Goal: Task Accomplishment & Management: Complete application form

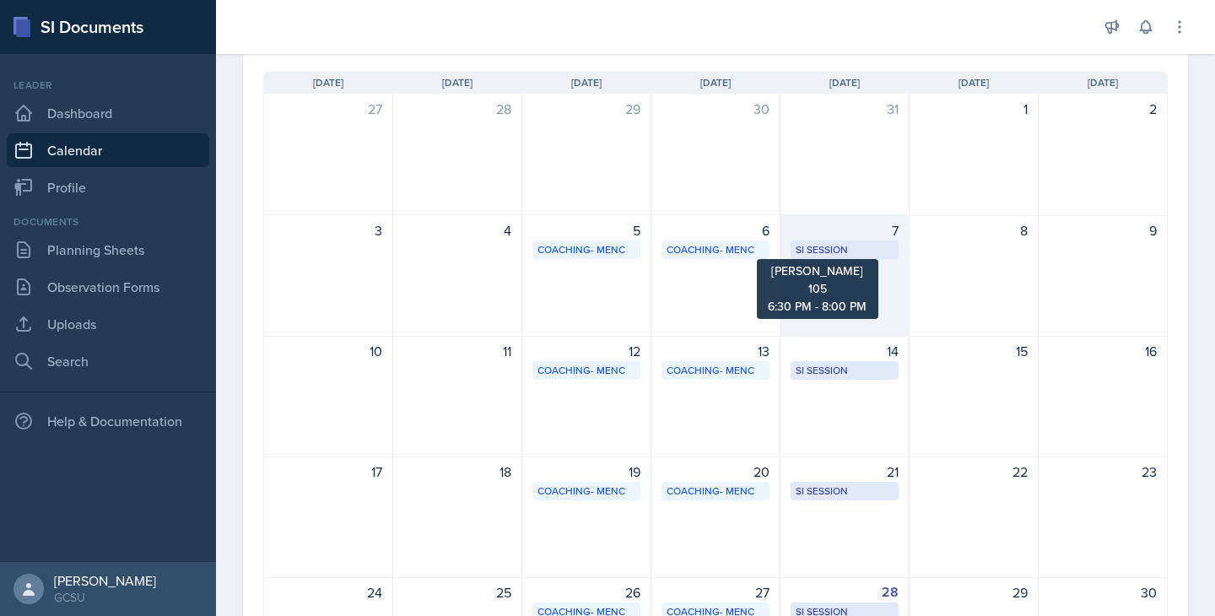
scroll to position [326, 0]
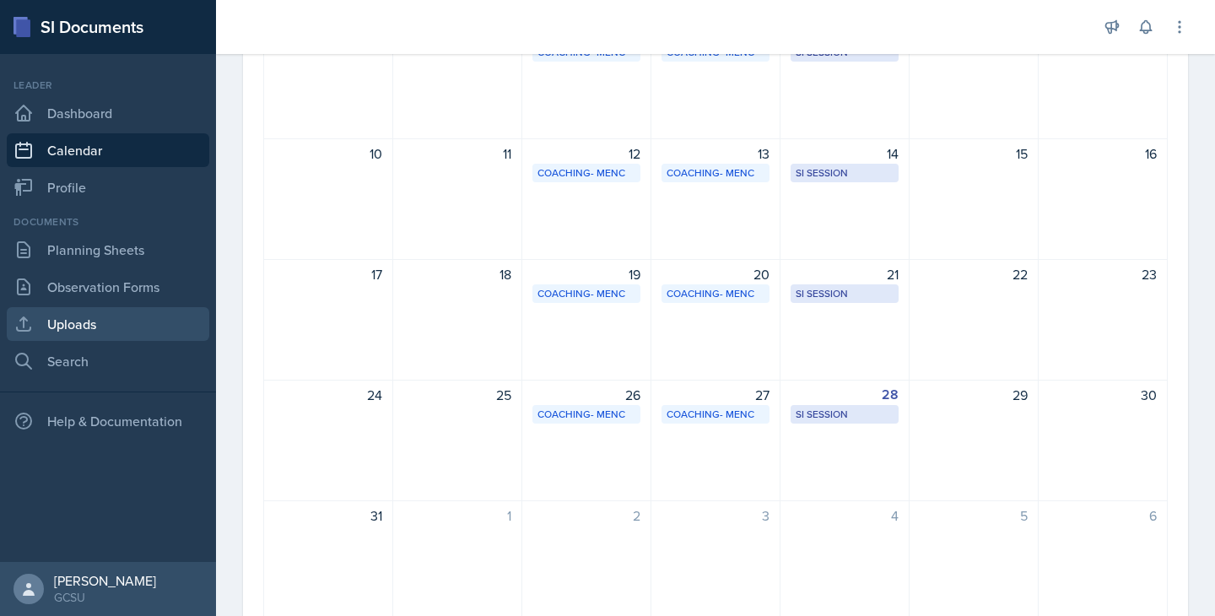
click at [83, 326] on link "Uploads" at bounding box center [108, 324] width 202 height 34
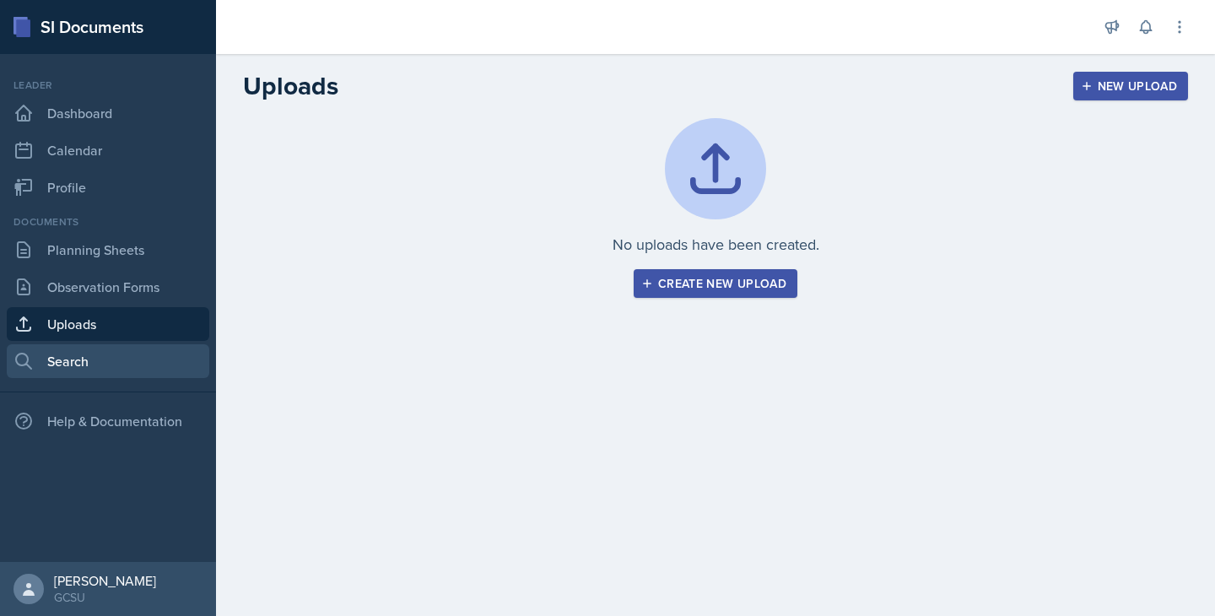
click at [94, 359] on link "Search" at bounding box center [108, 361] width 202 height 34
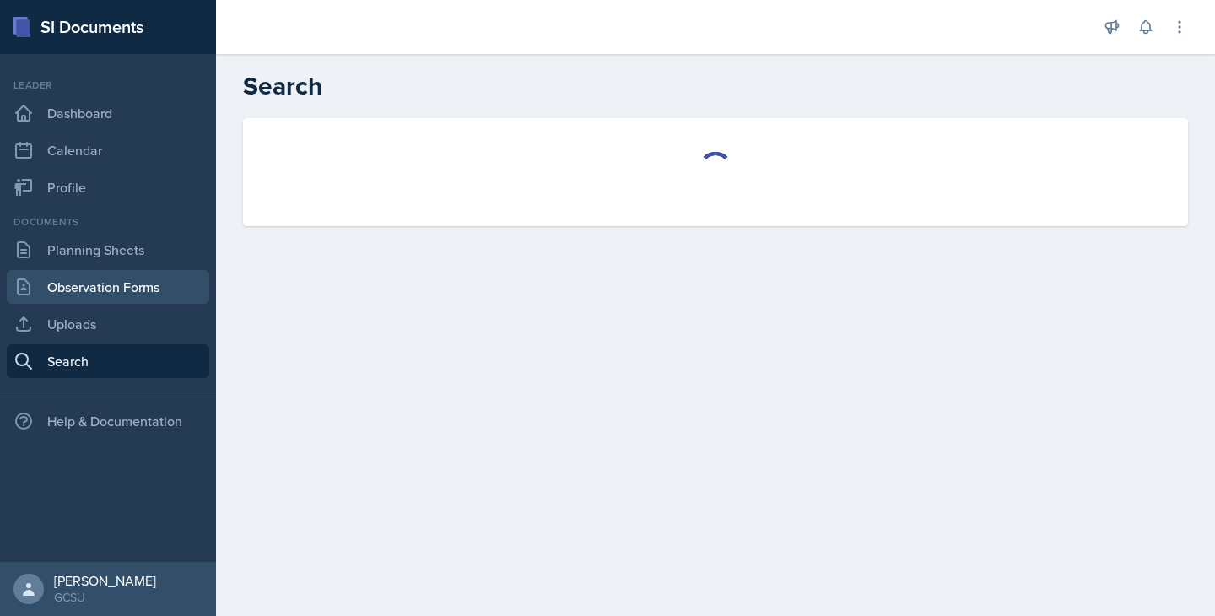
select select "all"
select select "1"
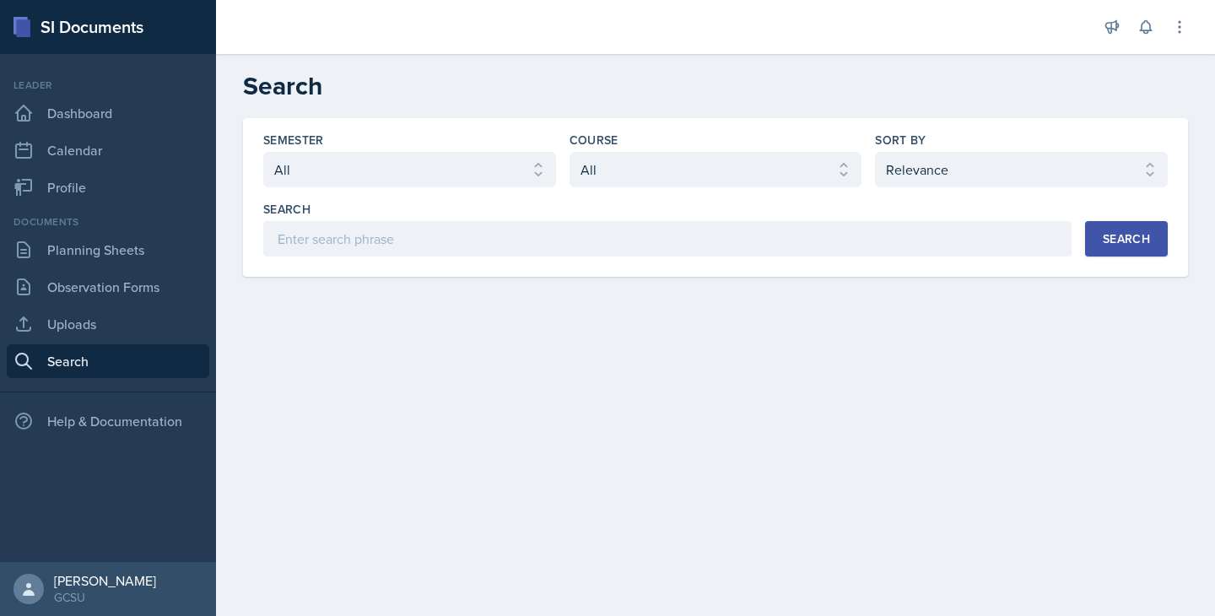
click at [391, 150] on div "Semester Select semester All Fall 2025 Spring 2025 Fall 2024 Spring 2024 Fall 2…" at bounding box center [409, 160] width 293 height 56
click at [611, 176] on select "Select course All ACCT 3101 ACCT 3102 ASTR 1000 BIOL 1100 BIOL 1107 BIOL 1108 B…" at bounding box center [715, 169] width 293 height 35
select select "c9bad1b1-c359-4dc6-8455-743bf519e2f7"
click at [1134, 252] on button "Search" at bounding box center [1126, 238] width 83 height 35
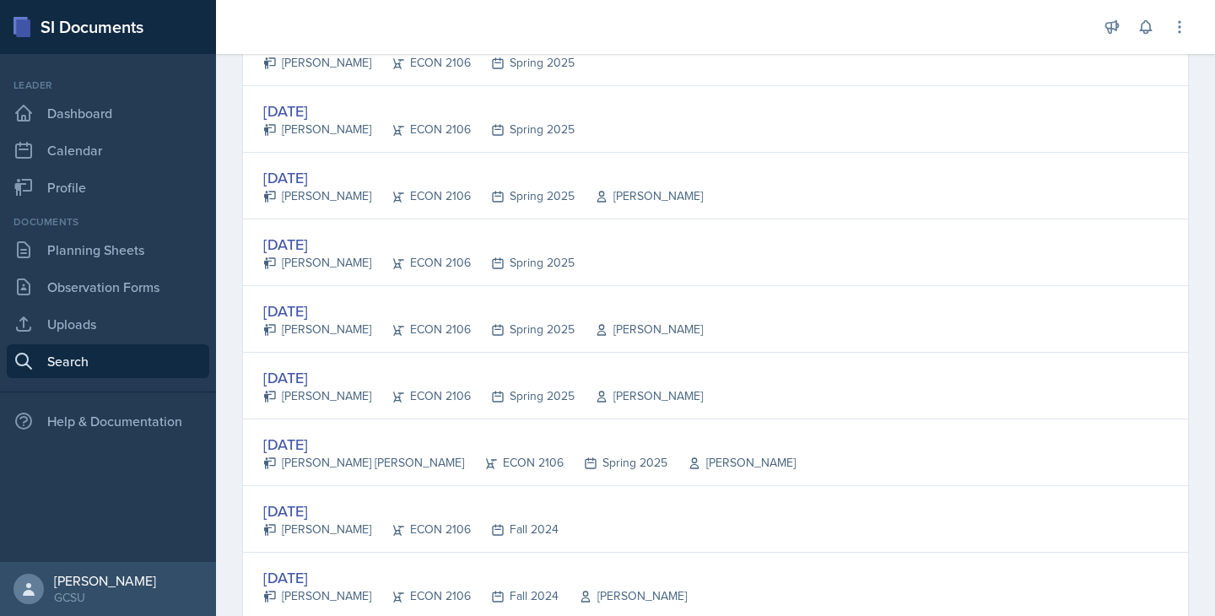
scroll to position [1054, 0]
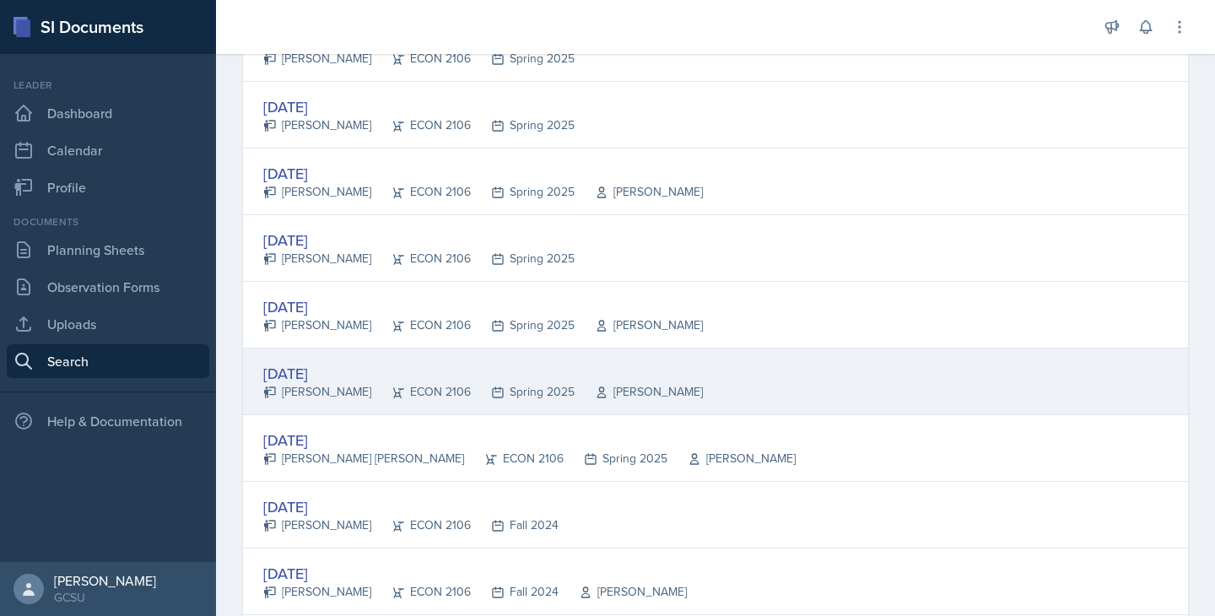
click at [391, 396] on div "ECON 2106" at bounding box center [421, 392] width 100 height 18
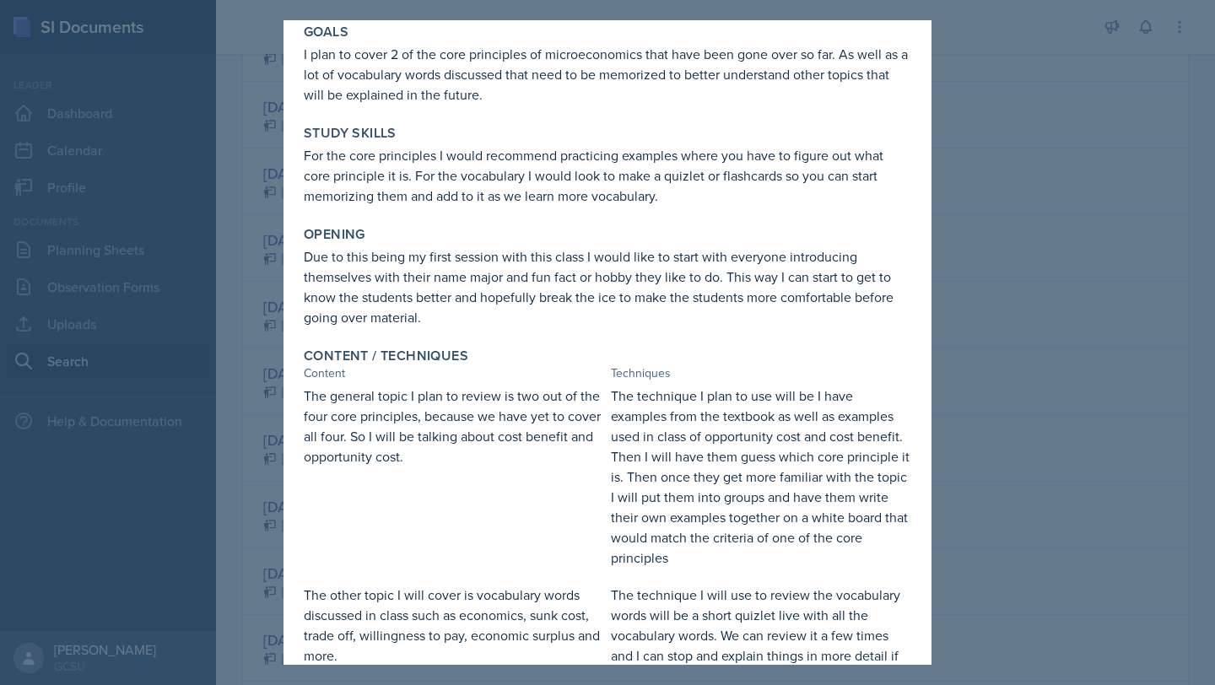
scroll to position [375, 0]
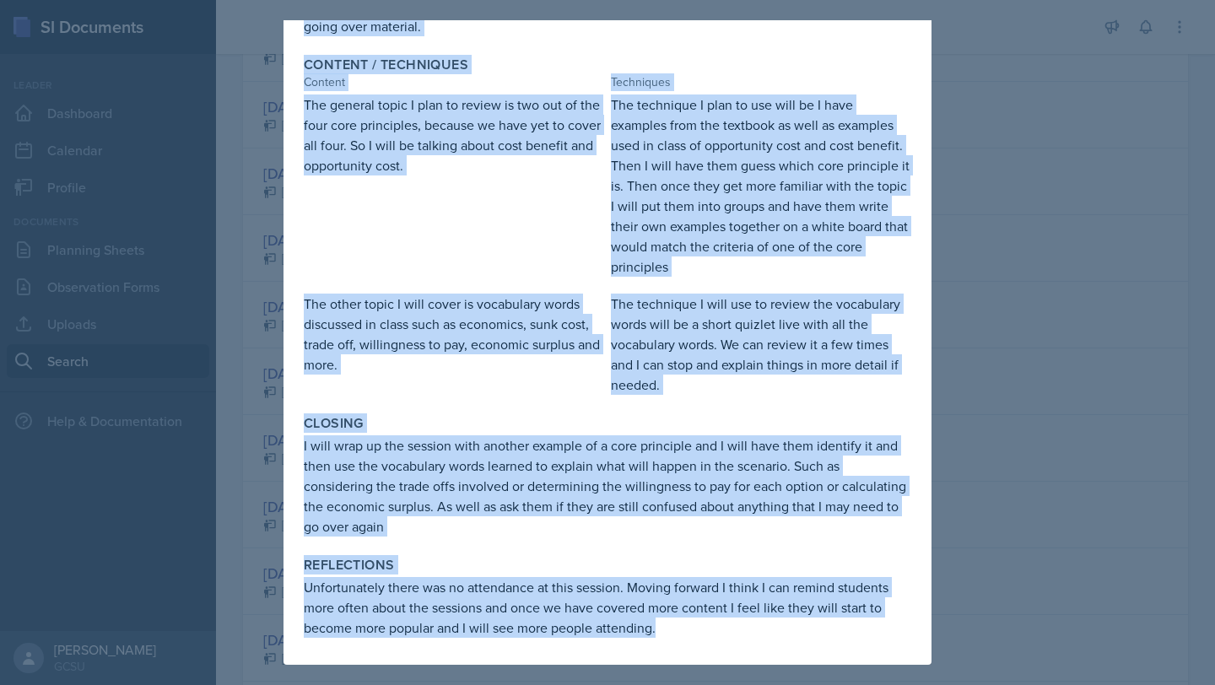
drag, startPoint x: 299, startPoint y: 116, endPoint x: 710, endPoint y: 635, distance: 662.4
click at [710, 615] on div "Goals I plan to cover 2 of the core principles of microeconomics that have been…" at bounding box center [607, 195] width 607 height 939
copy div "Goals I plan to cover 2 of the core principles of microeconomics that have been…"
click at [719, 135] on p "The technique I plan to use will be I have examples from the textbook as well a…" at bounding box center [761, 185] width 300 height 182
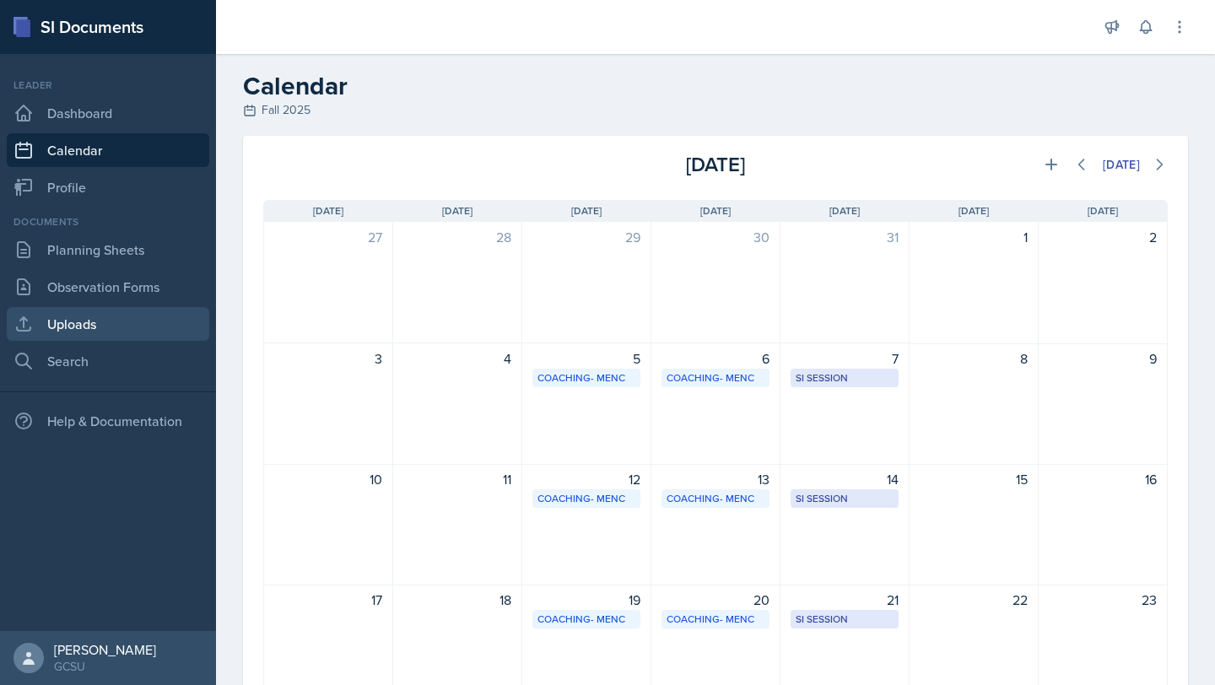
click at [67, 320] on link "Uploads" at bounding box center [108, 324] width 202 height 34
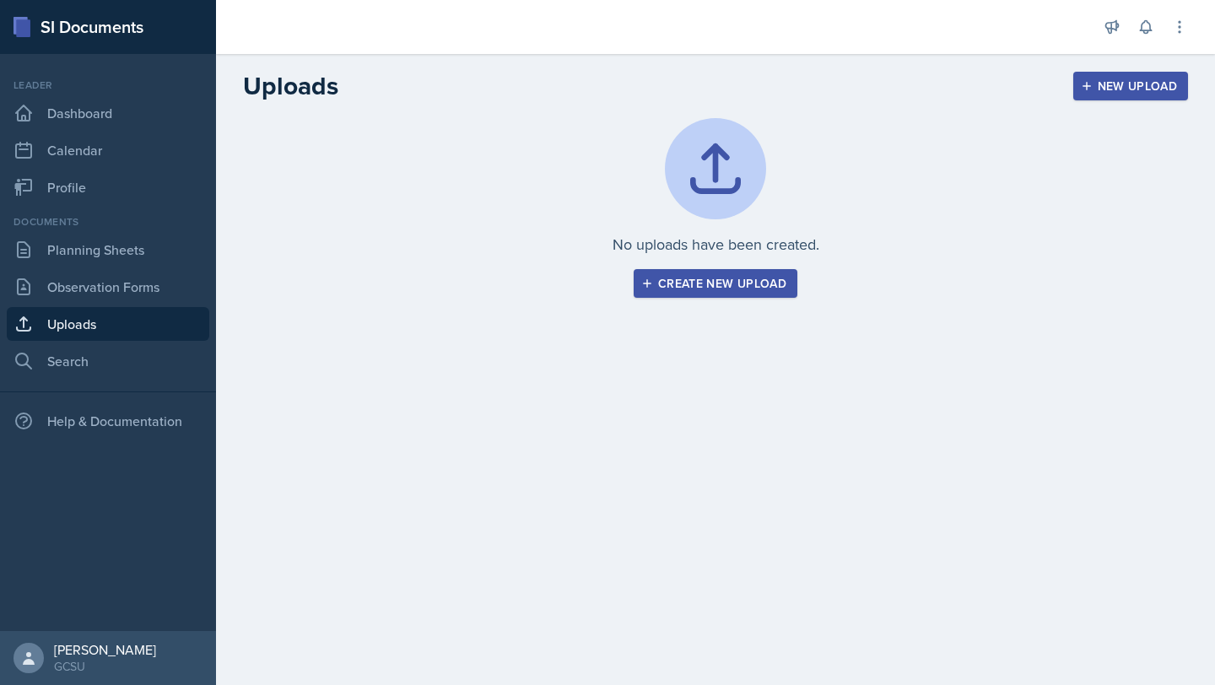
click at [639, 280] on button "Create new upload" at bounding box center [716, 283] width 164 height 29
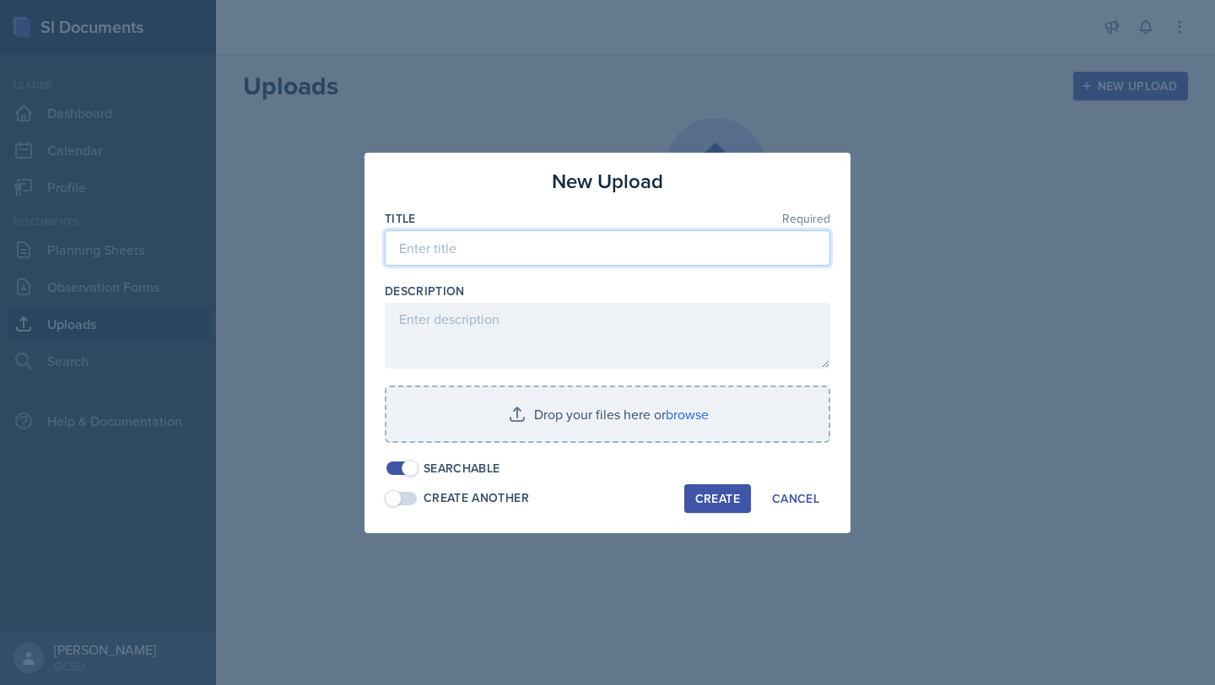
click at [583, 245] on input at bounding box center [607, 247] width 445 height 35
click at [807, 485] on button "Cancel" at bounding box center [795, 498] width 69 height 29
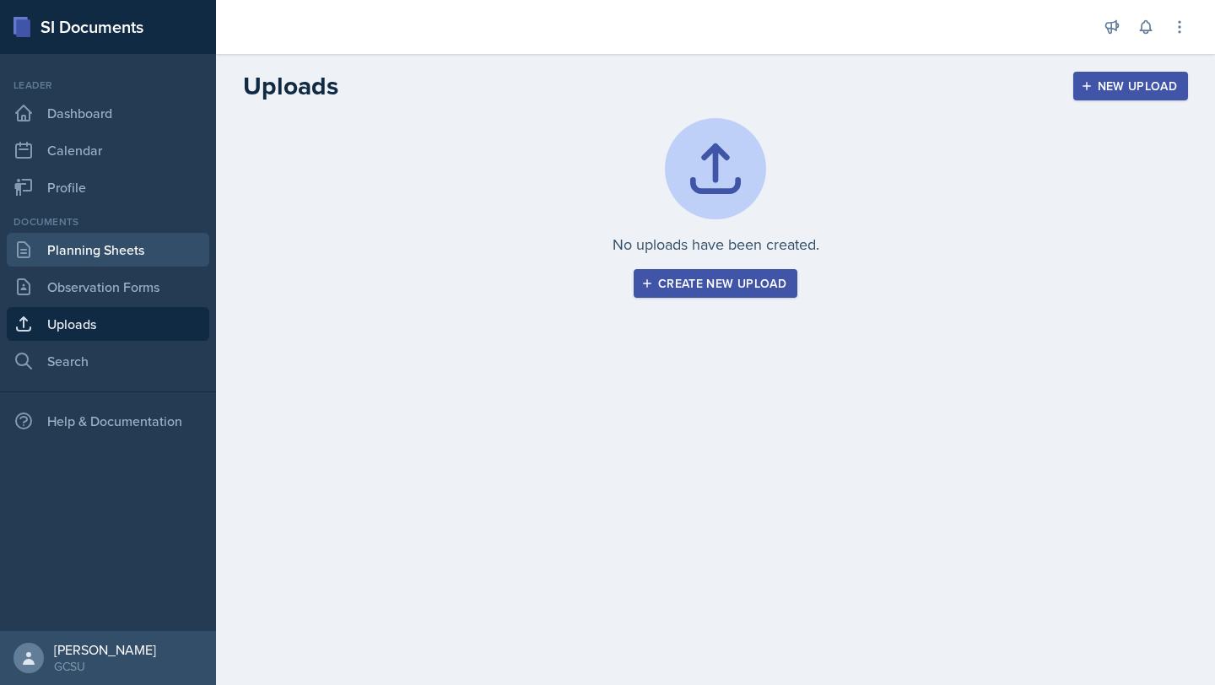
click at [119, 245] on link "Planning Sheets" at bounding box center [108, 250] width 202 height 34
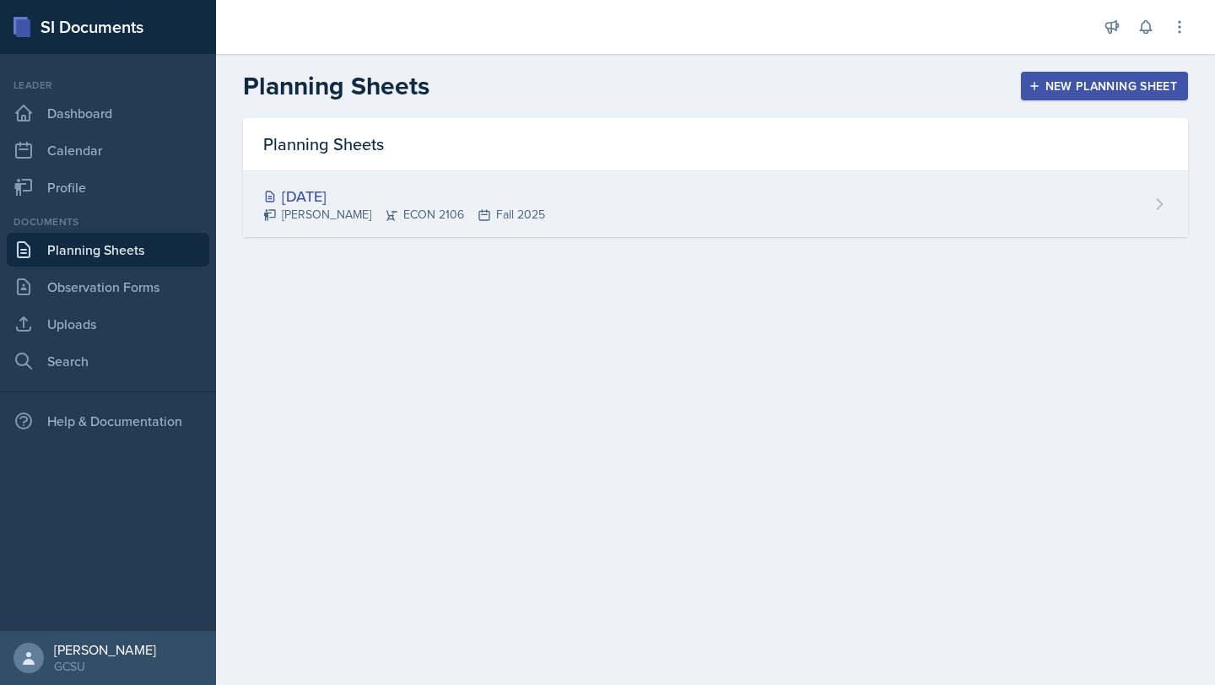
click at [706, 199] on div "Aug 17th, 2025 Amelia Jones ECON 2106 Fall 2025" at bounding box center [715, 204] width 945 height 66
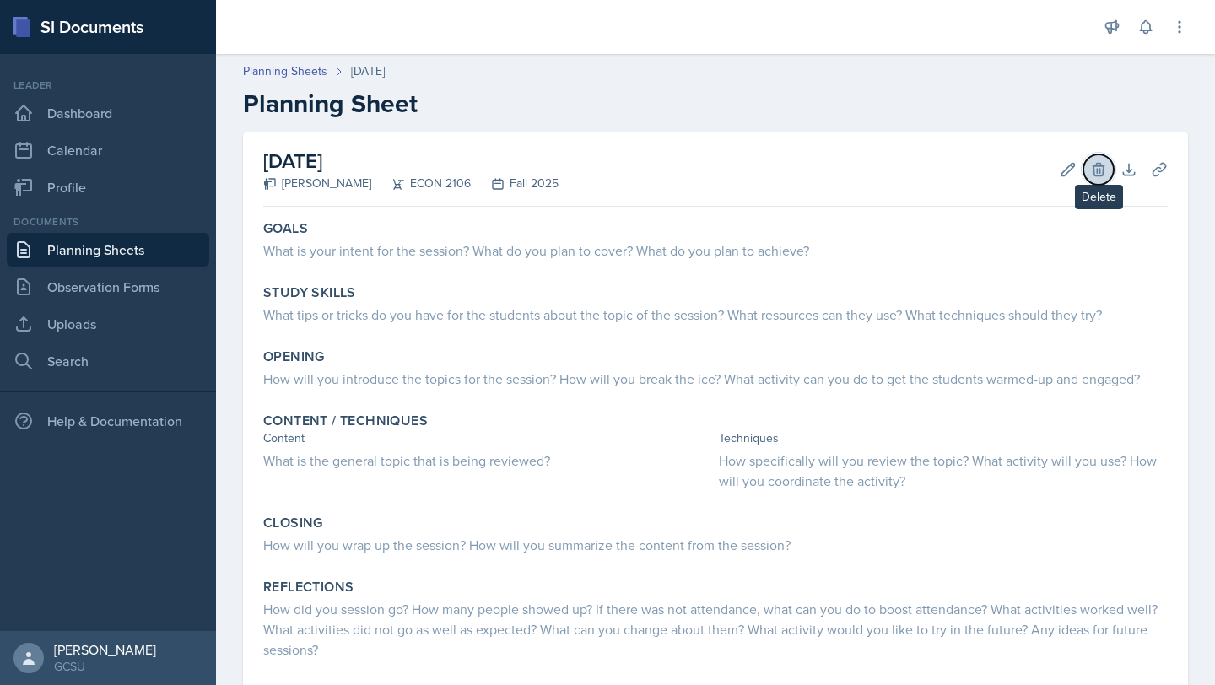
click at [1091, 170] on icon at bounding box center [1098, 169] width 17 height 17
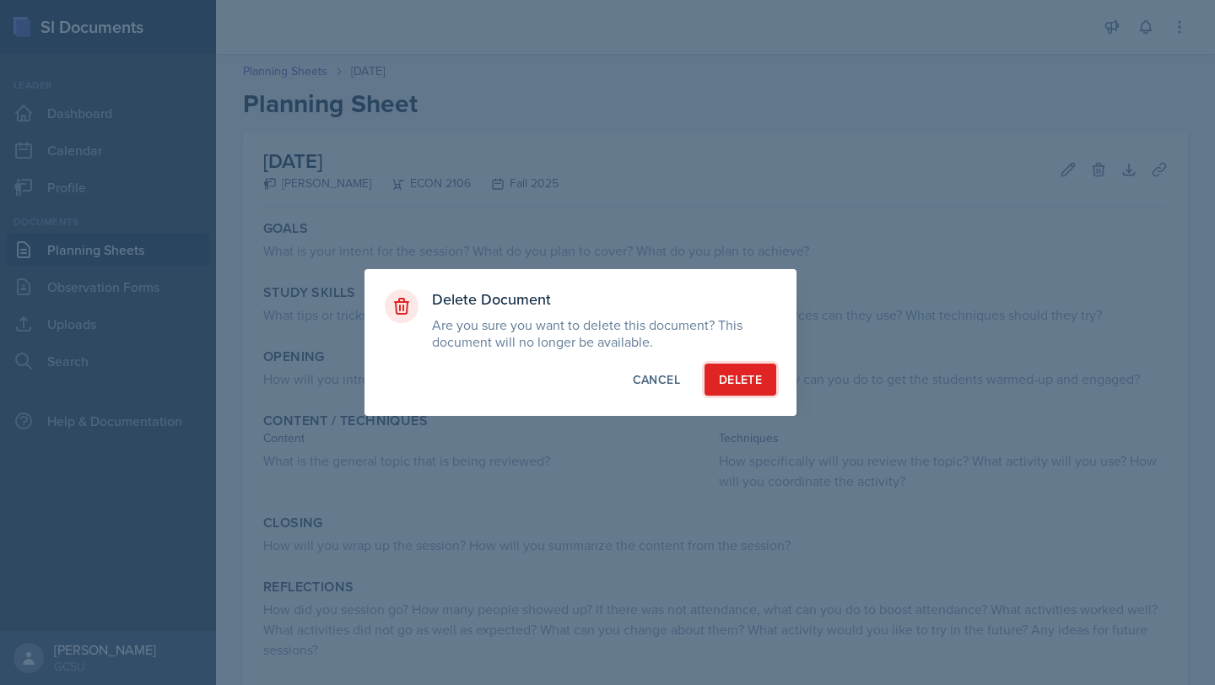
click at [720, 380] on div "Delete" at bounding box center [740, 379] width 43 height 17
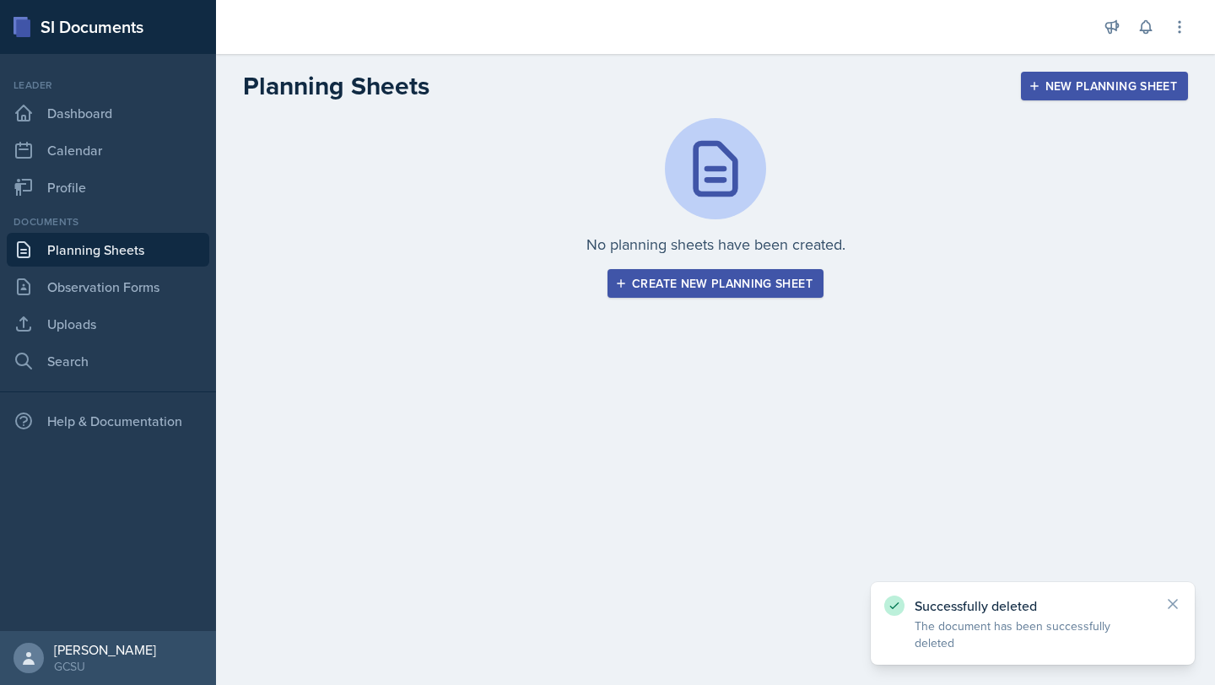
click at [681, 280] on div "Create new planning sheet" at bounding box center [715, 283] width 194 height 13
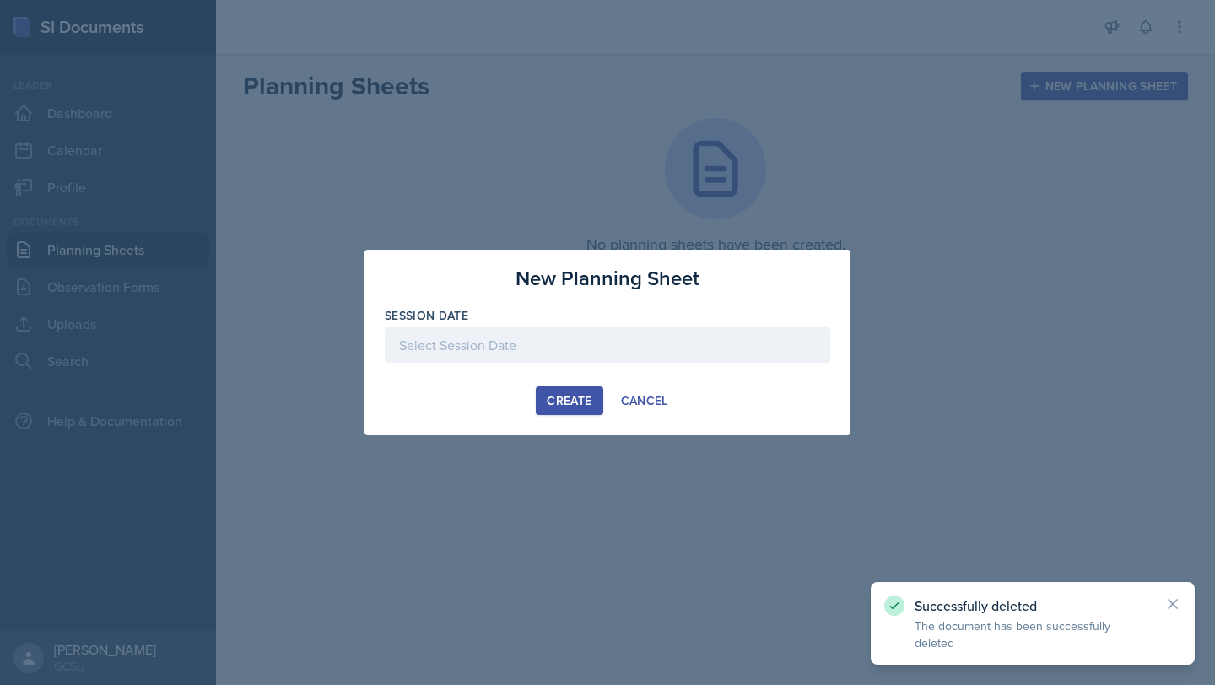
click at [543, 354] on div at bounding box center [607, 344] width 445 height 35
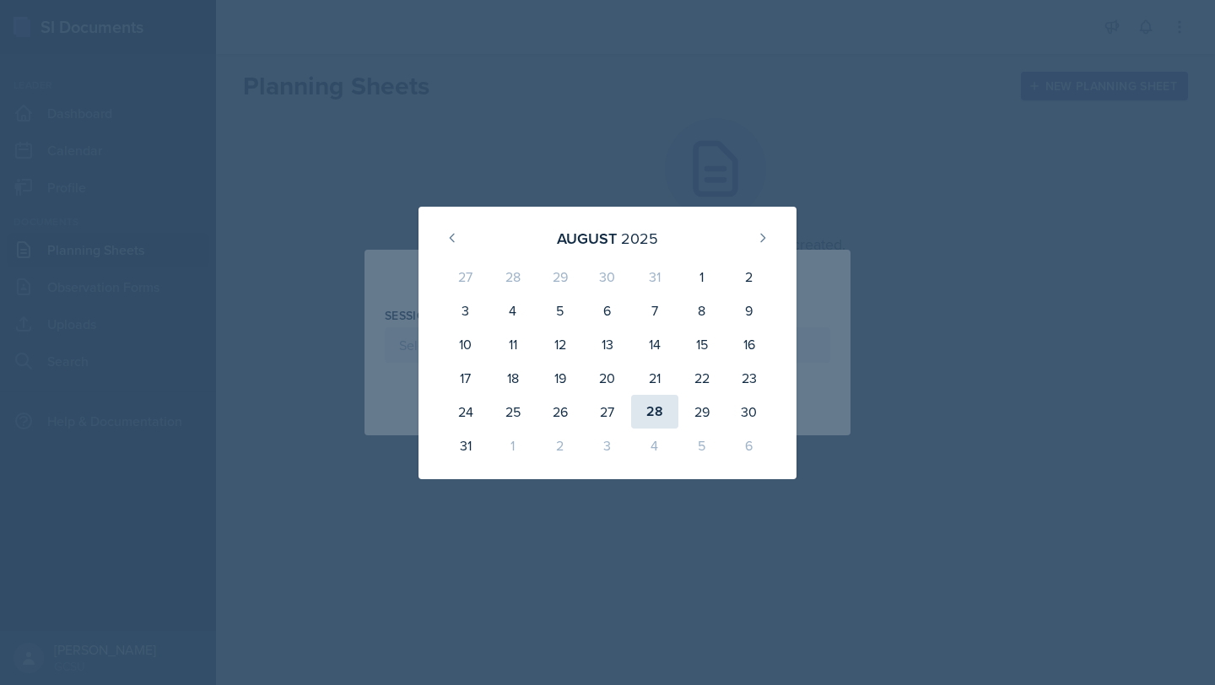
click at [650, 410] on div "28" at bounding box center [654, 412] width 47 height 34
type input "August 28th, 2025"
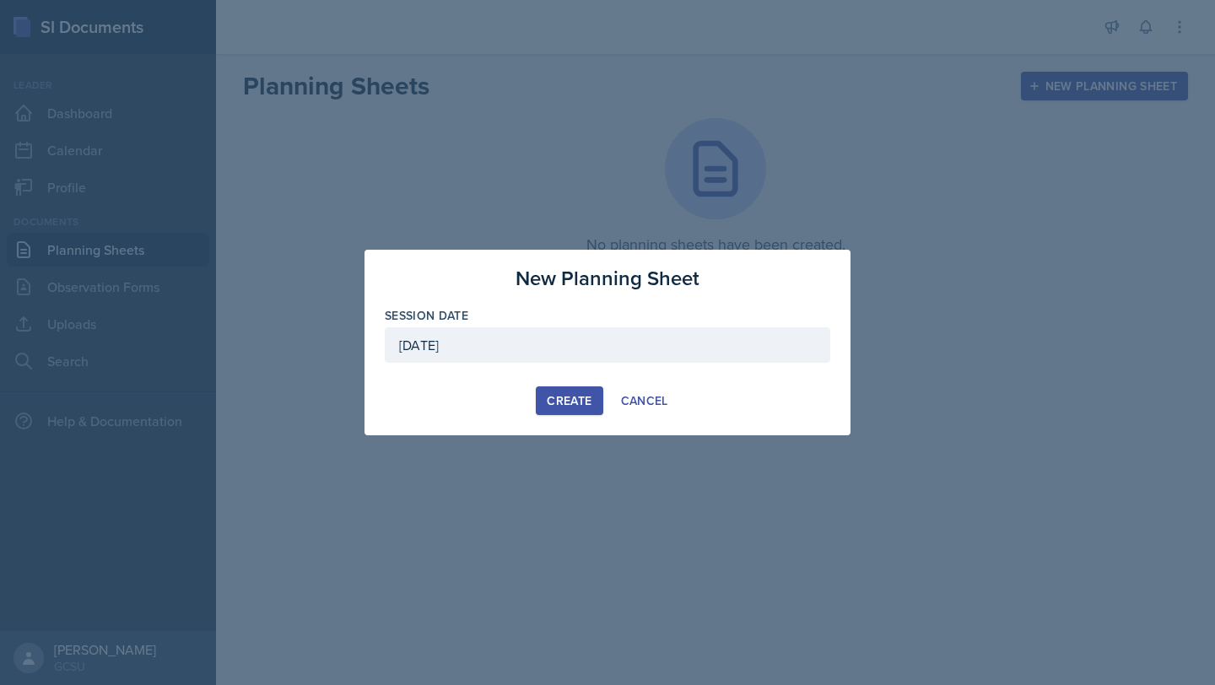
click at [550, 404] on div "Create" at bounding box center [569, 400] width 45 height 13
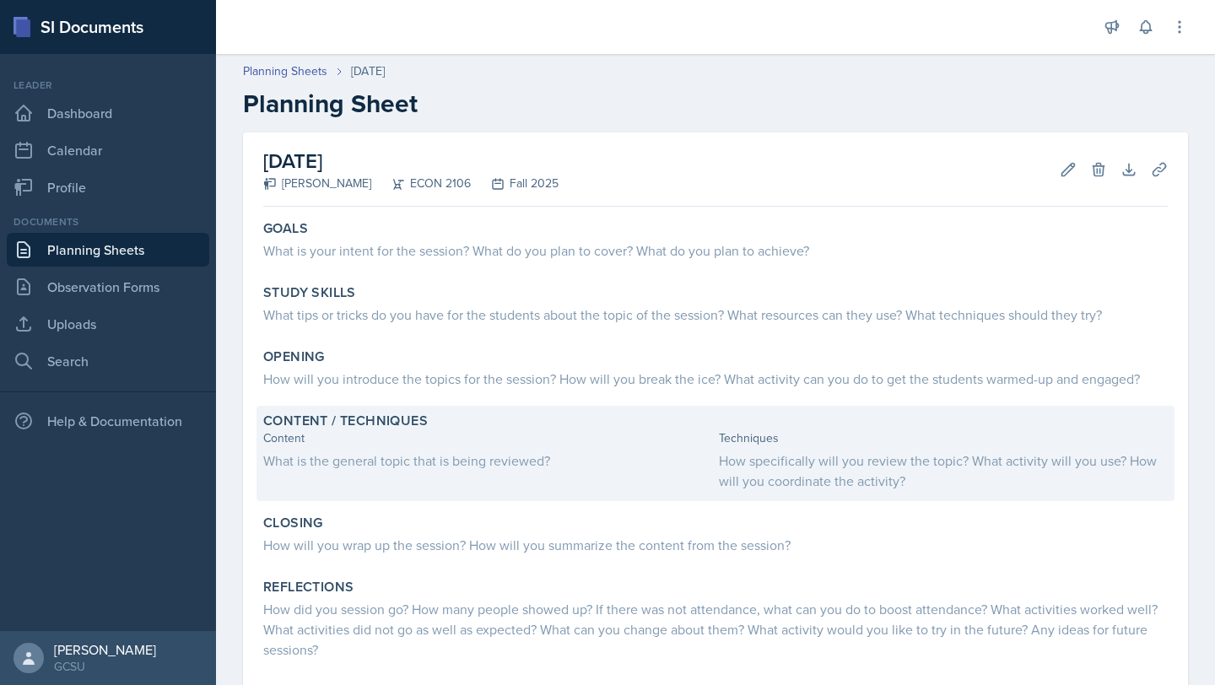
scroll to position [46, 0]
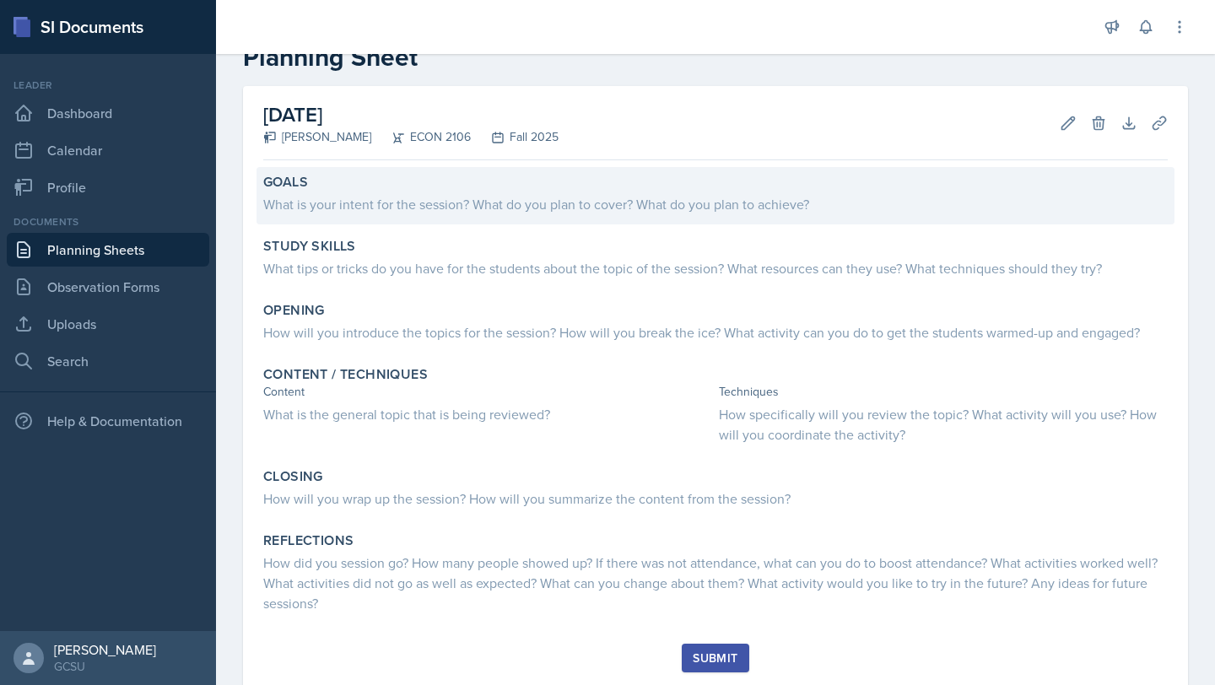
click at [467, 191] on div "What is your intent for the session? What do you plan to cover? What do you pla…" at bounding box center [715, 203] width 904 height 24
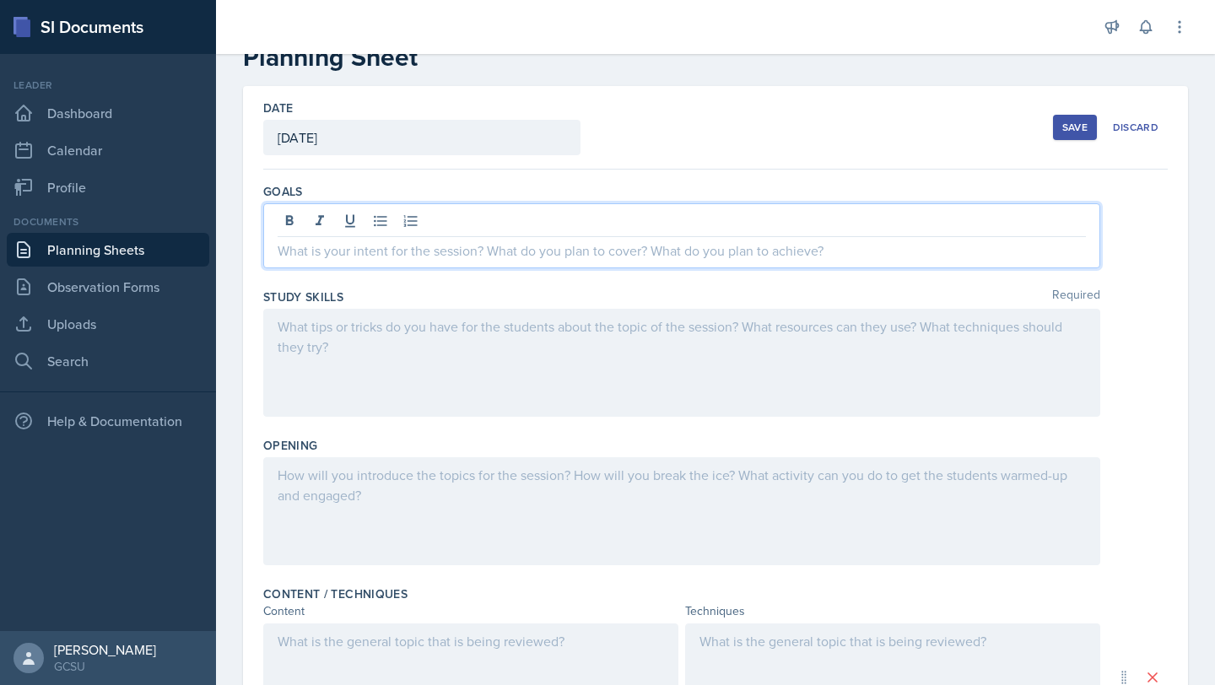
click at [365, 227] on div at bounding box center [681, 235] width 837 height 65
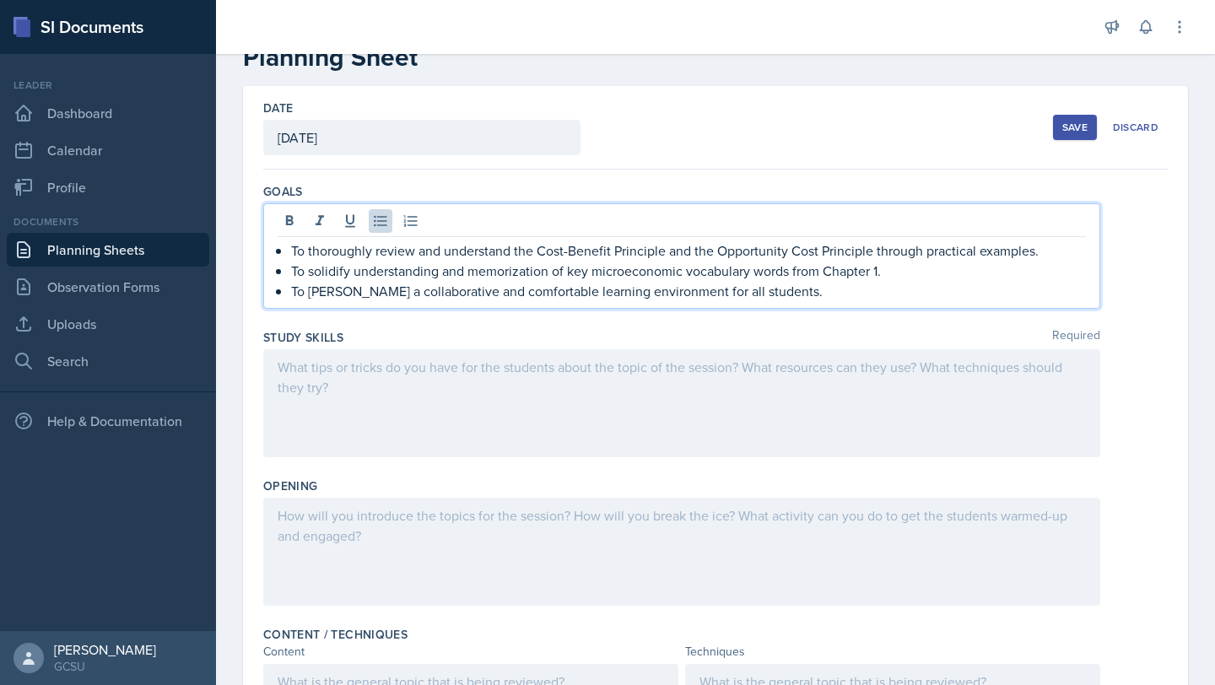
click at [291, 252] on li "To thoroughly review and understand the Cost-Benefit Principle and the Opportun…" at bounding box center [688, 250] width 795 height 20
click at [294, 270] on p "To solidify understanding and memorization of key microeconomic vocabulary word…" at bounding box center [688, 271] width 795 height 20
click at [289, 293] on div "To thoroughly review and understand the Cost-Benefit Principle and the Opportun…" at bounding box center [682, 270] width 808 height 61
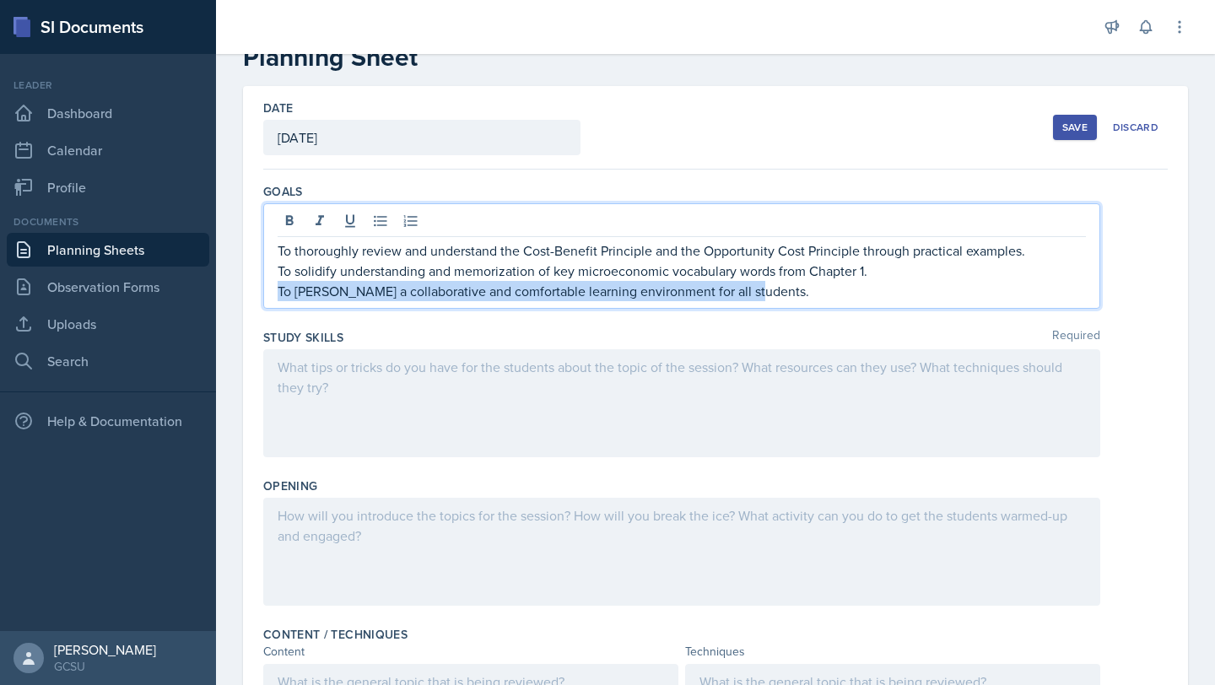
drag, startPoint x: 747, startPoint y: 296, endPoint x: 278, endPoint y: 284, distance: 468.3
click at [278, 289] on p "To foster a collaborative and comfortable learning environment for all students." at bounding box center [682, 291] width 808 height 20
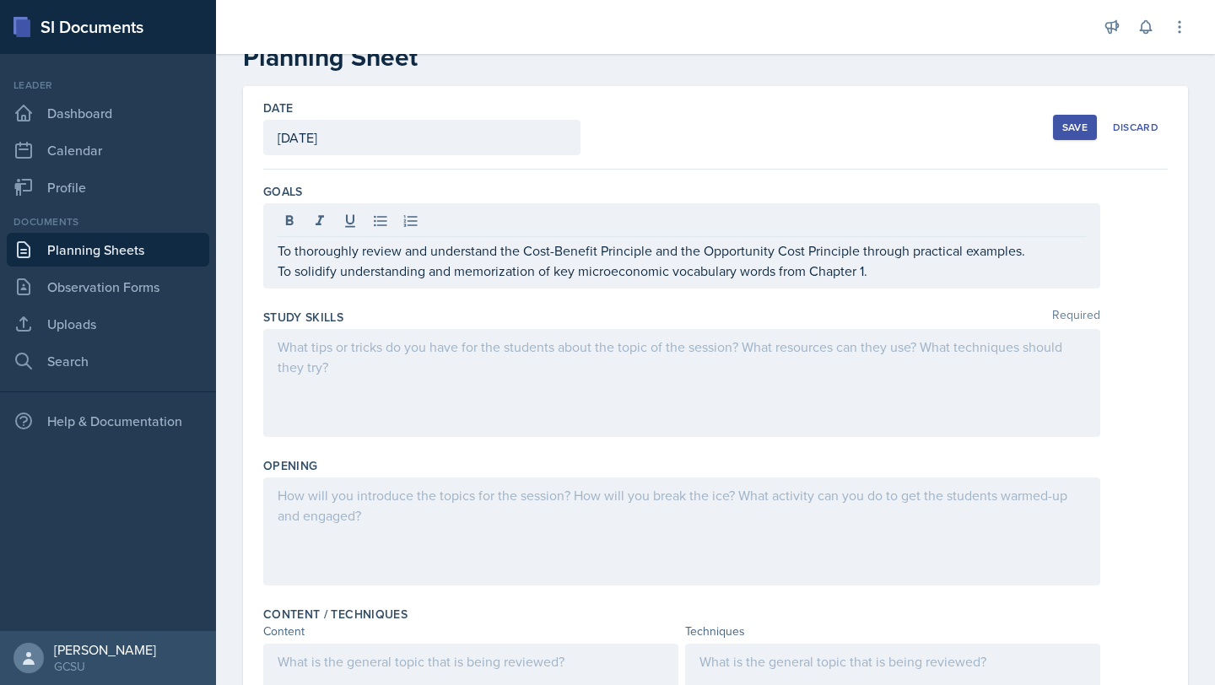
drag, startPoint x: 274, startPoint y: 245, endPoint x: 873, endPoint y: 257, distance: 599.1
click at [873, 258] on div "To thoroughly review and understand the Cost-Benefit Principle and the Opportun…" at bounding box center [681, 245] width 837 height 85
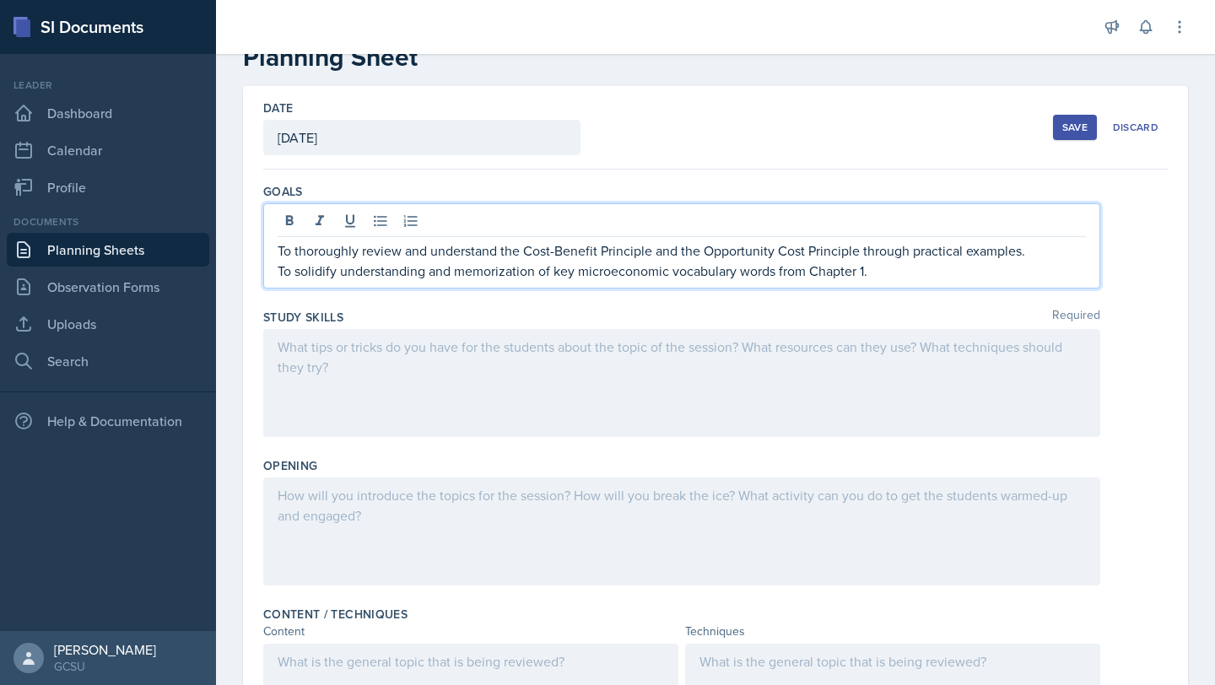
click at [276, 251] on div "To thoroughly review and understand the Cost-Benefit Principle and the Opportun…" at bounding box center [681, 245] width 837 height 85
click at [281, 255] on p "To thoroughly review and understand the Cost-Benefit Principle and the Opportun…" at bounding box center [682, 250] width 808 height 20
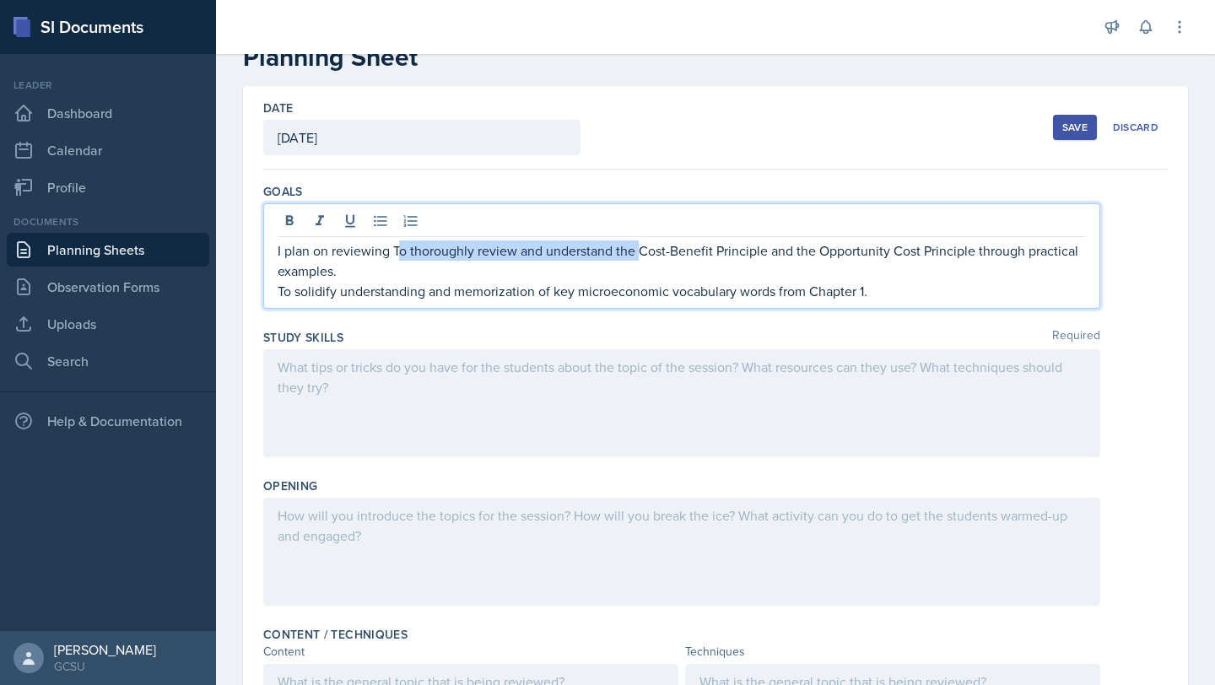
drag, startPoint x: 639, startPoint y: 250, endPoint x: 401, endPoint y: 237, distance: 238.2
click at [399, 241] on p "I plan on reviewing To thoroughly review and understand the Cost-Benefit Princi…" at bounding box center [682, 260] width 808 height 40
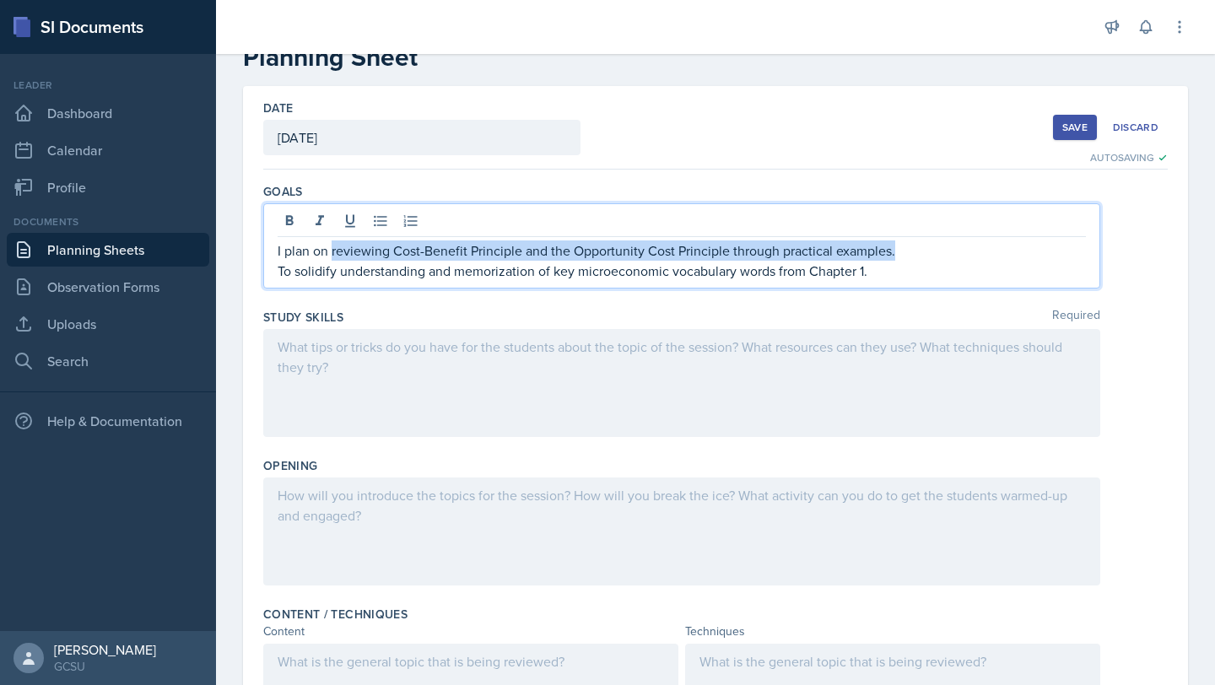
drag, startPoint x: 333, startPoint y: 250, endPoint x: 1089, endPoint y: 250, distance: 755.9
click at [1089, 251] on div "I plan on reviewing Cost-Benefit Principle and the Opportunity Cost Principle t…" at bounding box center [681, 245] width 837 height 85
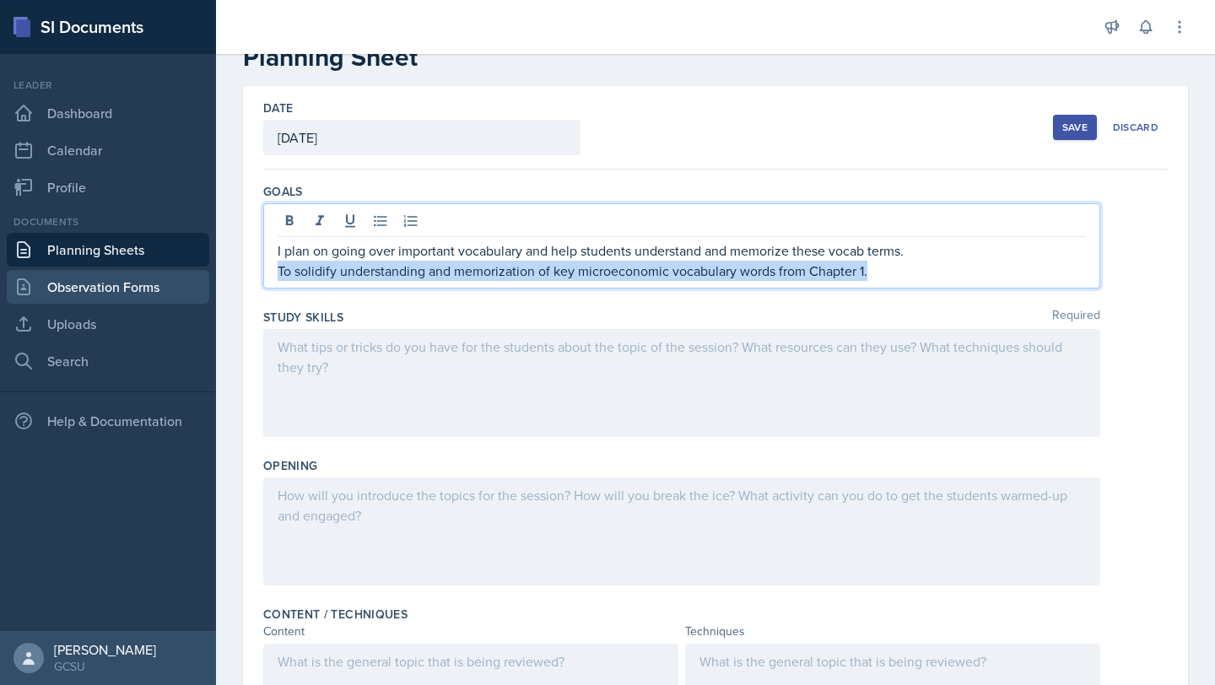
drag, startPoint x: 889, startPoint y: 264, endPoint x: 208, endPoint y: 275, distance: 680.9
click at [208, 275] on div "SI Documents Leader Dashboard Calendar Profile Documents Planning Sheets Observ…" at bounding box center [607, 342] width 1215 height 685
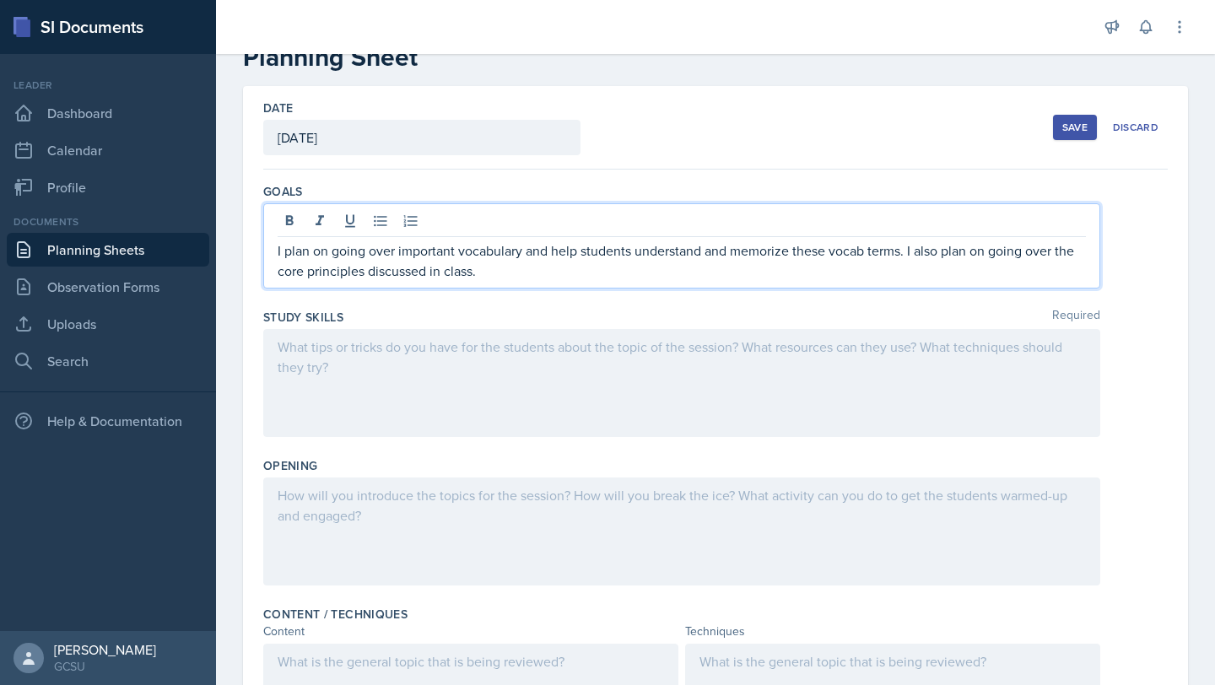
click at [343, 381] on div at bounding box center [681, 383] width 837 height 108
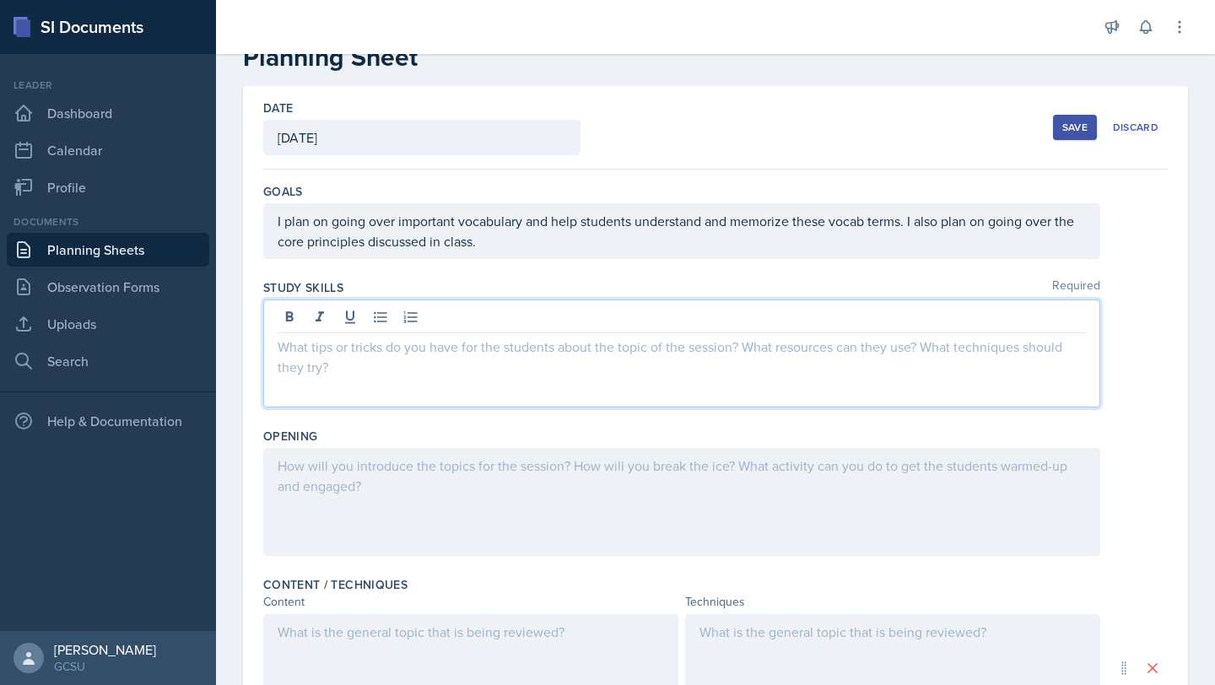
scroll to position [76, 0]
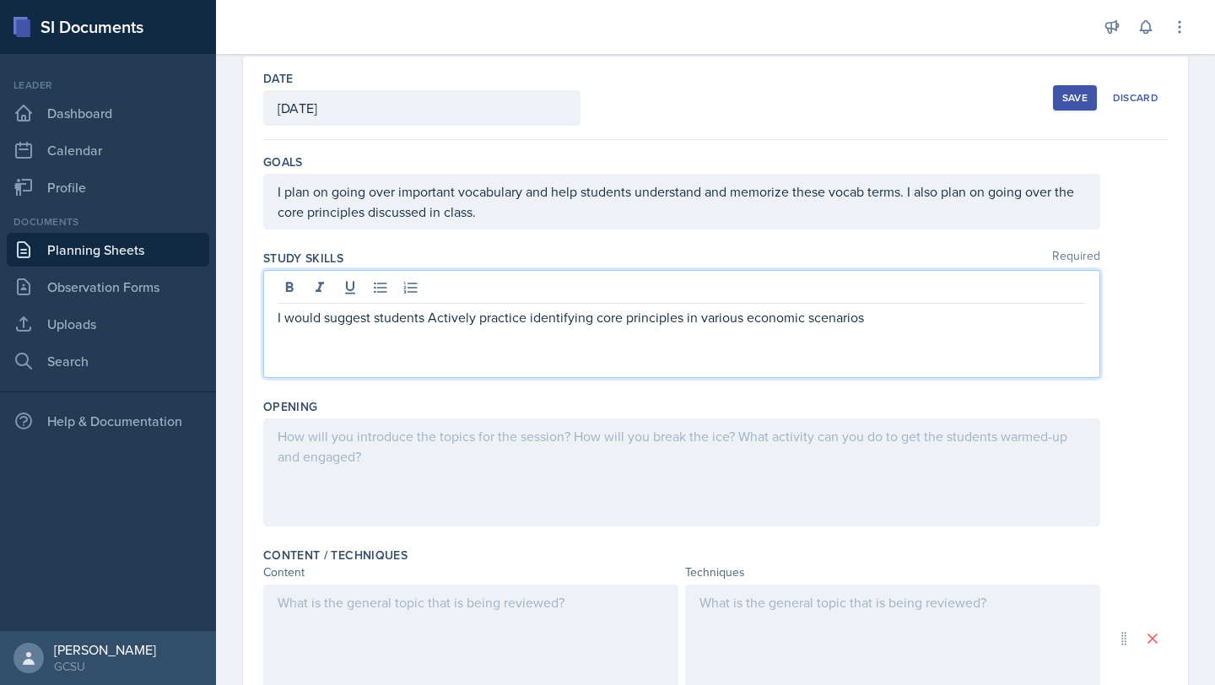
click at [436, 321] on p "I would suggest students Actively practice identifying core principles in vario…" at bounding box center [682, 317] width 808 height 20
click at [866, 322] on p "I would suggest students actively practice identifying core principles in vario…" at bounding box center [682, 317] width 808 height 20
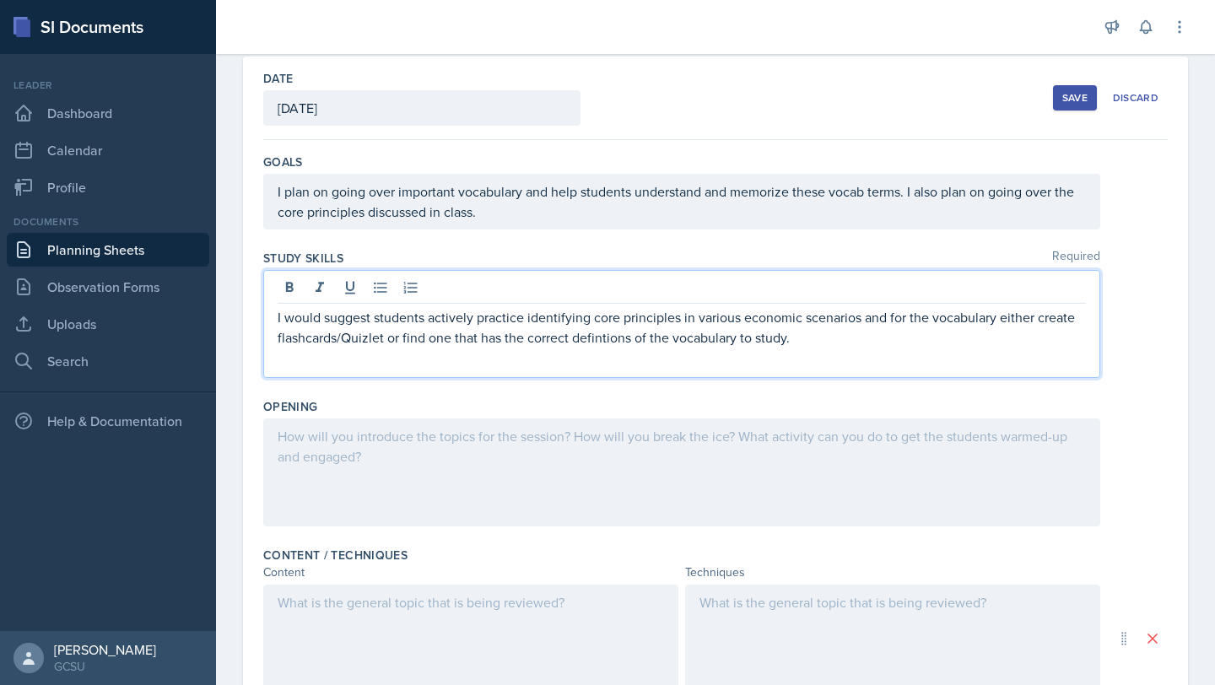
click at [602, 331] on p "I would suggest students actively practice identifying core principles in vario…" at bounding box center [682, 327] width 808 height 40
click at [828, 342] on p "I would suggest students actively practice identifying core principles in vario…" at bounding box center [682, 327] width 808 height 40
click at [413, 450] on div at bounding box center [681, 472] width 837 height 108
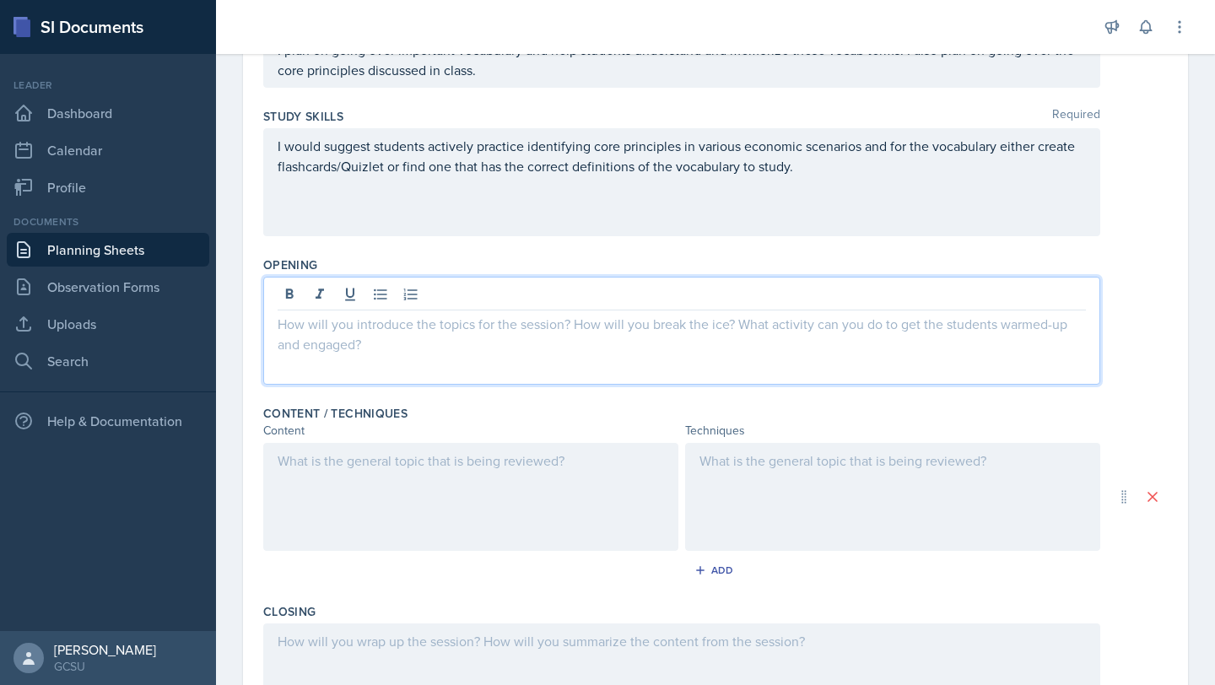
scroll to position [231, 0]
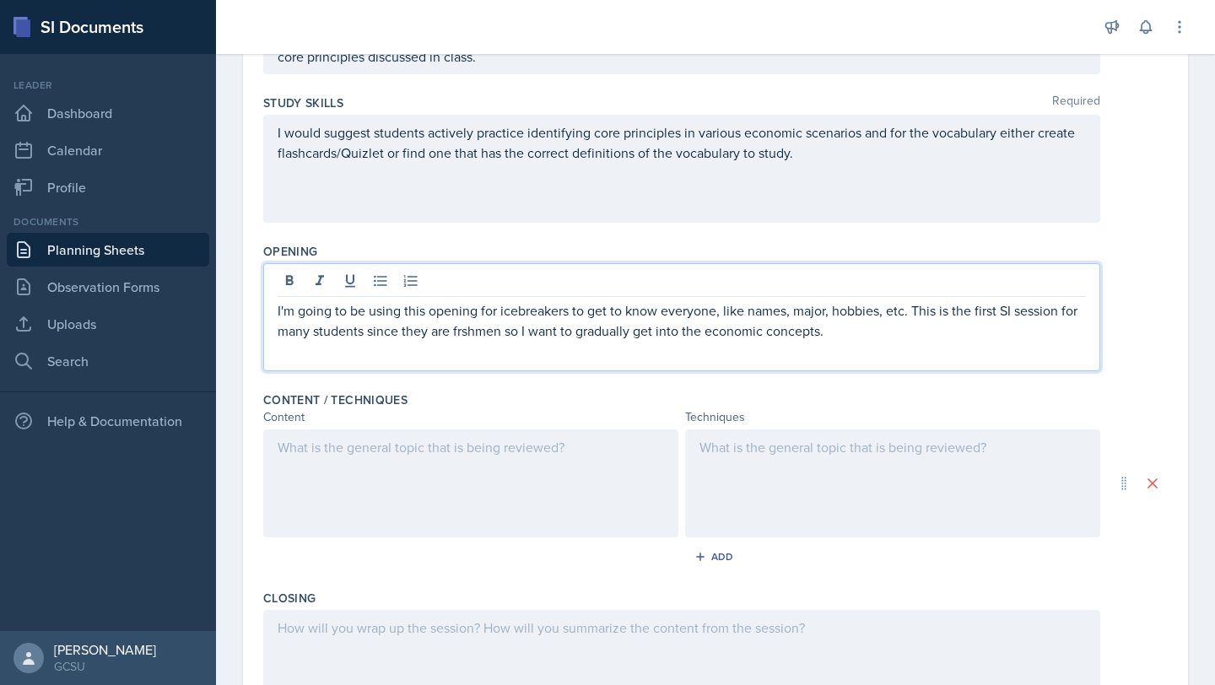
click at [469, 339] on p "I'm going to be using this opening for icebreakers to get to know everyone, lik…" at bounding box center [682, 320] width 808 height 40
click at [494, 352] on div "I'm going to be using this opening for icebreakers to get to know everyone, lik…" at bounding box center [681, 317] width 837 height 108
click at [1005, 305] on p "I'm going to be using this opening for icebreakers to get to know everyone, lik…" at bounding box center [682, 320] width 808 height 40
click at [1000, 317] on p "I'm going to be using this opening for icebreakers to get to know everyone, lik…" at bounding box center [682, 320] width 808 height 40
click at [411, 484] on div at bounding box center [470, 483] width 415 height 108
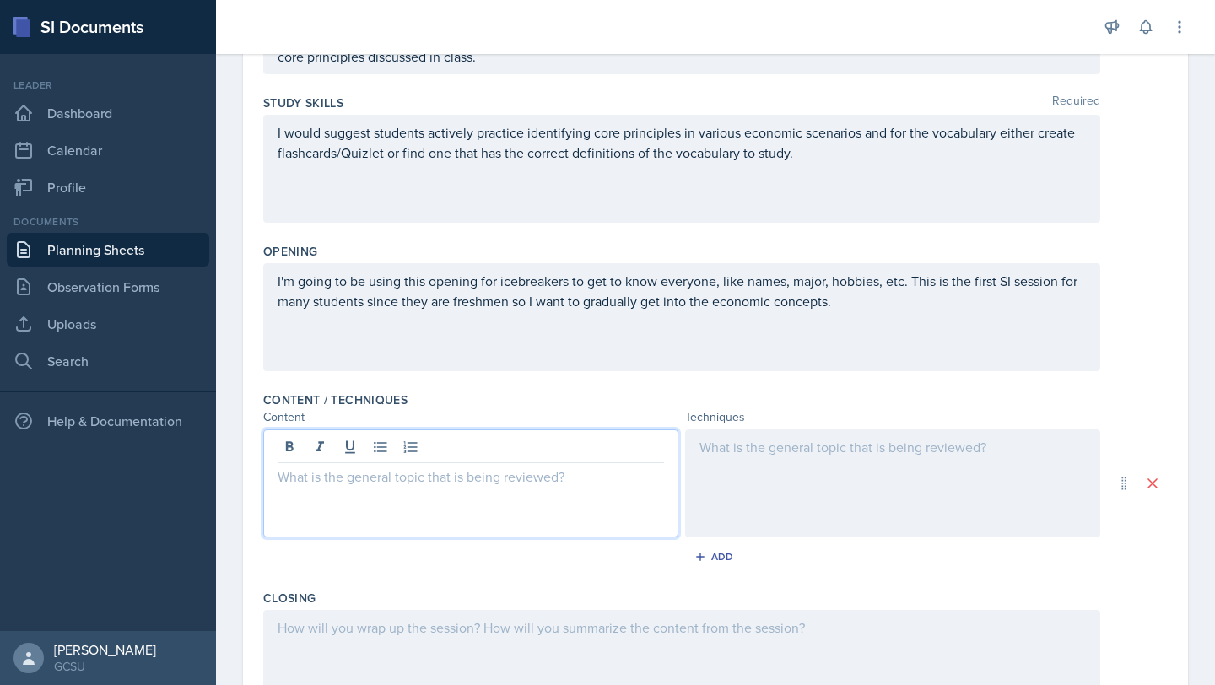
scroll to position [261, 0]
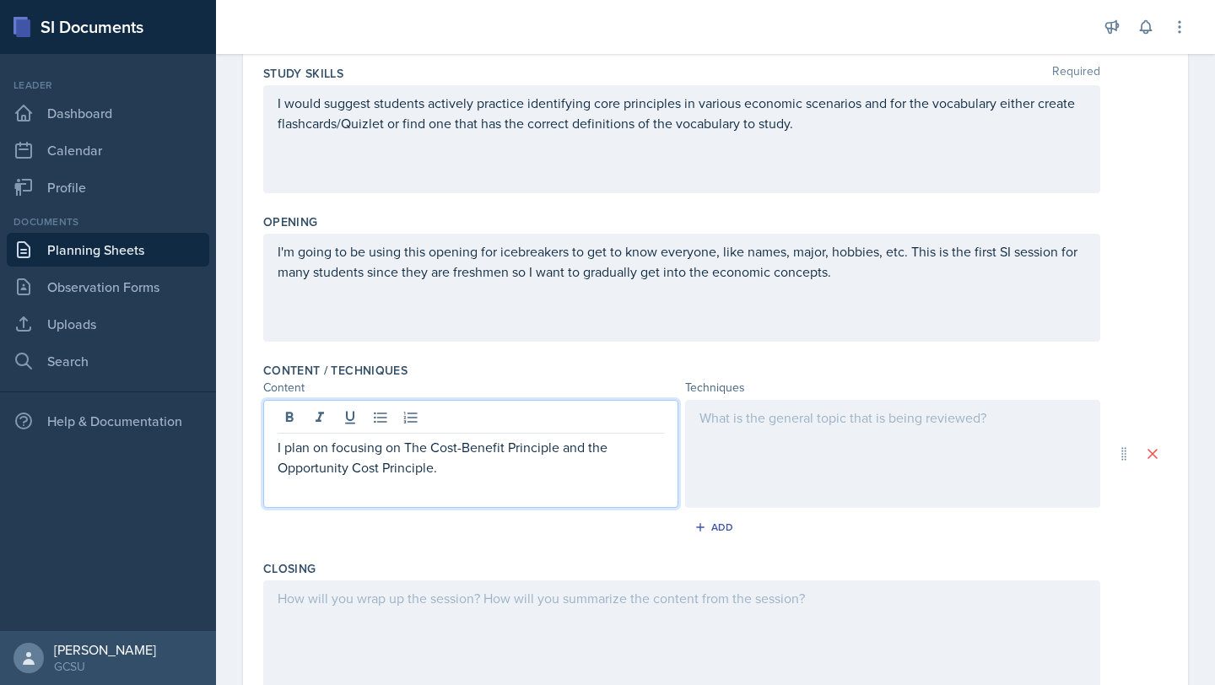
click at [411, 444] on p "I plan on focusing on The Cost-Benefit Principle and the Opportunity Cost Princ…" at bounding box center [471, 457] width 386 height 40
drag, startPoint x: 405, startPoint y: 453, endPoint x: 458, endPoint y: 472, distance: 56.6
click at [459, 474] on p "I plan on focusing on he Cost-Benefit Principle and the Opportunity Cost Princi…" at bounding box center [471, 457] width 386 height 40
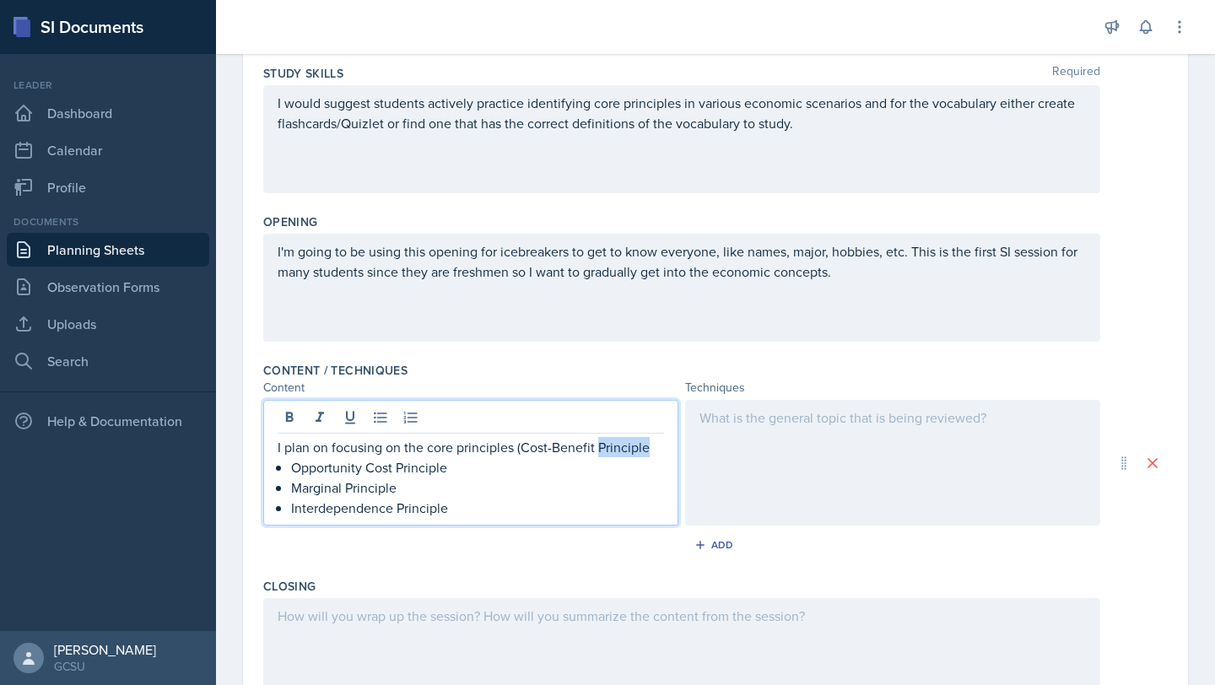
drag, startPoint x: 645, startPoint y: 453, endPoint x: 596, endPoint y: 450, distance: 49.0
click at [596, 451] on p "I plan on focusing on the core principles (Cost-Benefit Principle" at bounding box center [471, 447] width 386 height 20
click at [291, 468] on p "Opportunity Cost Principle" at bounding box center [477, 467] width 373 height 20
click at [291, 483] on p "Marginal Principle" at bounding box center [477, 487] width 373 height 20
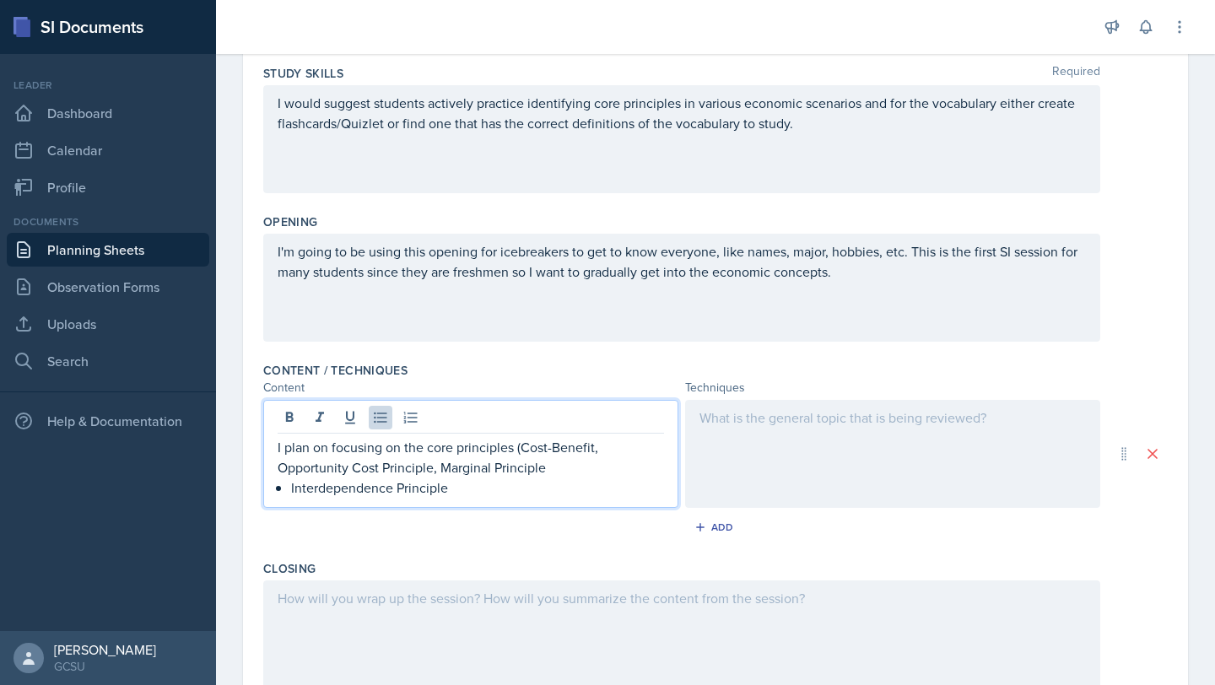
click at [289, 489] on div "I plan on focusing on the core principles (Cost-Benefit, Opportunity Cost Princ…" at bounding box center [471, 467] width 386 height 61
drag, startPoint x: 544, startPoint y: 467, endPoint x: 498, endPoint y: 472, distance: 46.6
click at [498, 472] on p "I plan on focusing on the core principles (Cost-Benefit, Opportunity Cost Princ…" at bounding box center [471, 467] width 386 height 61
drag, startPoint x: 430, startPoint y: 467, endPoint x: 384, endPoint y: 473, distance: 46.8
click at [384, 473] on p "I plan on focusing on the core principles (Cost-Benefit, Opportunity Cost Princ…" at bounding box center [471, 457] width 386 height 40
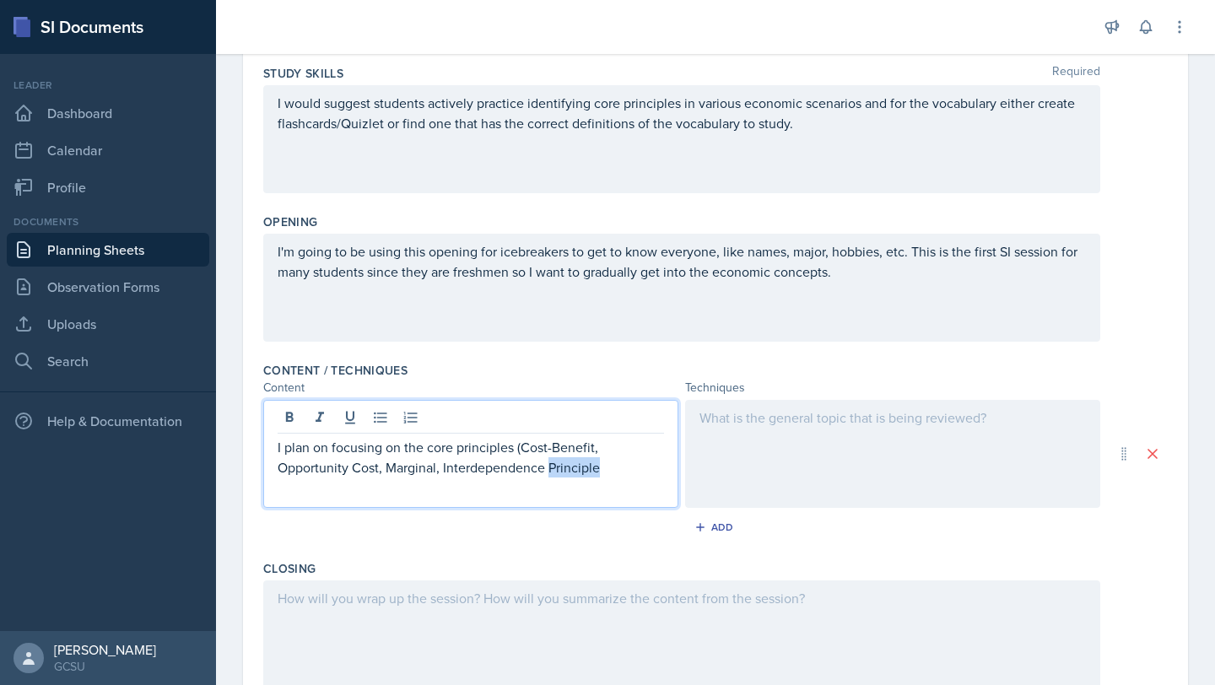
drag, startPoint x: 601, startPoint y: 469, endPoint x: 547, endPoint y: 472, distance: 54.0
click at [547, 472] on p "I plan on focusing on the core principles (Cost-Benefit, Opportunity Cost, Marg…" at bounding box center [471, 457] width 386 height 40
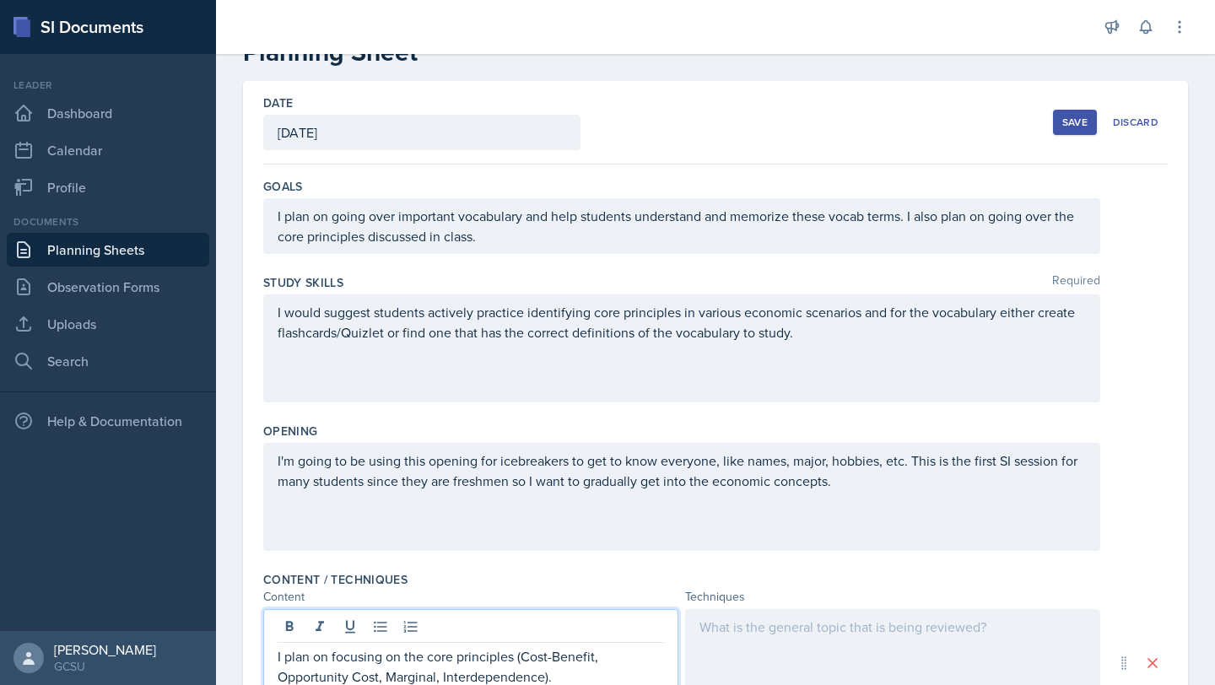
scroll to position [51, 0]
click at [510, 236] on p "I plan on going over important vocabulary and help students understand and memo…" at bounding box center [682, 227] width 808 height 40
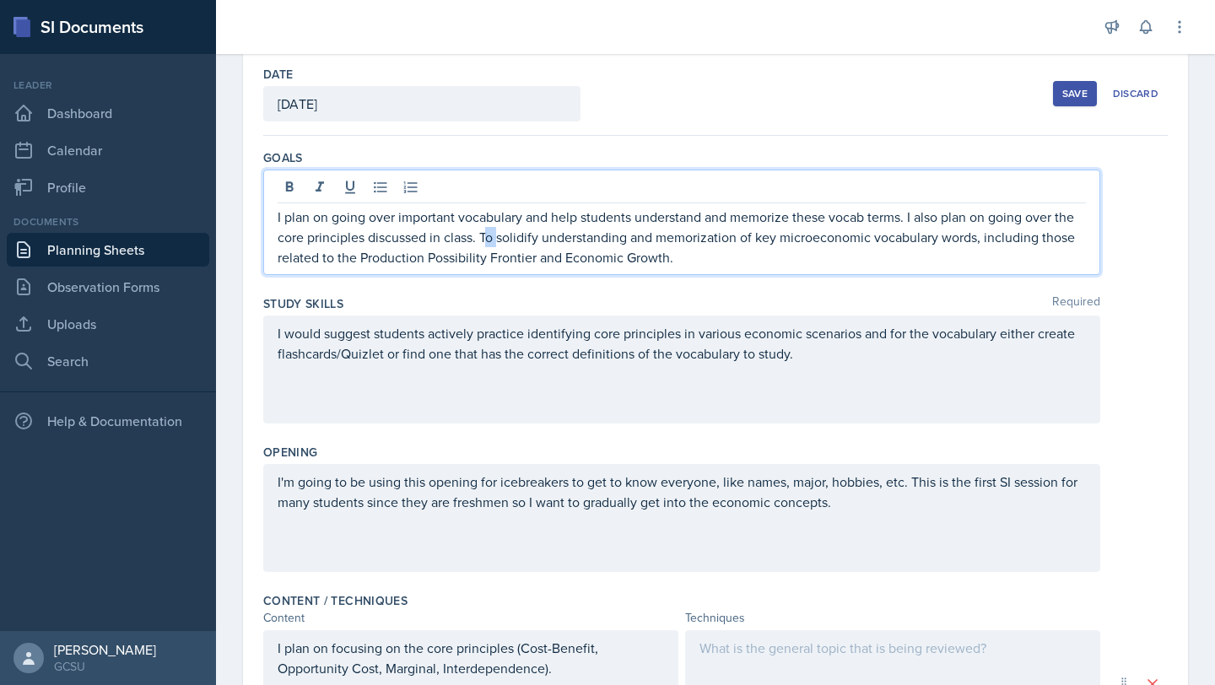
drag, startPoint x: 499, startPoint y: 238, endPoint x: 483, endPoint y: 236, distance: 15.3
click at [483, 236] on p "I plan on going over important vocabulary and help students understand and memo…" at bounding box center [682, 237] width 808 height 61
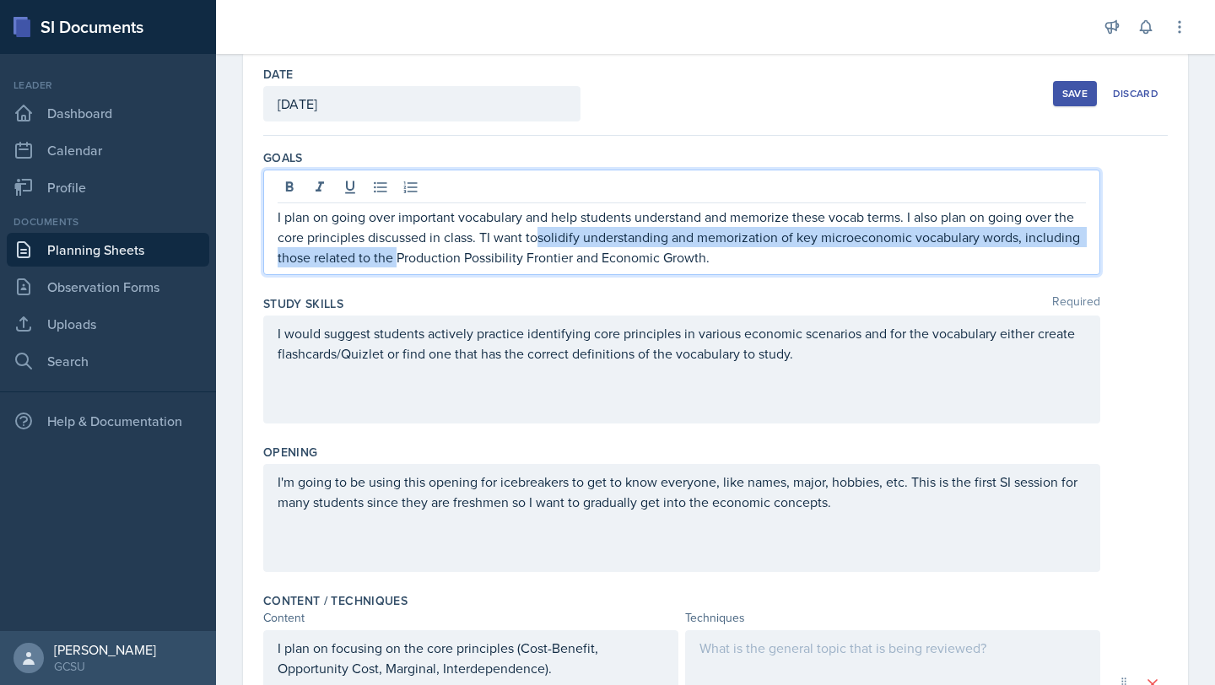
drag, startPoint x: 540, startPoint y: 238, endPoint x: 402, endPoint y: 251, distance: 138.2
click at [401, 252] on p "I plan on going over important vocabulary and help students understand and memo…" at bounding box center [682, 237] width 808 height 61
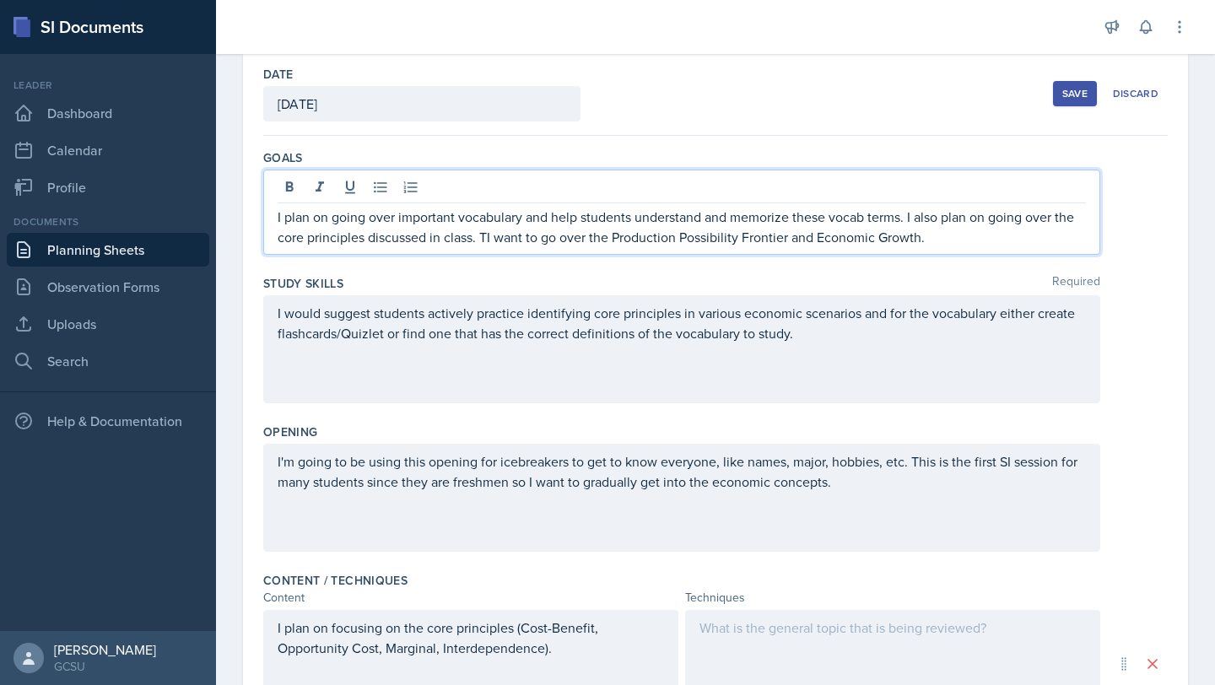
click at [494, 239] on p "I plan on going over important vocabulary and help students understand and memo…" at bounding box center [682, 227] width 808 height 40
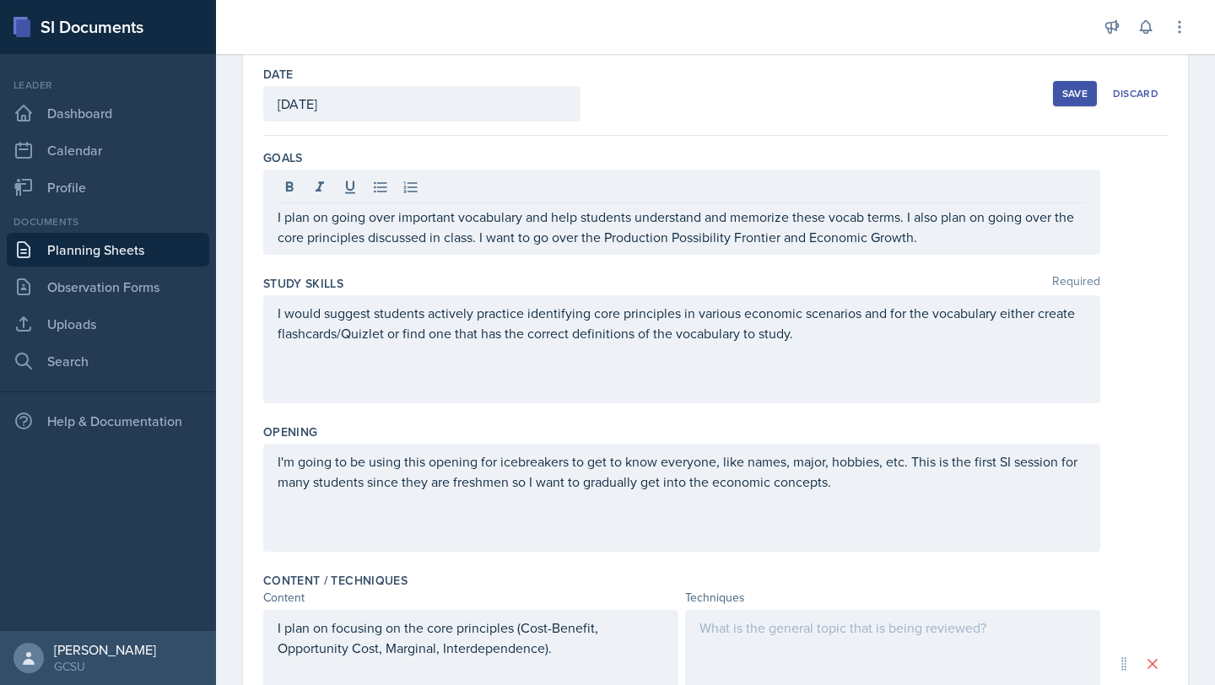
click at [862, 361] on div "I would suggest students actively practice identifying core principles in vario…" at bounding box center [681, 349] width 837 height 108
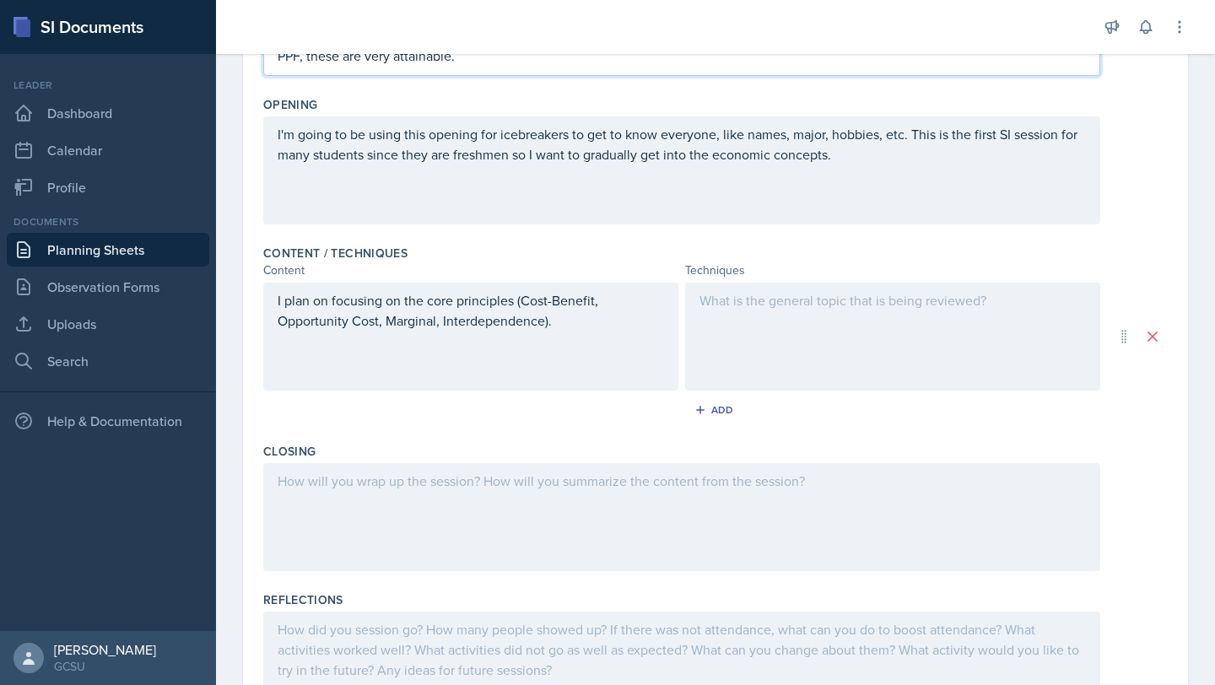
click at [558, 316] on p "I plan on focusing on the core principles (Cost-Benefit, Opportunity Cost, Marg…" at bounding box center [471, 310] width 386 height 40
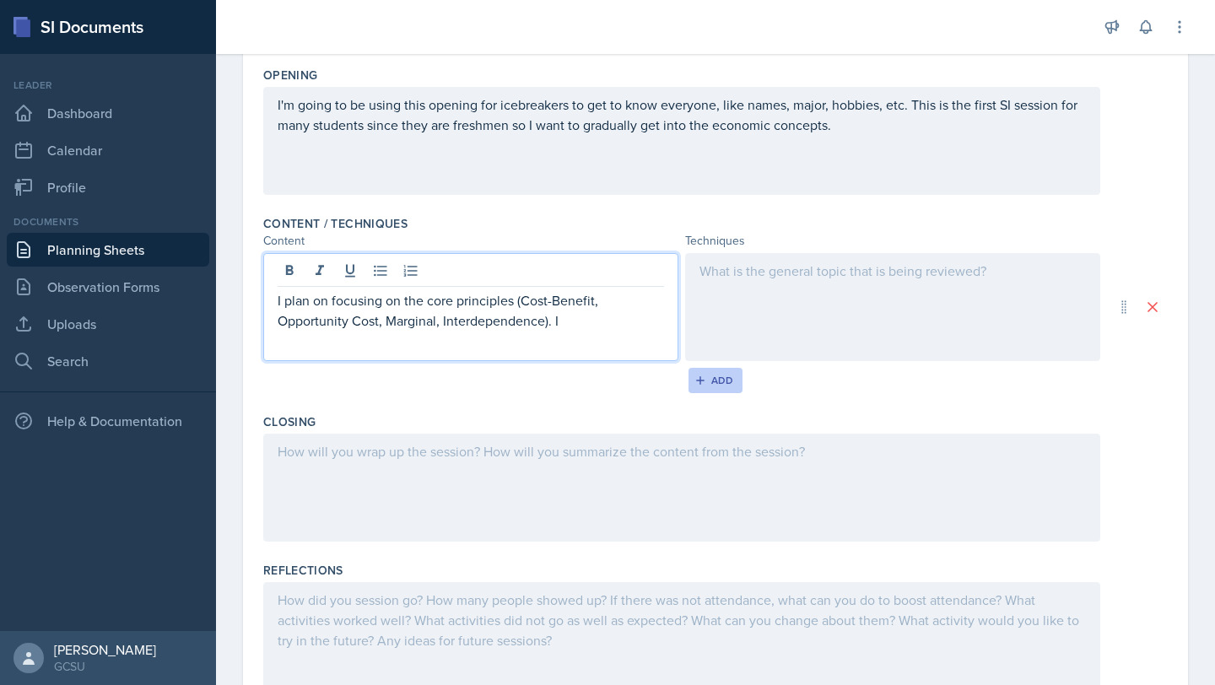
click at [699, 381] on icon "button" at bounding box center [700, 380] width 8 height 8
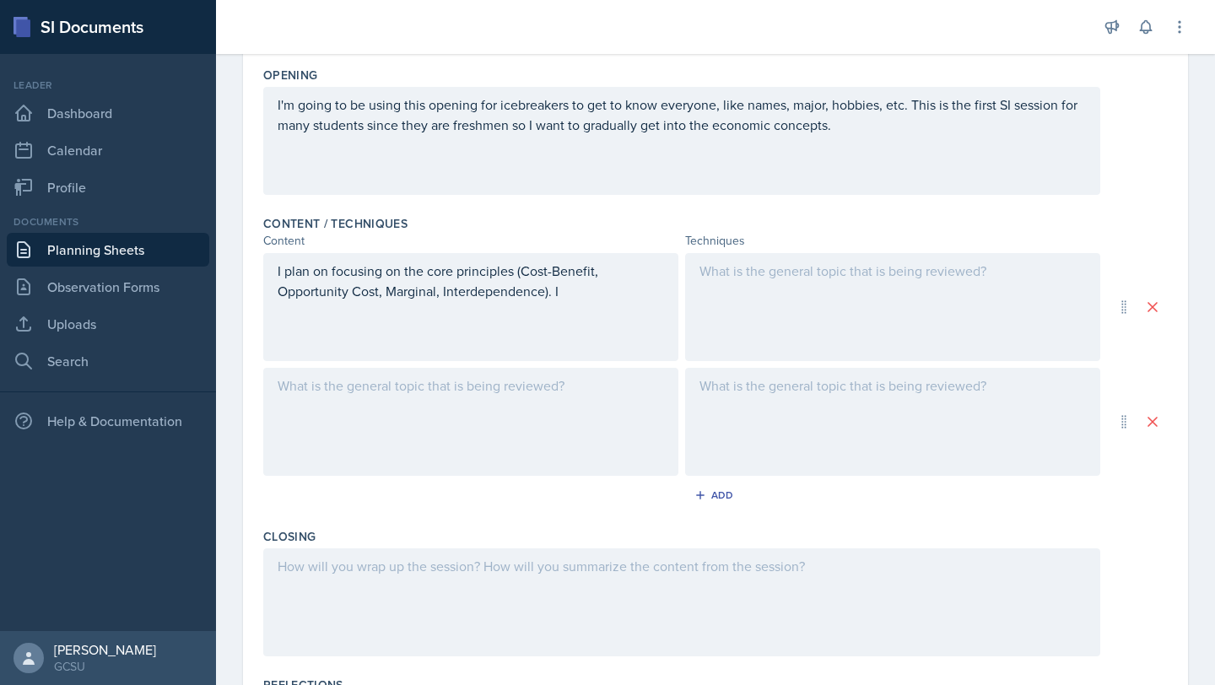
click at [569, 289] on div "I plan on focusing on the core principles (Cost-Benefit, Opportunity Cost, Marg…" at bounding box center [470, 307] width 415 height 108
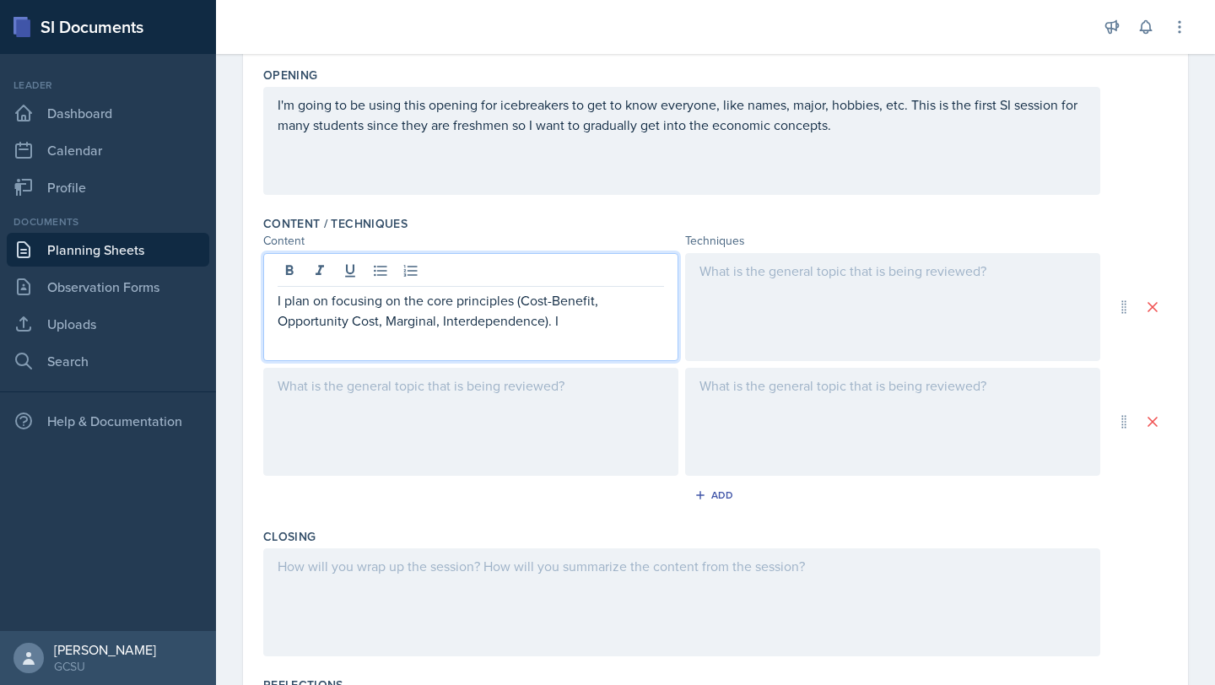
click at [564, 321] on p "I plan on focusing on the core principles (Cost-Benefit, Opportunity Cost, Marg…" at bounding box center [471, 310] width 386 height 40
click at [398, 375] on div at bounding box center [470, 422] width 415 height 108
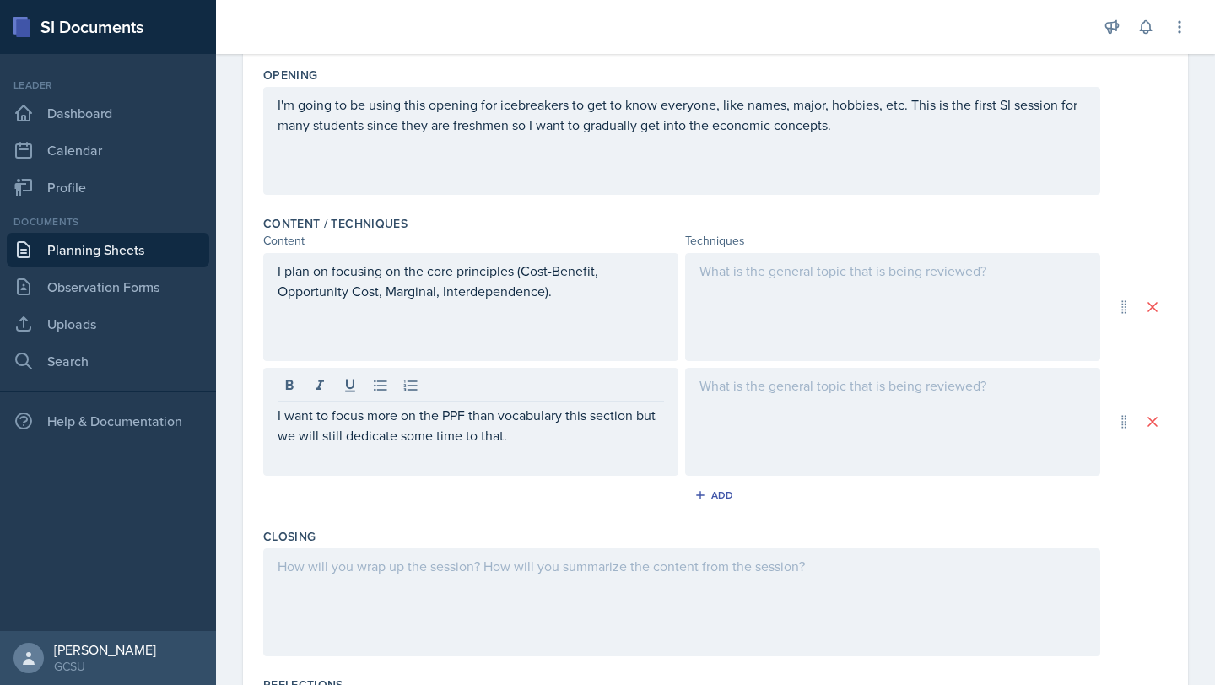
click at [792, 300] on div at bounding box center [892, 307] width 415 height 108
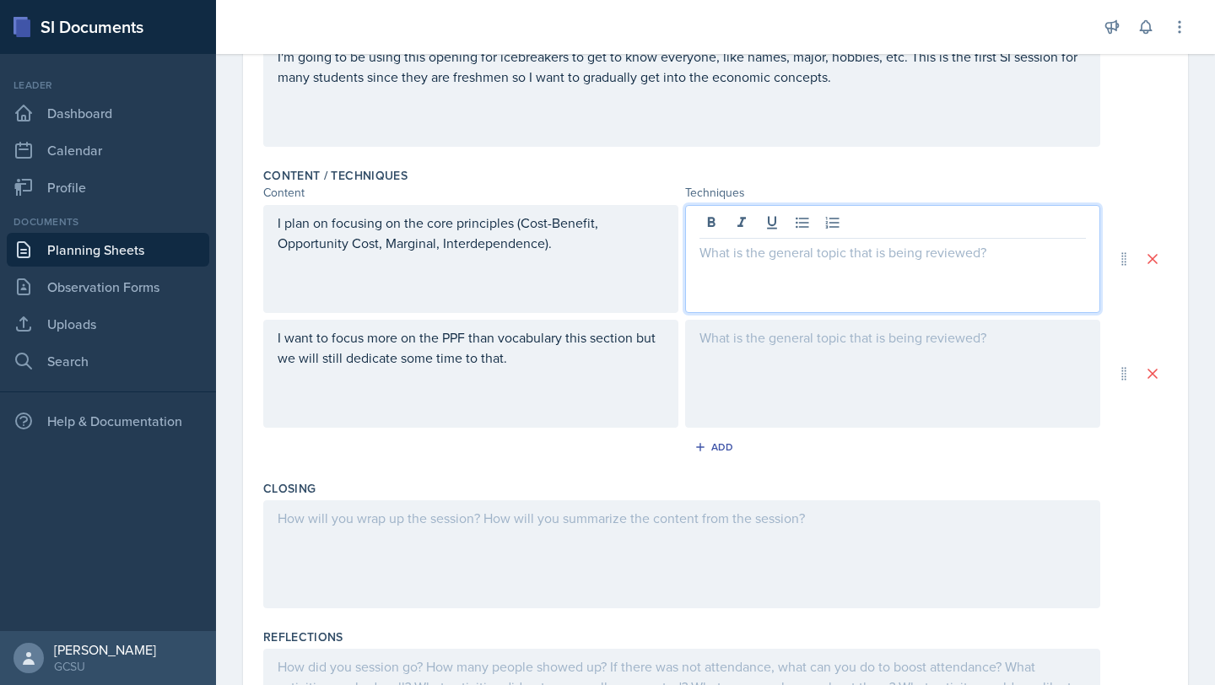
scroll to position [458, 0]
click at [699, 445] on icon "button" at bounding box center [700, 444] width 8 height 8
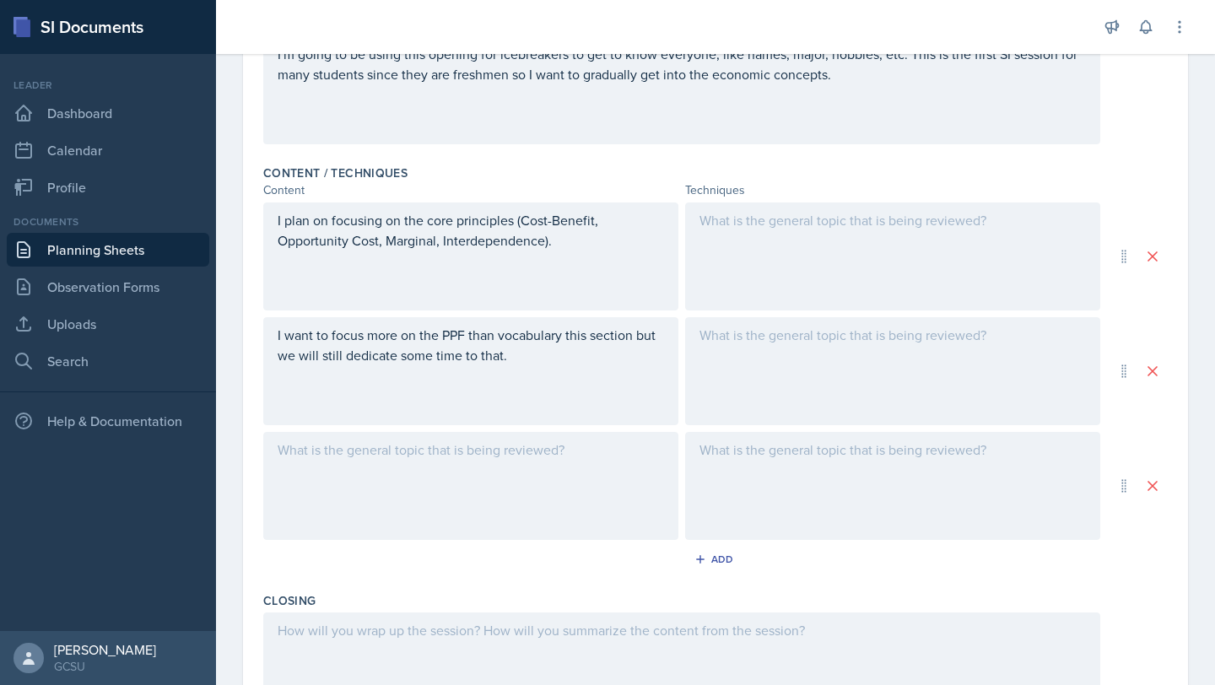
click at [525, 435] on div at bounding box center [470, 486] width 415 height 108
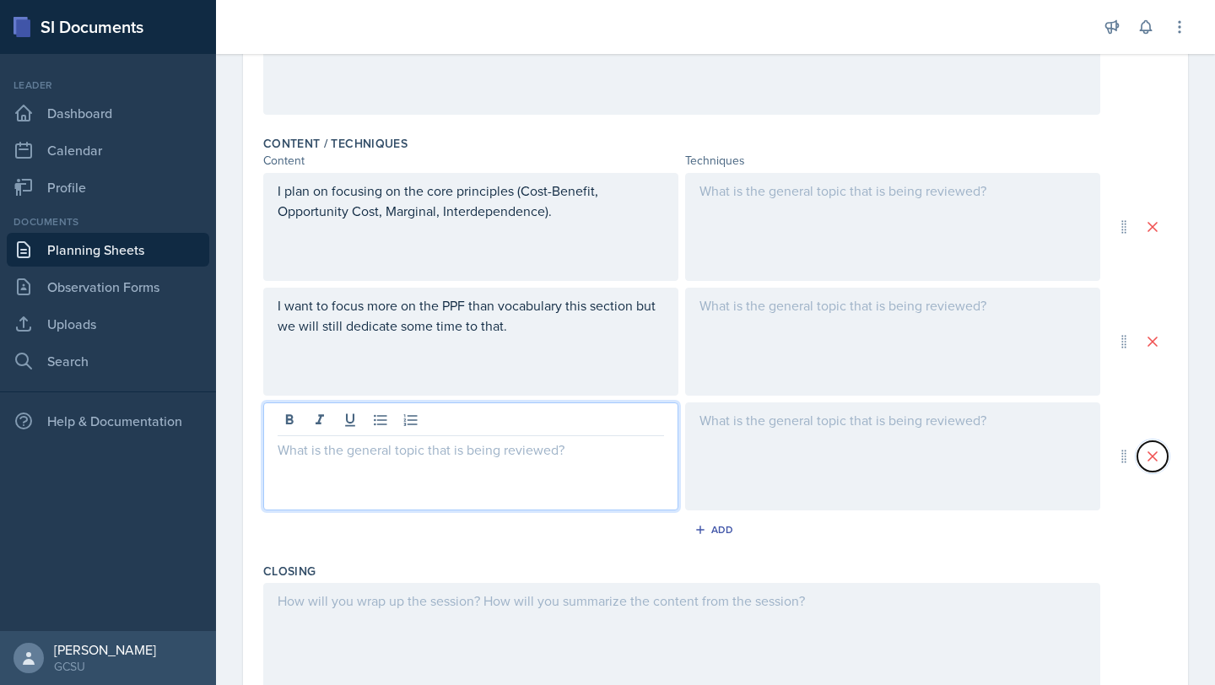
click at [1153, 457] on icon at bounding box center [1152, 456] width 8 height 8
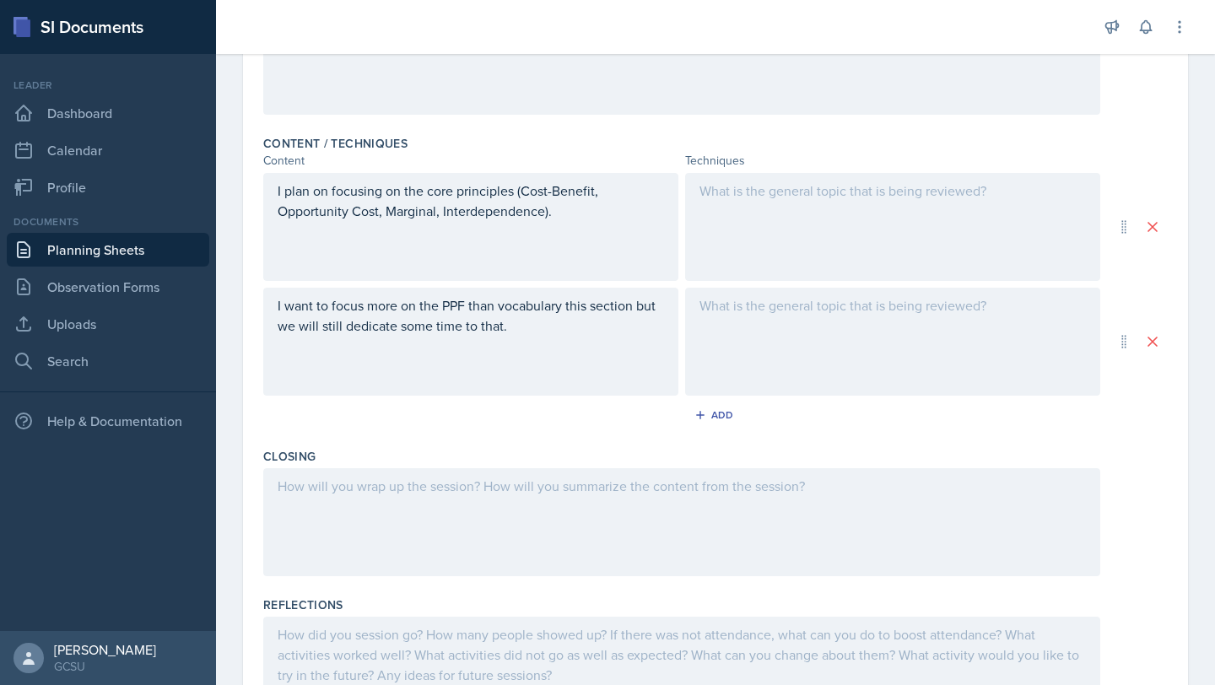
click at [842, 230] on div at bounding box center [892, 227] width 415 height 108
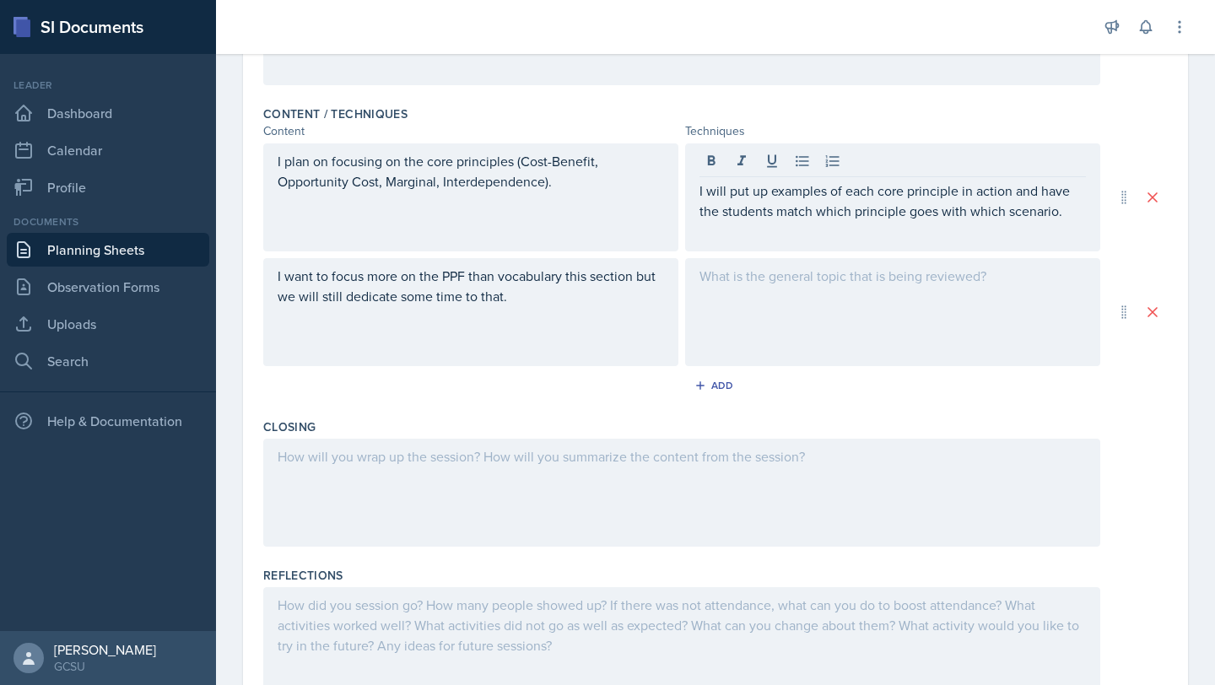
click at [723, 286] on div at bounding box center [892, 312] width 415 height 108
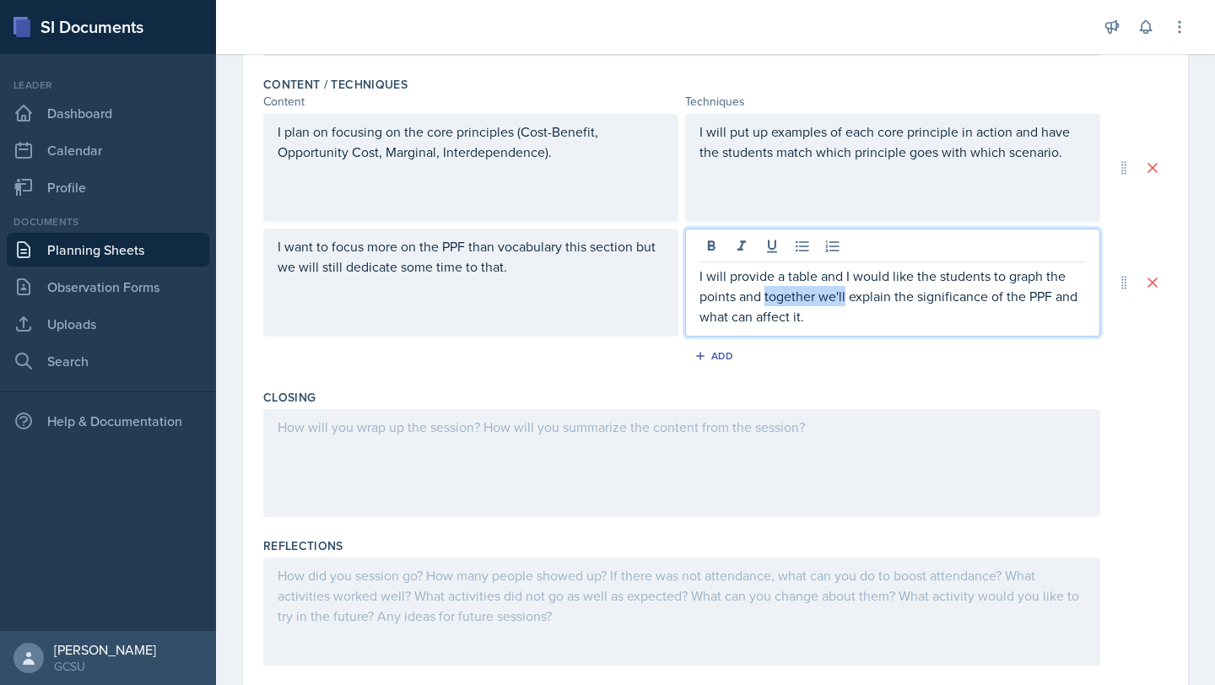
drag, startPoint x: 846, startPoint y: 299, endPoint x: 765, endPoint y: 300, distance: 81.0
click at [764, 300] on p "I will provide a table and I would like the students to graph the points and to…" at bounding box center [892, 296] width 386 height 61
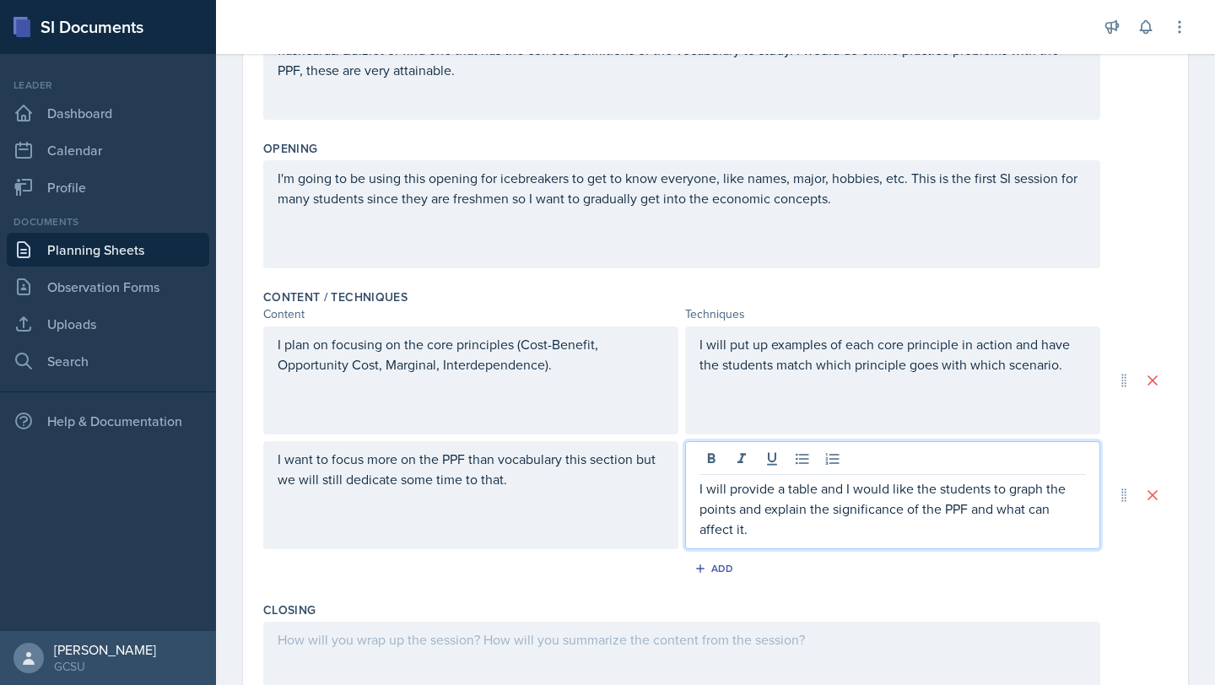
scroll to position [317, 0]
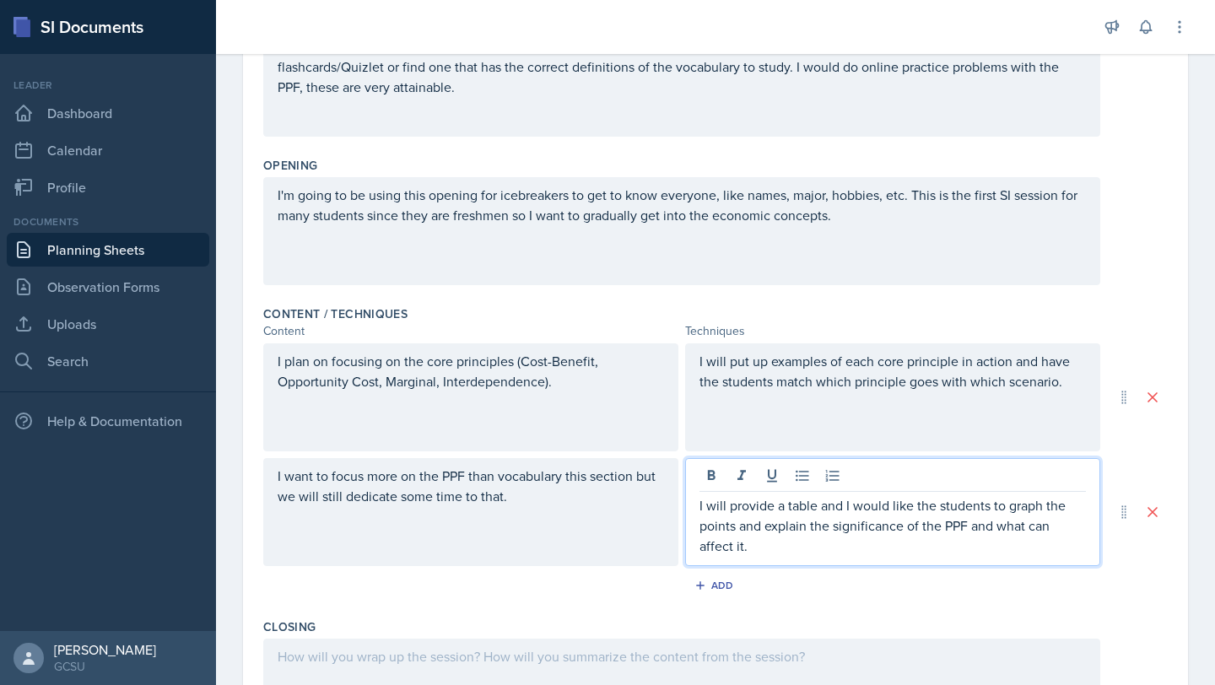
click at [1064, 390] on p "I will put up examples of each core principle in action and have the students m…" at bounding box center [892, 371] width 386 height 40
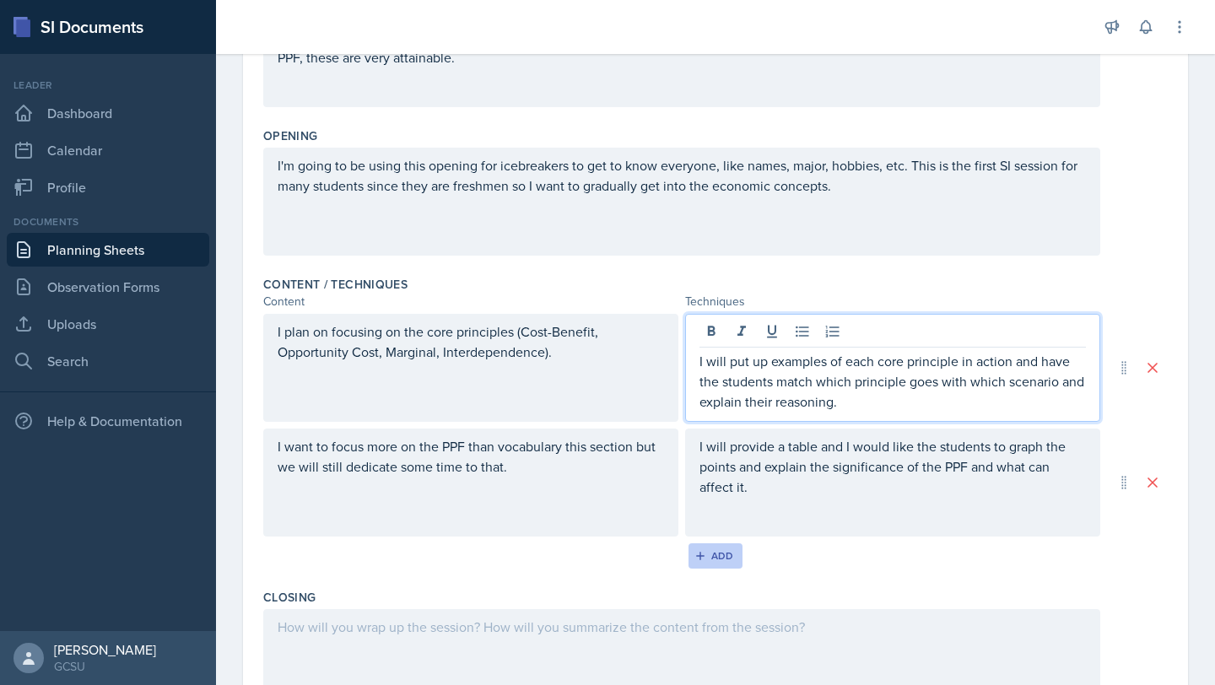
click at [697, 556] on icon "button" at bounding box center [700, 556] width 12 height 12
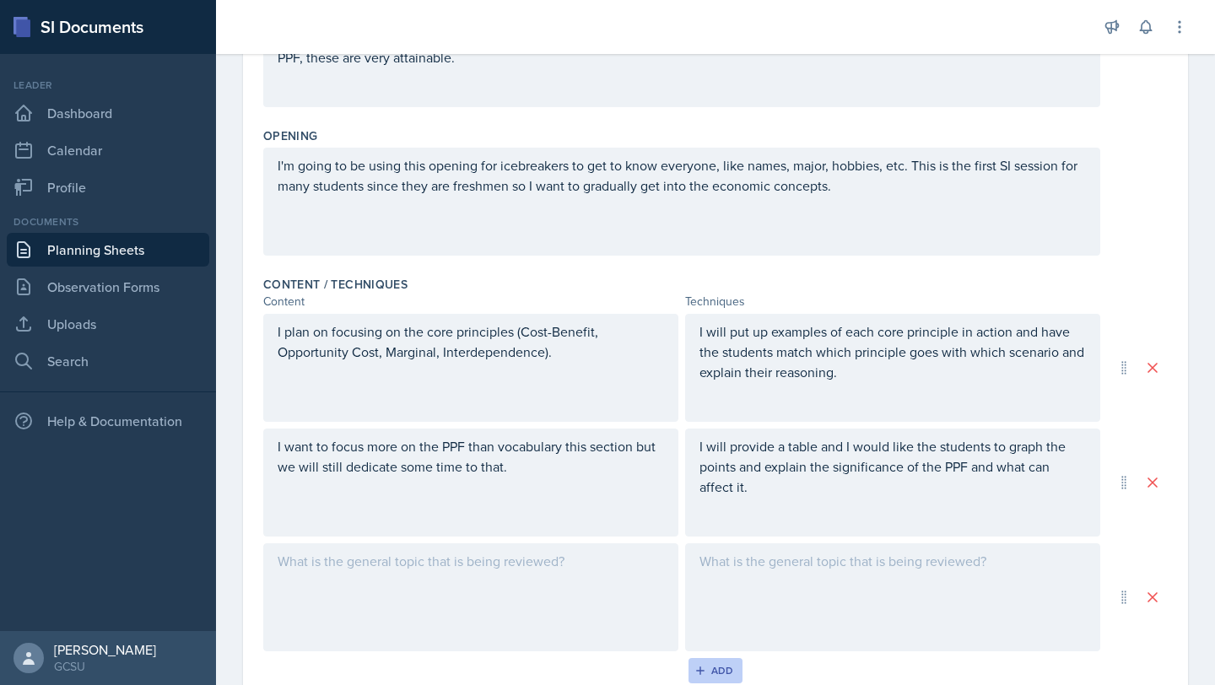
click at [697, 556] on div at bounding box center [892, 597] width 415 height 108
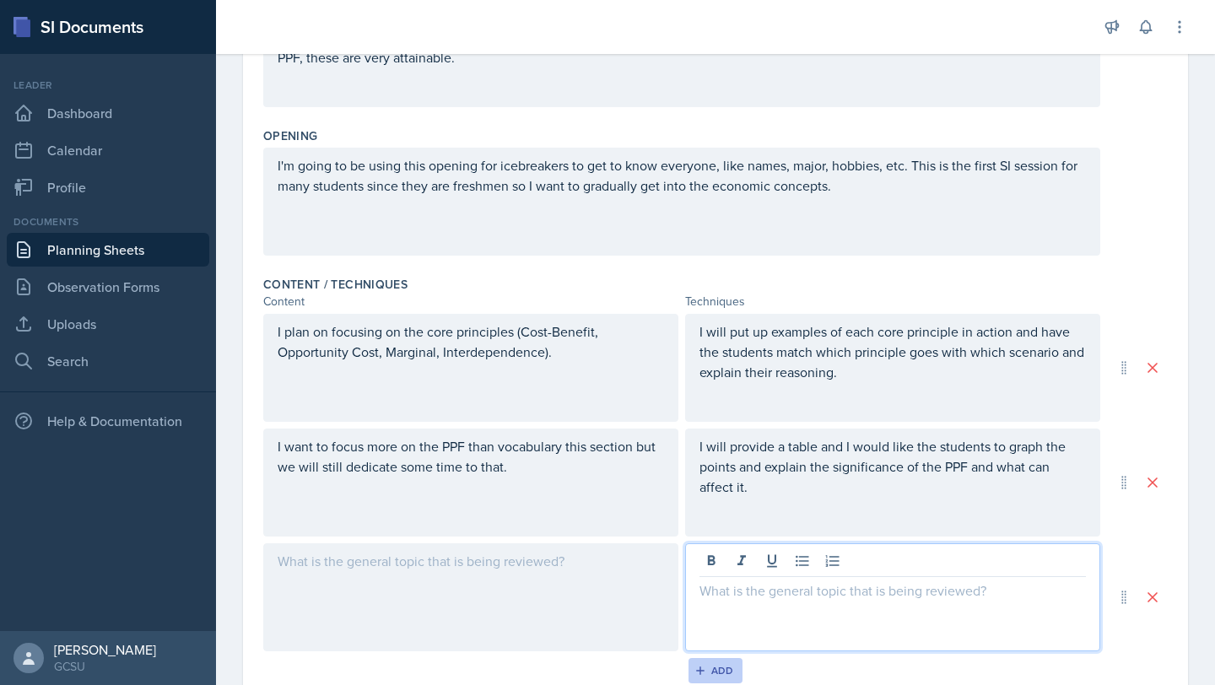
scroll to position [376, 0]
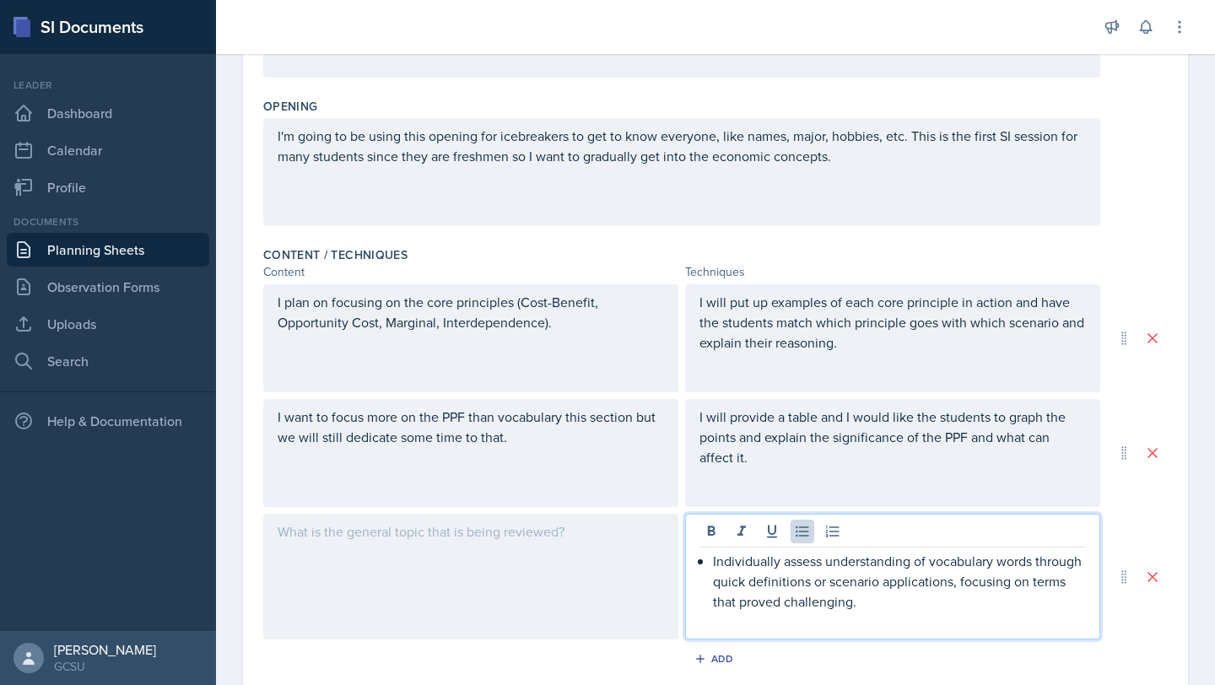
click at [713, 562] on p "Individually assess understanding of vocabulary words through quick definitions…" at bounding box center [899, 581] width 373 height 61
drag, startPoint x: 774, startPoint y: 564, endPoint x: 627, endPoint y: 558, distance: 147.8
click at [624, 562] on div "Individually assess understanding of vocabulary words through quick definitions…" at bounding box center [681, 577] width 837 height 126
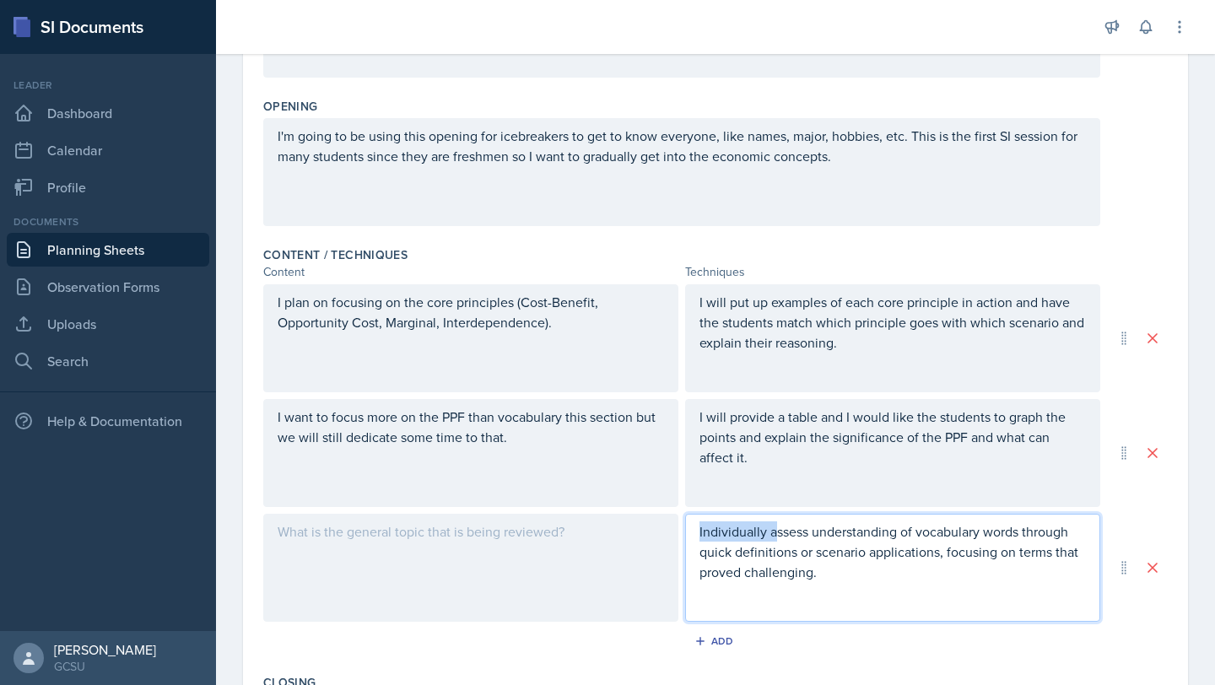
scroll to position [347, 0]
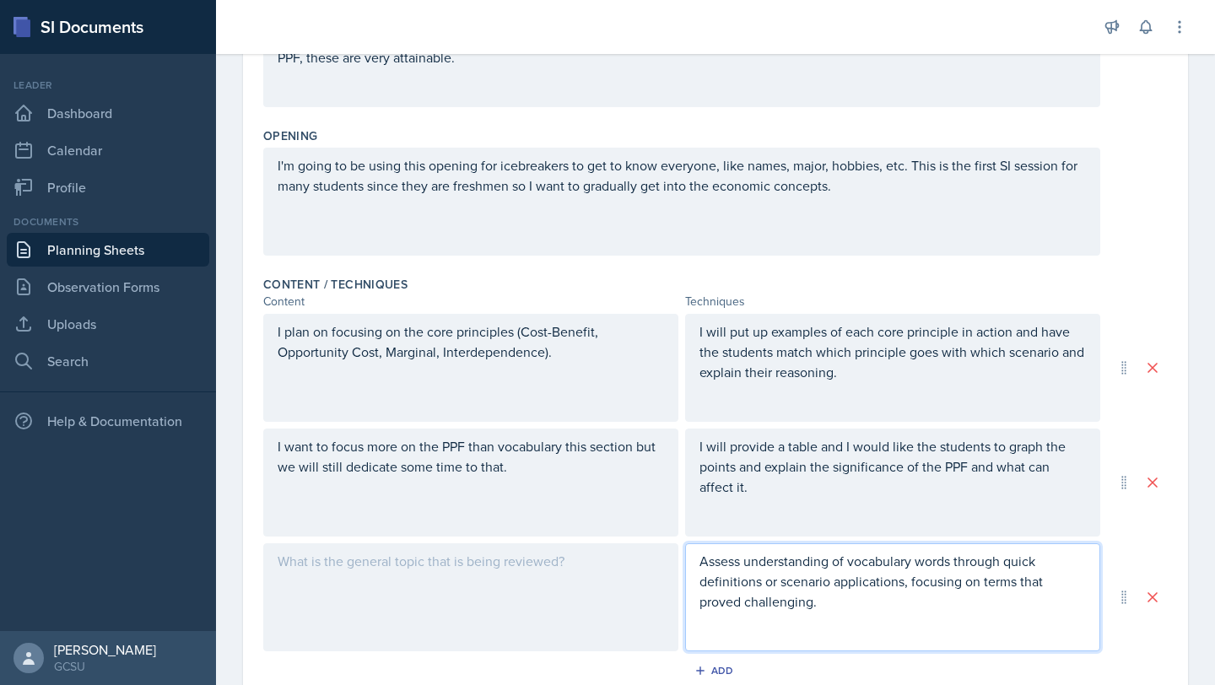
click at [822, 604] on p "Assess understanding of vocabulary words through quick definitions or scenario …" at bounding box center [892, 581] width 386 height 61
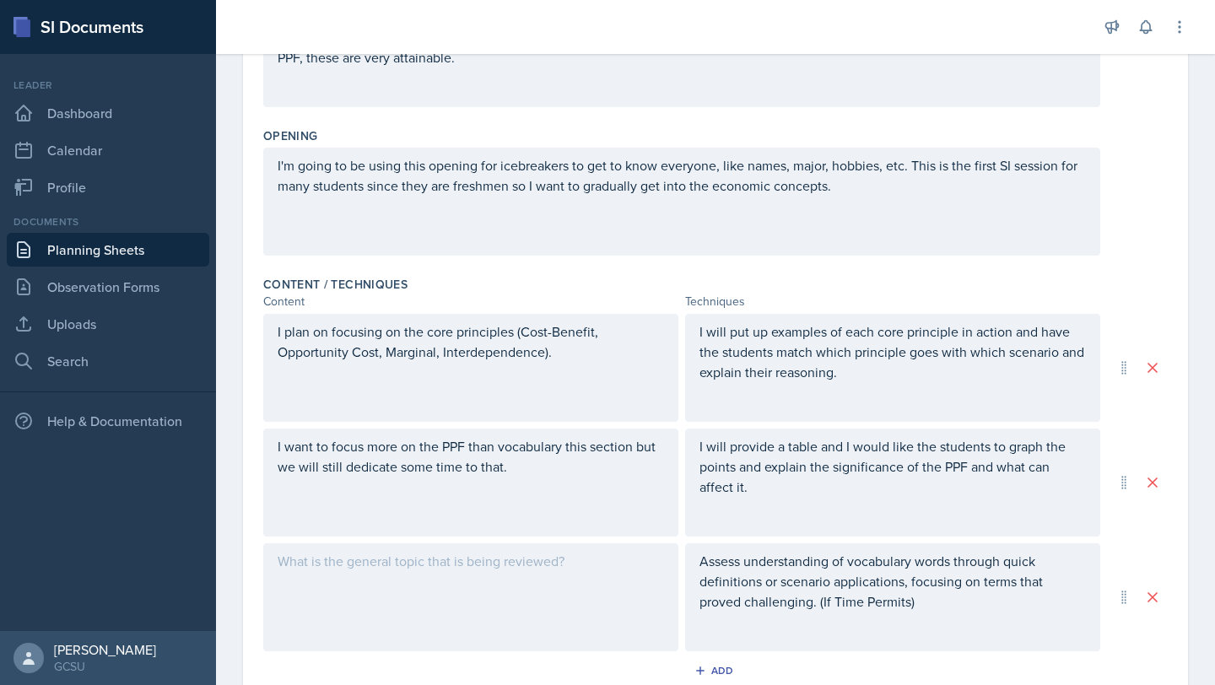
click at [341, 571] on div at bounding box center [470, 597] width 415 height 108
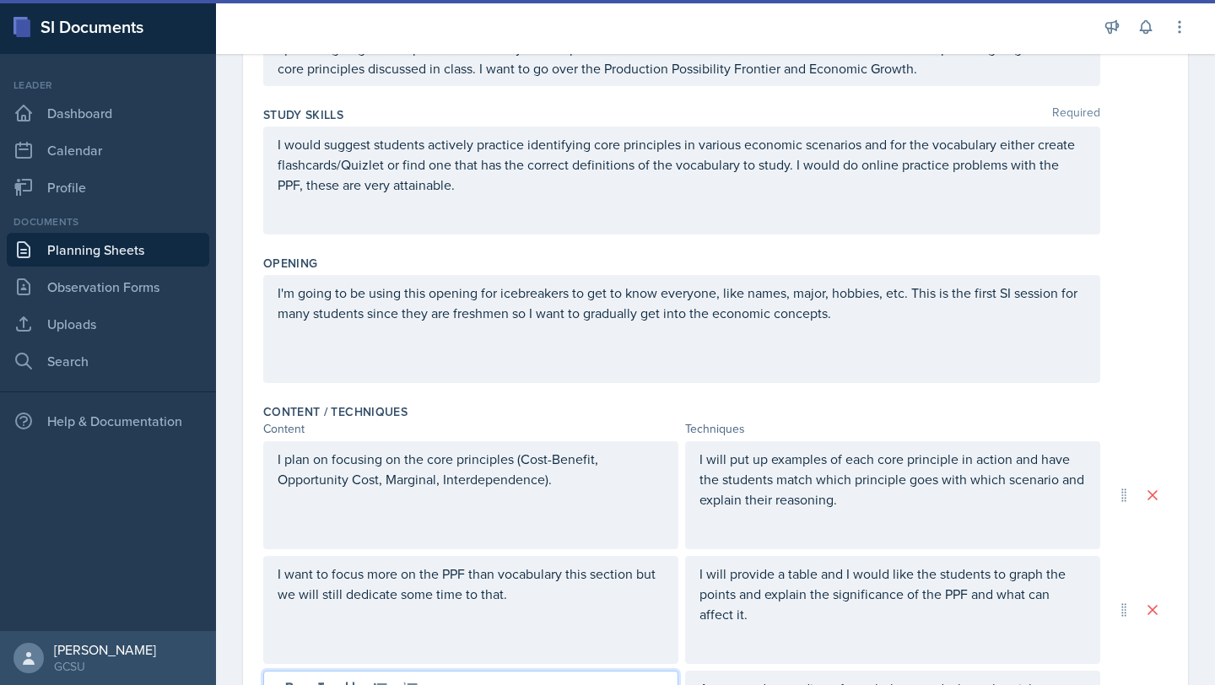
scroll to position [216, 0]
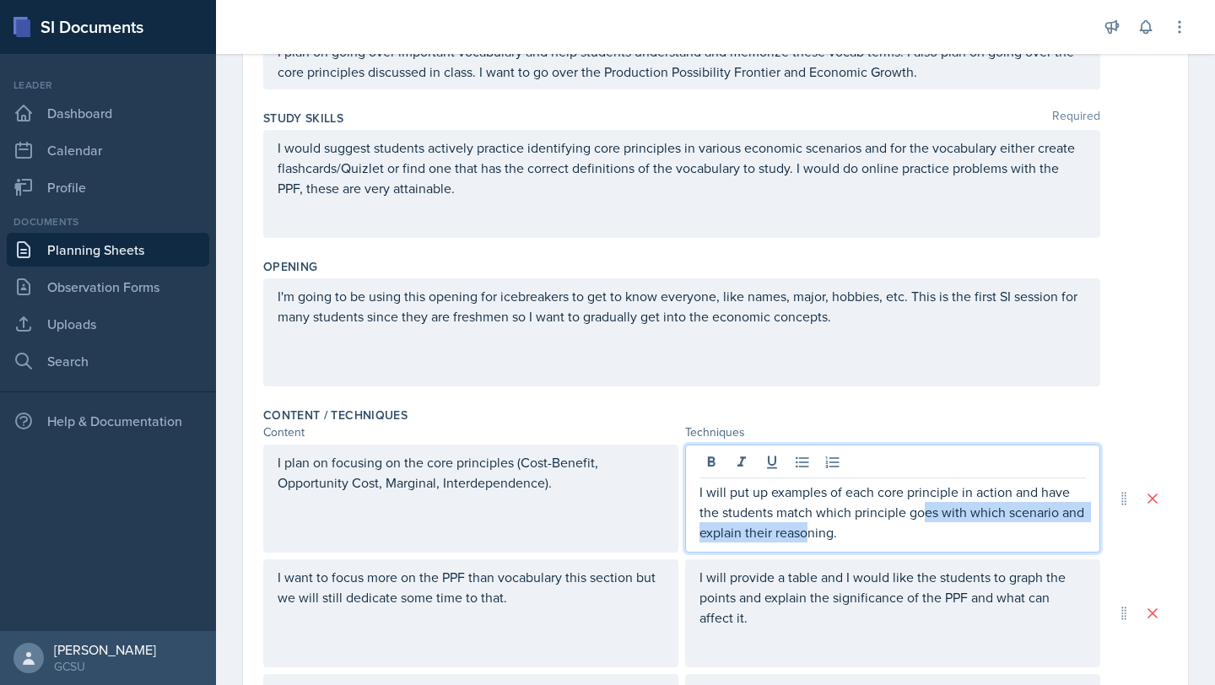
drag, startPoint x: 922, startPoint y: 510, endPoint x: 816, endPoint y: 521, distance: 106.9
click at [814, 524] on p "I will put up examples of each core principle in action and have the students m…" at bounding box center [892, 512] width 386 height 61
click at [853, 527] on p "I will put up examples of each core principle in action and have the students m…" at bounding box center [892, 512] width 386 height 61
drag, startPoint x: 853, startPoint y: 527, endPoint x: 664, endPoint y: 461, distance: 200.1
click at [660, 466] on div "I plan on focusing on the core principles (Cost-Benefit, Opportunity Cost, Marg…" at bounding box center [681, 499] width 837 height 108
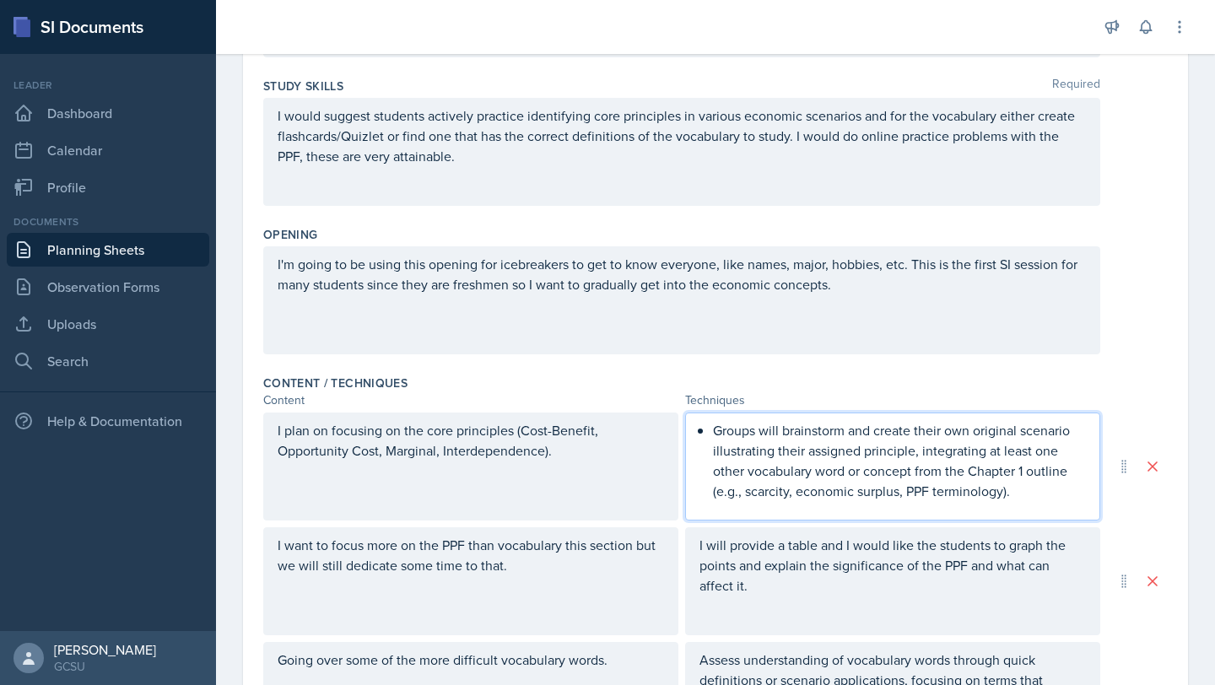
scroll to position [267, 0]
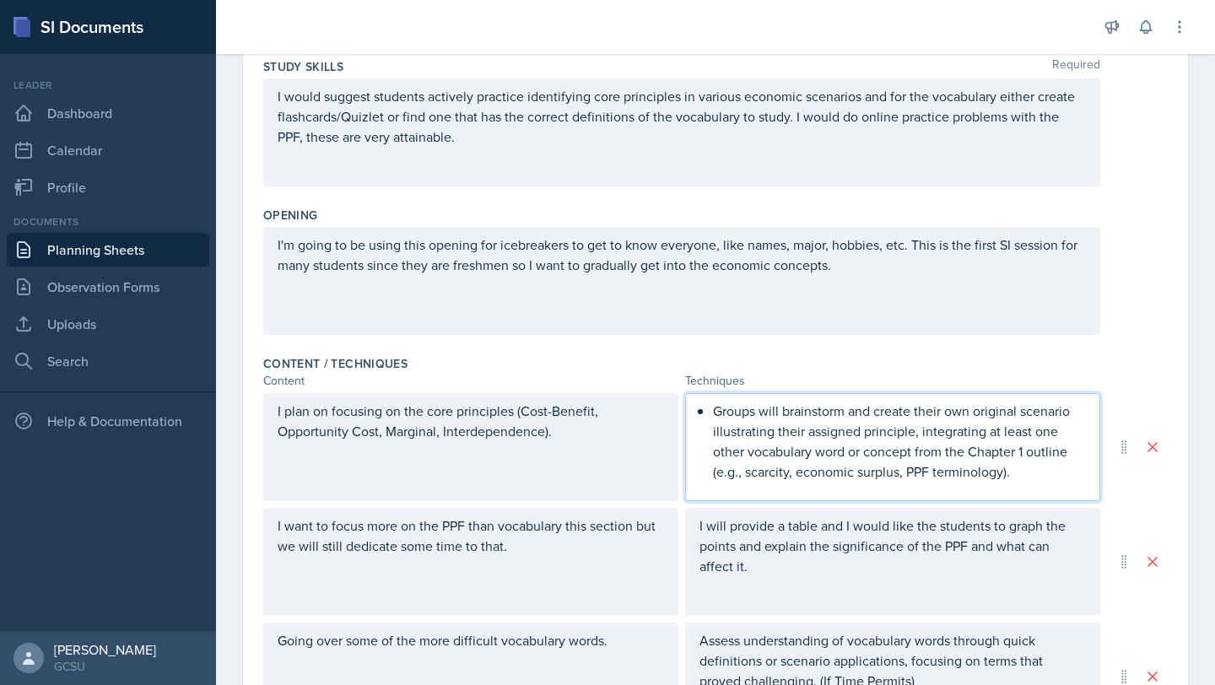
click at [720, 413] on p "Groups will brainstorm and create their own original scenario illustrating thei…" at bounding box center [899, 441] width 373 height 81
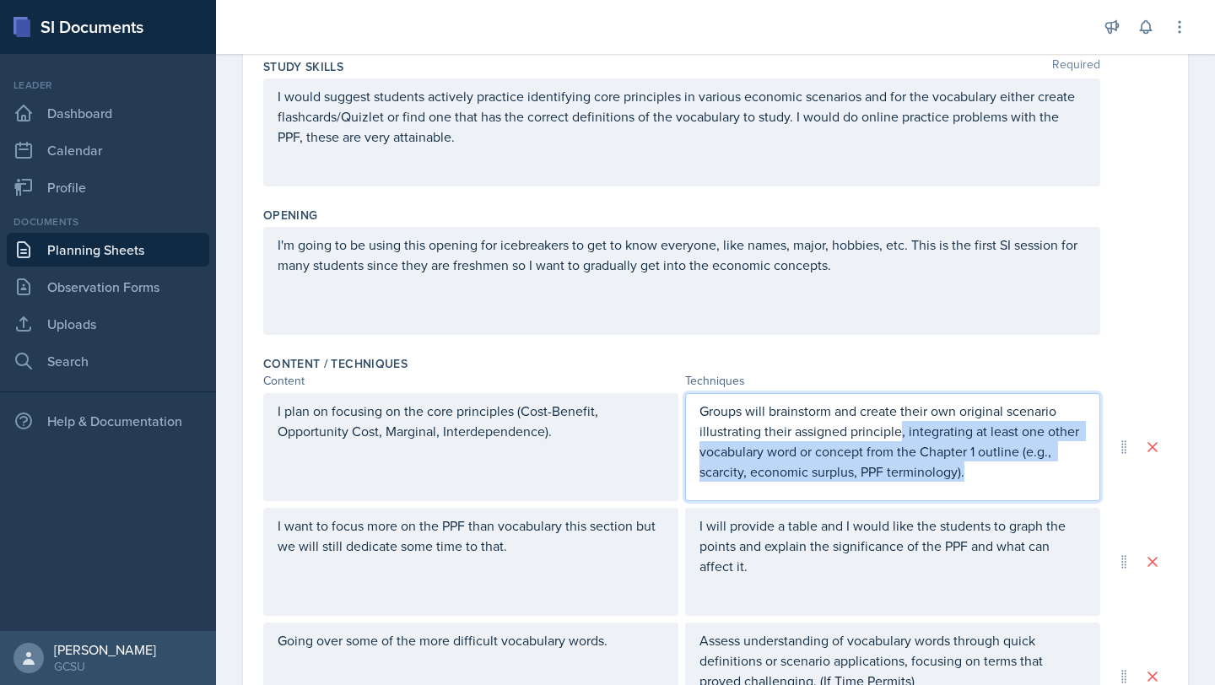
drag, startPoint x: 900, startPoint y: 436, endPoint x: 983, endPoint y: 483, distance: 95.2
click at [983, 483] on div "Groups will brainstorm and create their own original scenario illustrating thei…" at bounding box center [892, 447] width 415 height 108
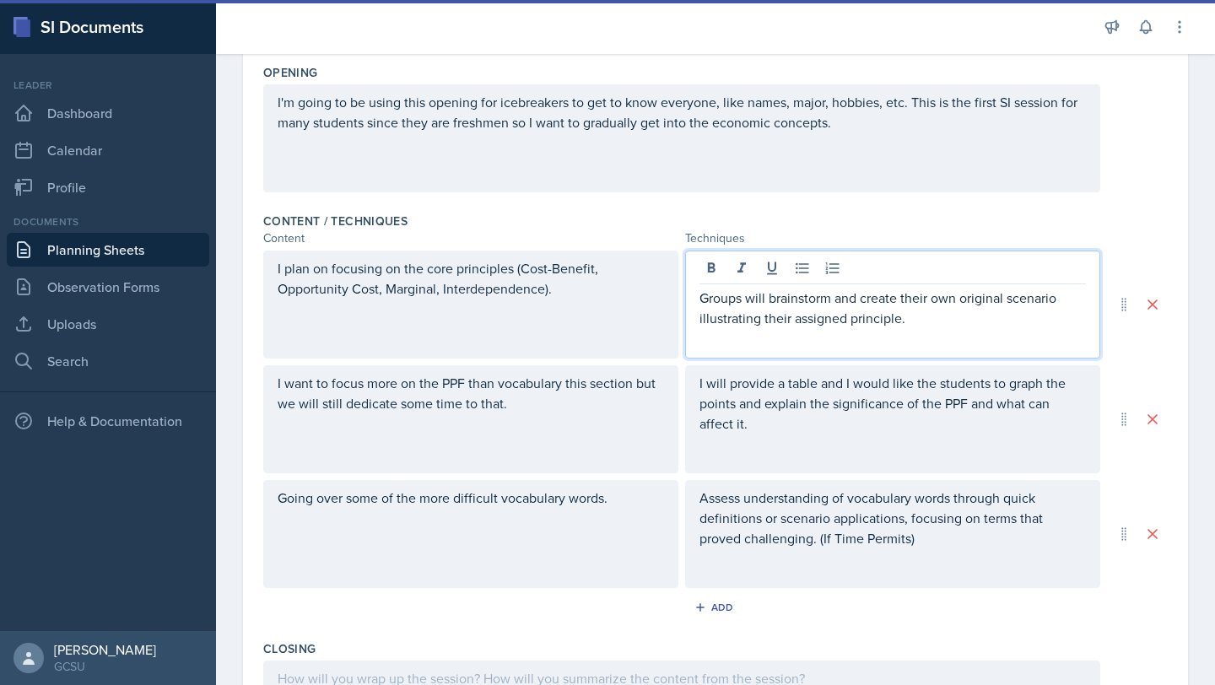
scroll to position [411, 0]
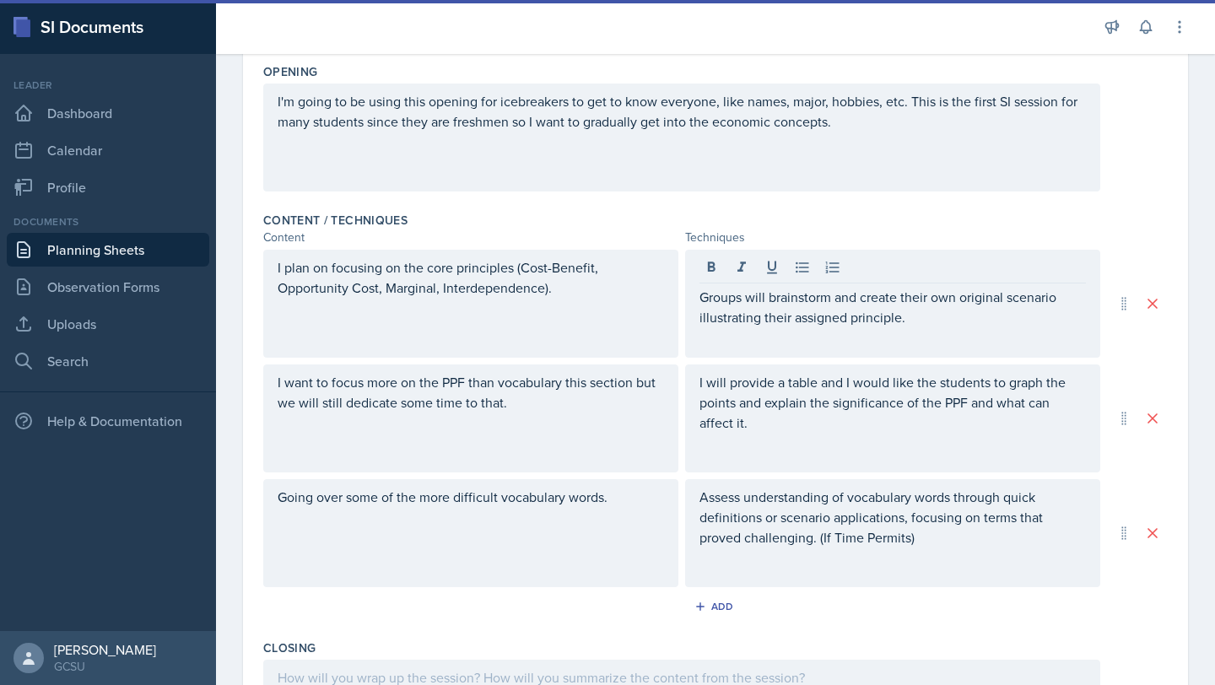
click at [617, 221] on div "Content / Techniques" at bounding box center [715, 220] width 904 height 17
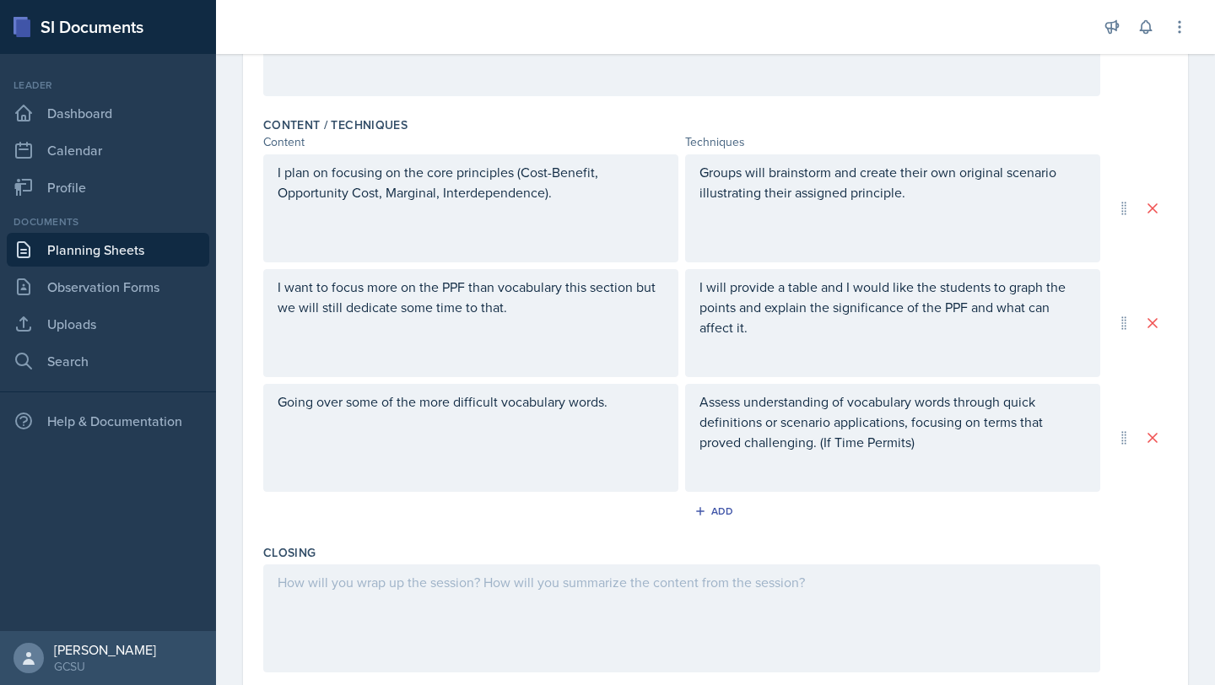
scroll to position [709, 0]
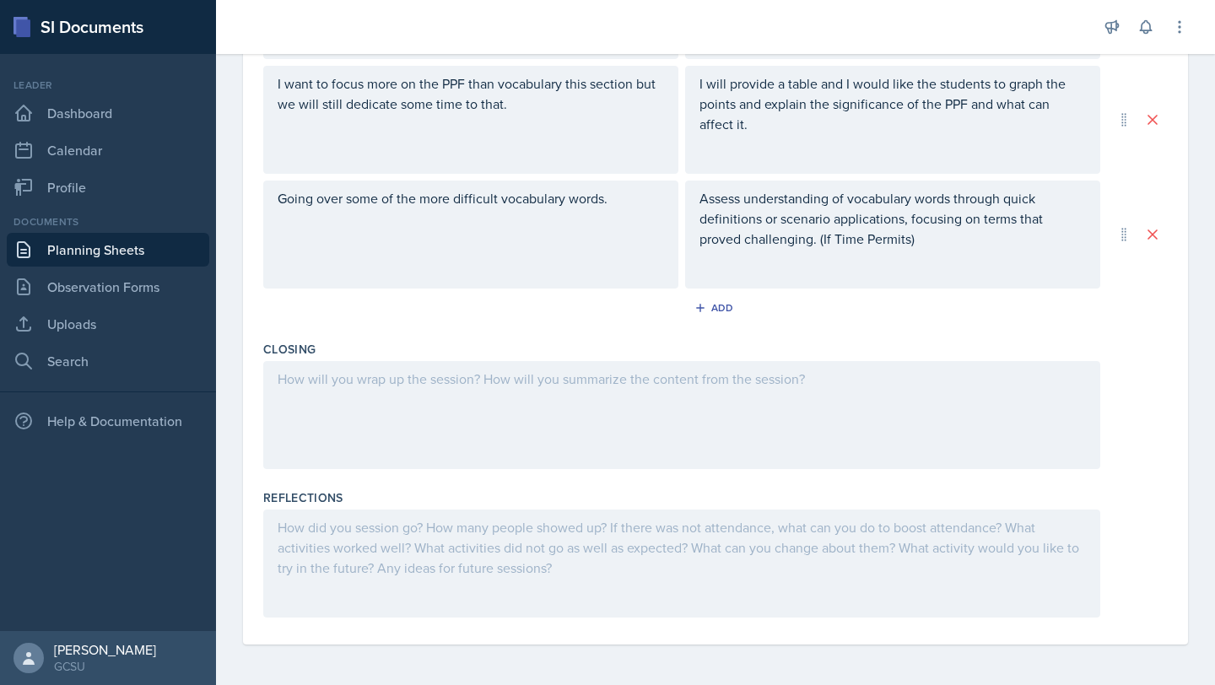
click at [483, 423] on div at bounding box center [681, 415] width 837 height 108
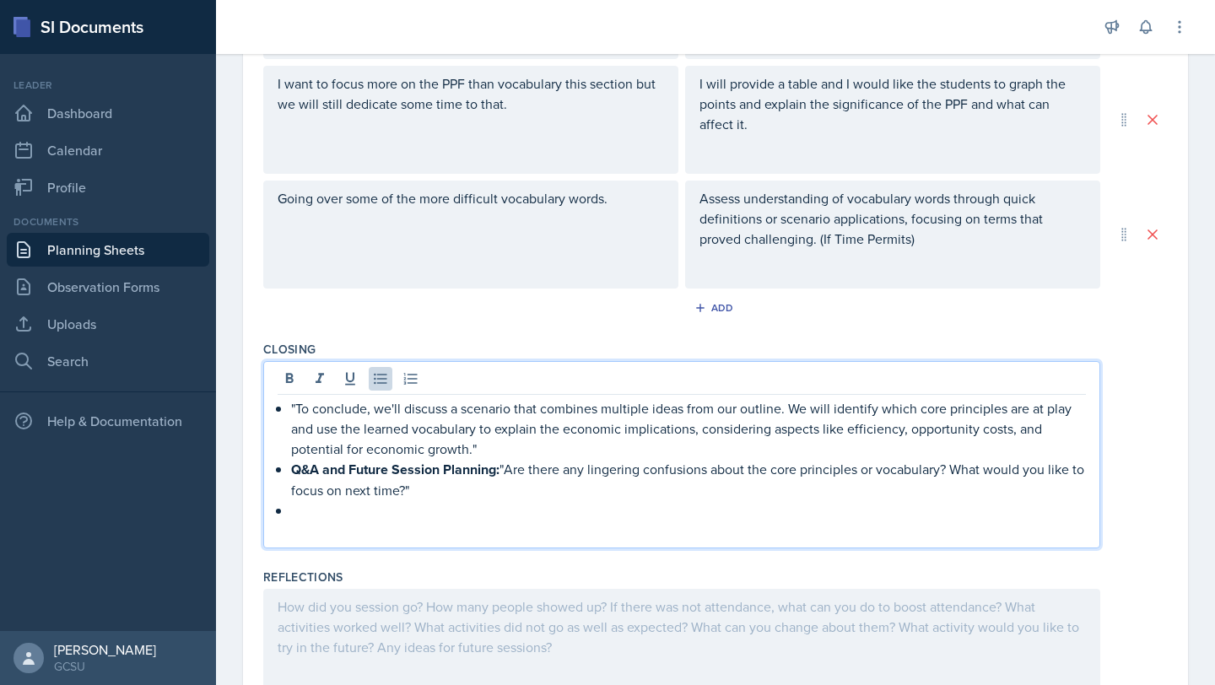
scroll to position [739, 0]
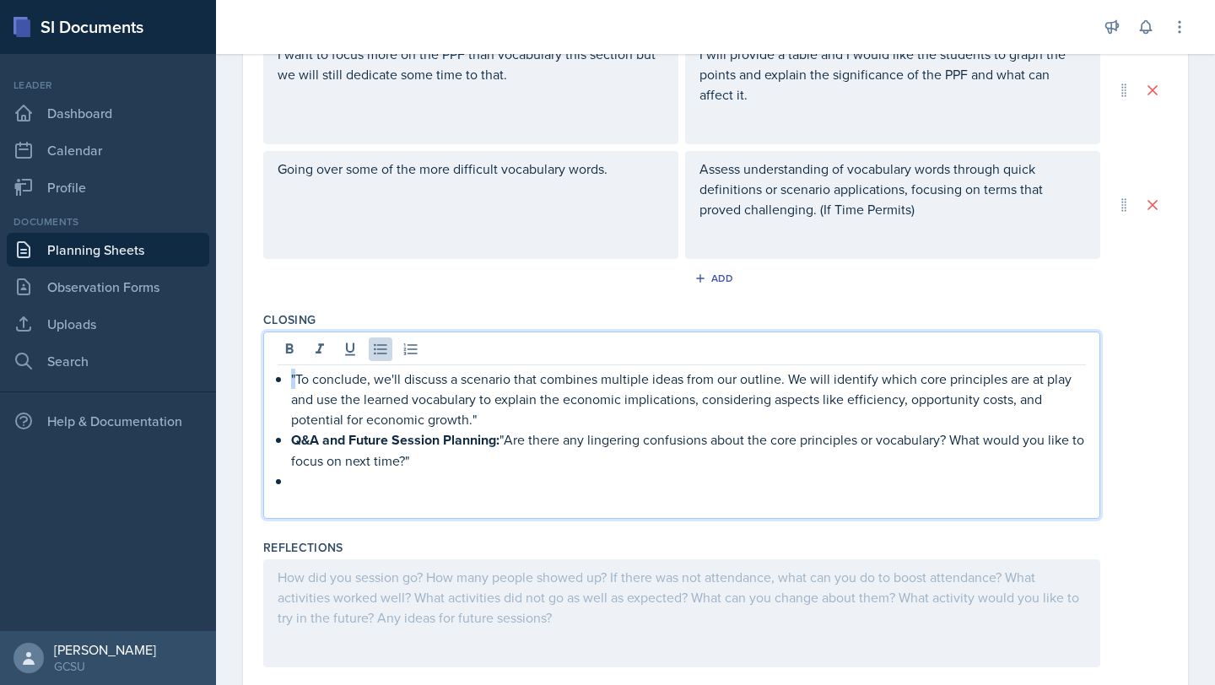
drag, startPoint x: 297, startPoint y: 377, endPoint x: 272, endPoint y: 375, distance: 25.4
click at [272, 375] on div ""To conclude, we'll discuss a scenario that combines multiple ideas from our ou…" at bounding box center [681, 425] width 837 height 187
click at [297, 473] on p at bounding box center [688, 481] width 795 height 20
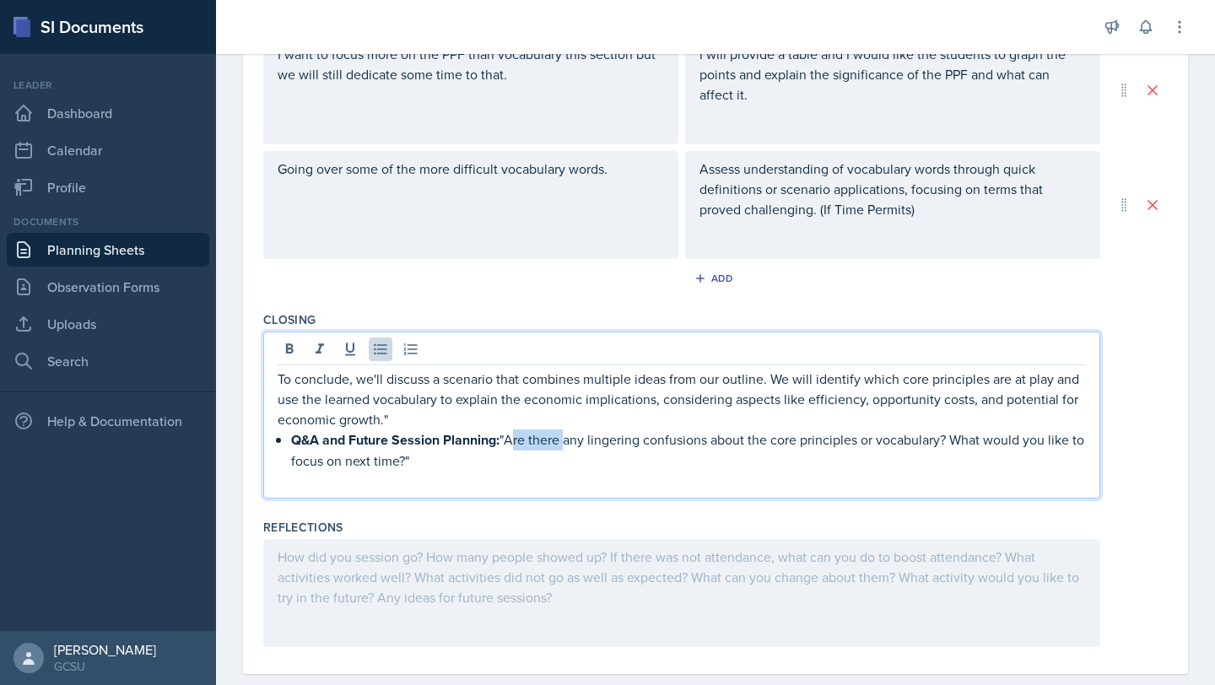
drag, startPoint x: 510, startPoint y: 441, endPoint x: 561, endPoint y: 441, distance: 50.6
click at [561, 441] on p "Q&A and Future Session Planning: "Are there any lingering confusions about the …" at bounding box center [688, 449] width 795 height 41
drag, startPoint x: 648, startPoint y: 442, endPoint x: 706, endPoint y: 449, distance: 58.6
click at [706, 449] on p "Q&A and Future Session Planning: "Ask them if there is any lingering confusions…" at bounding box center [688, 449] width 795 height 41
click at [710, 443] on p "Q&A and Future Session Planning: "Ask them if there is anyconfusions about the …" at bounding box center [688, 449] width 795 height 41
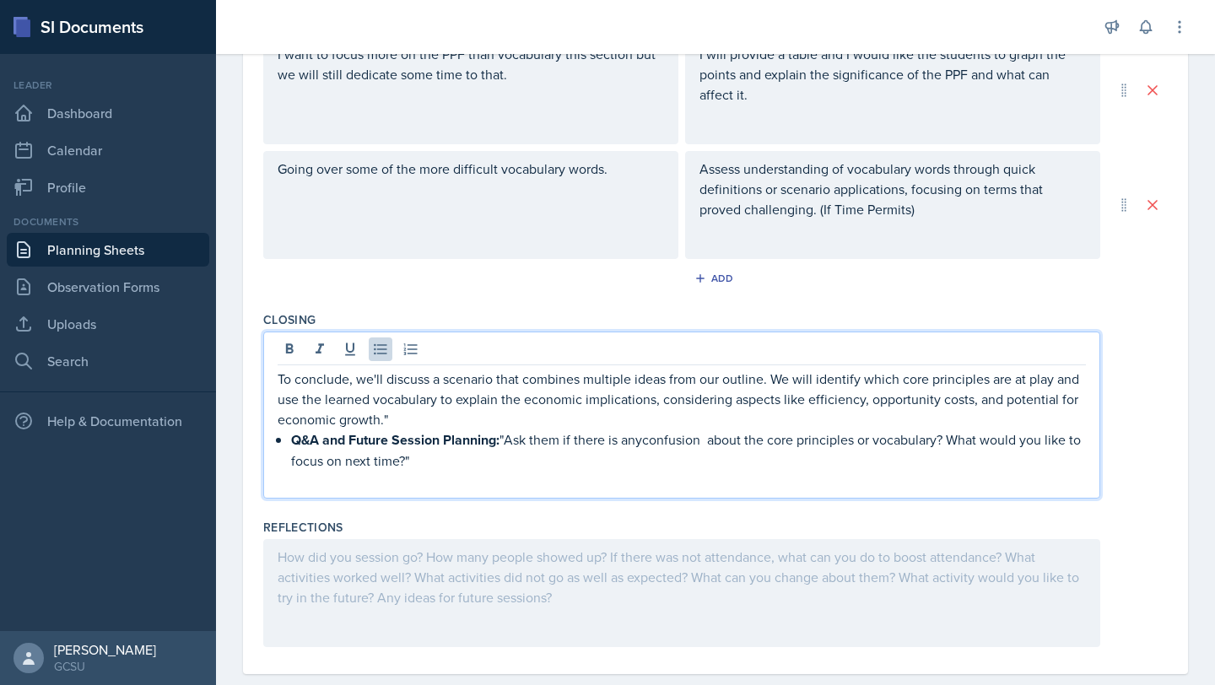
click at [647, 442] on p "Q&A and Future Session Planning: "Ask them if there is anyconfusion about the c…" at bounding box center [688, 449] width 795 height 41
click at [716, 440] on p "Q&A and Future Session Planning: "Ask them if there is any confusion about the …" at bounding box center [688, 449] width 795 height 41
drag, startPoint x: 747, startPoint y: 442, endPoint x: 942, endPoint y: 446, distance: 195.8
click at [942, 446] on p "Q&A and Future Session Planning: "Ask them if there is any confusion about the …" at bounding box center [688, 449] width 795 height 41
click at [745, 443] on p "Q&A and Future Session Planning: "Ask them if there is any confusion aboutwhat …" at bounding box center [688, 449] width 795 height 41
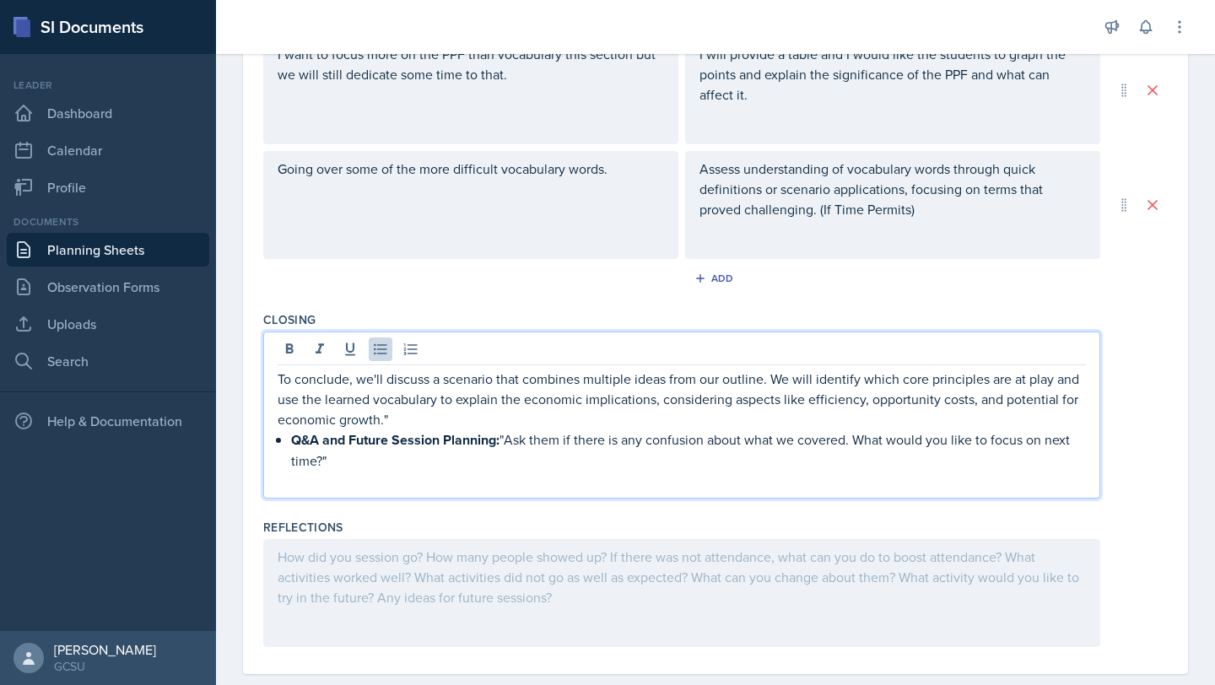
click at [855, 440] on p "Q&A and Future Session Planning: "Ask them if there is any confusion about what…" at bounding box center [688, 449] width 795 height 41
click at [953, 445] on p "Q&A and Future Session Planning: "Ask them if there is any confusion about what…" at bounding box center [688, 449] width 795 height 41
click at [1045, 441] on p "Q&A and Future Session Planning: "Ask them if there is any confusion about what…" at bounding box center [688, 449] width 795 height 41
click at [1043, 441] on p "Q&A and Future Session Planning: "Ask them if there is any confusion about what…" at bounding box center [688, 449] width 795 height 41
click at [409, 457] on p "Q&A and Future Session Planning: "Ask them if there is any confusion about what…" at bounding box center [688, 449] width 795 height 41
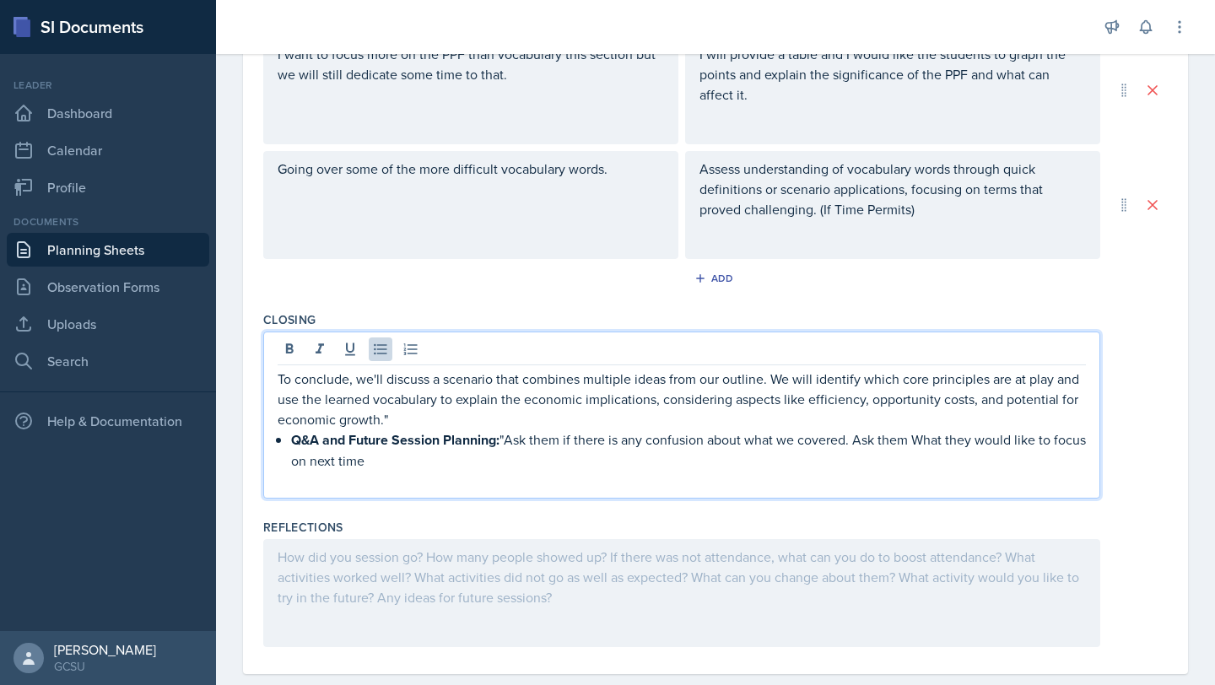
click at [510, 439] on p "Q&A and Future Session Planning: "Ask them if there is any confusion about what…" at bounding box center [688, 449] width 795 height 41
drag, startPoint x: 510, startPoint y: 439, endPoint x: 342, endPoint y: 440, distance: 167.0
click at [341, 440] on p "Q&A and Future Session Planning: Ask them if there is any confusion about what …" at bounding box center [688, 449] width 795 height 41
click at [440, 435] on strong "Q&A and Future Session Planning:" at bounding box center [395, 439] width 208 height 19
drag, startPoint x: 505, startPoint y: 444, endPoint x: 271, endPoint y: 442, distance: 234.5
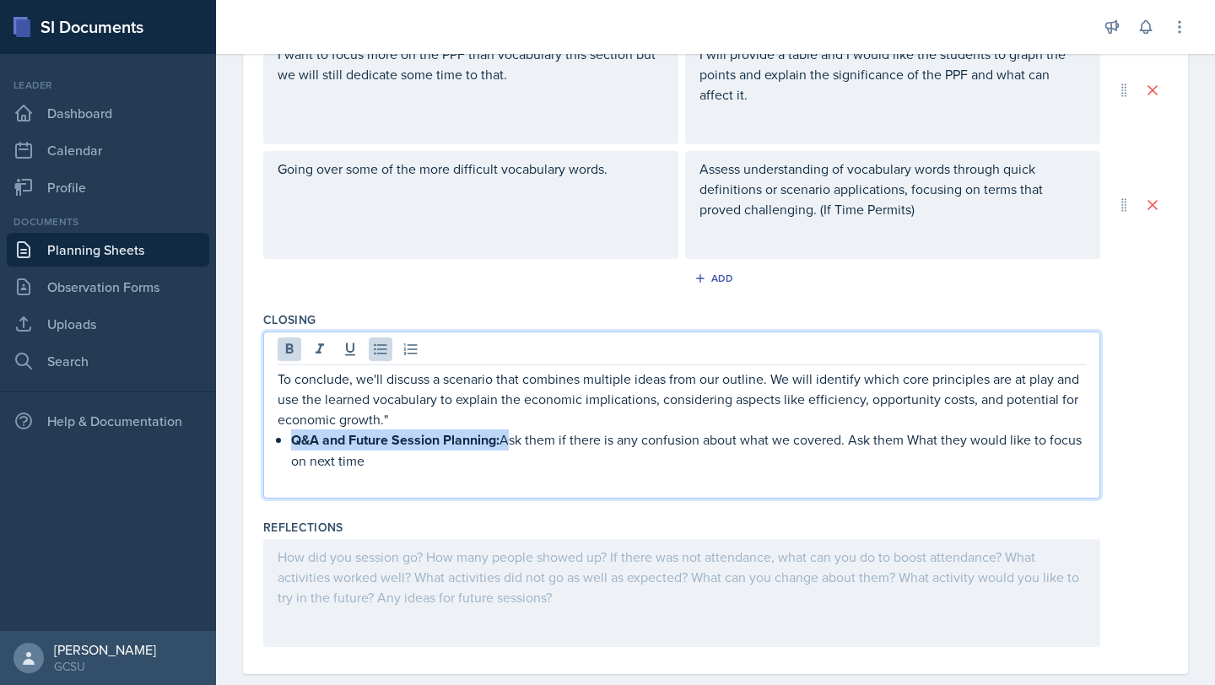
click at [271, 442] on div "To conclude, we'll discuss a scenario that combines multiple ideas from our out…" at bounding box center [681, 415] width 837 height 167
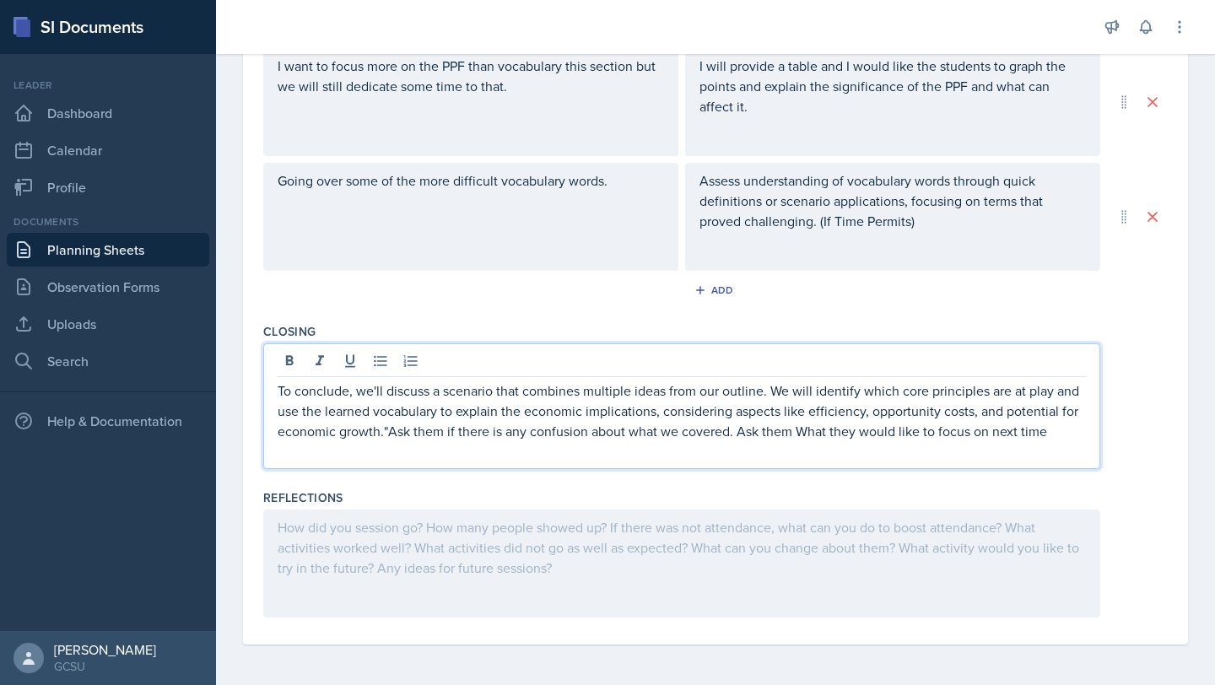
scroll to position [727, 0]
click at [801, 432] on p "To conclude, we'll discuss a scenario that combines multiple ideas from our out…" at bounding box center [682, 410] width 808 height 61
click at [1041, 433] on p "To conclude, we'll discuss a scenario that combines multiple ideas from our out…" at bounding box center [682, 410] width 808 height 61
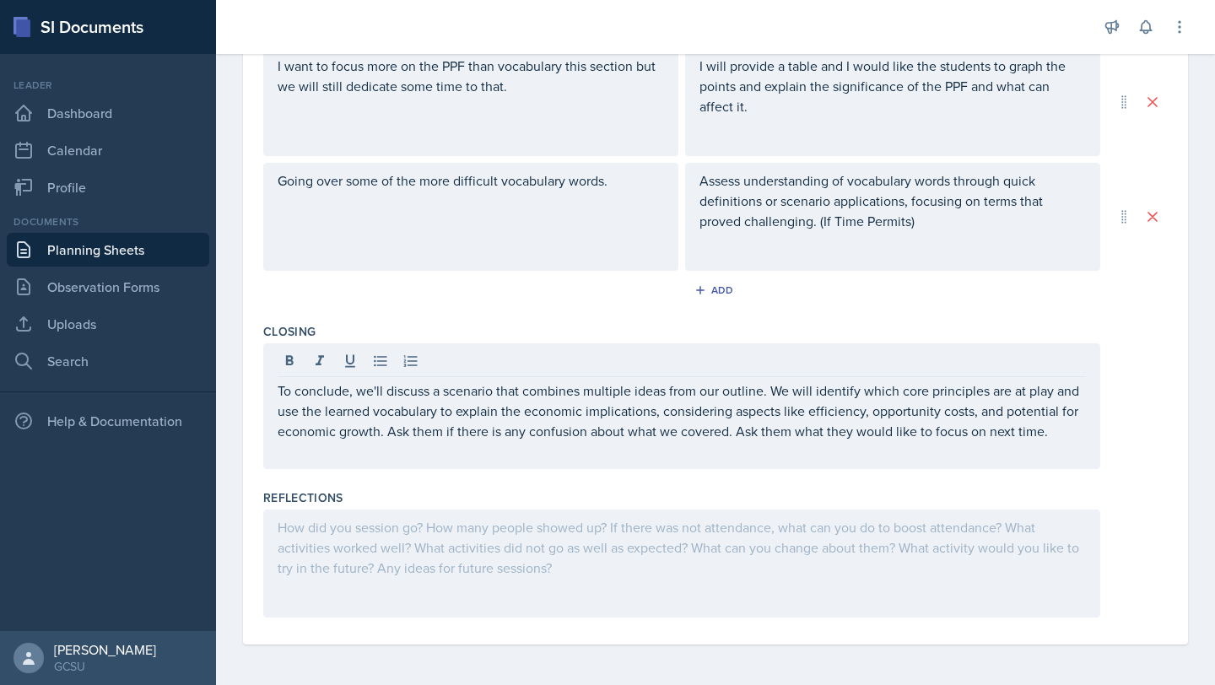
click at [549, 553] on div at bounding box center [681, 564] width 837 height 108
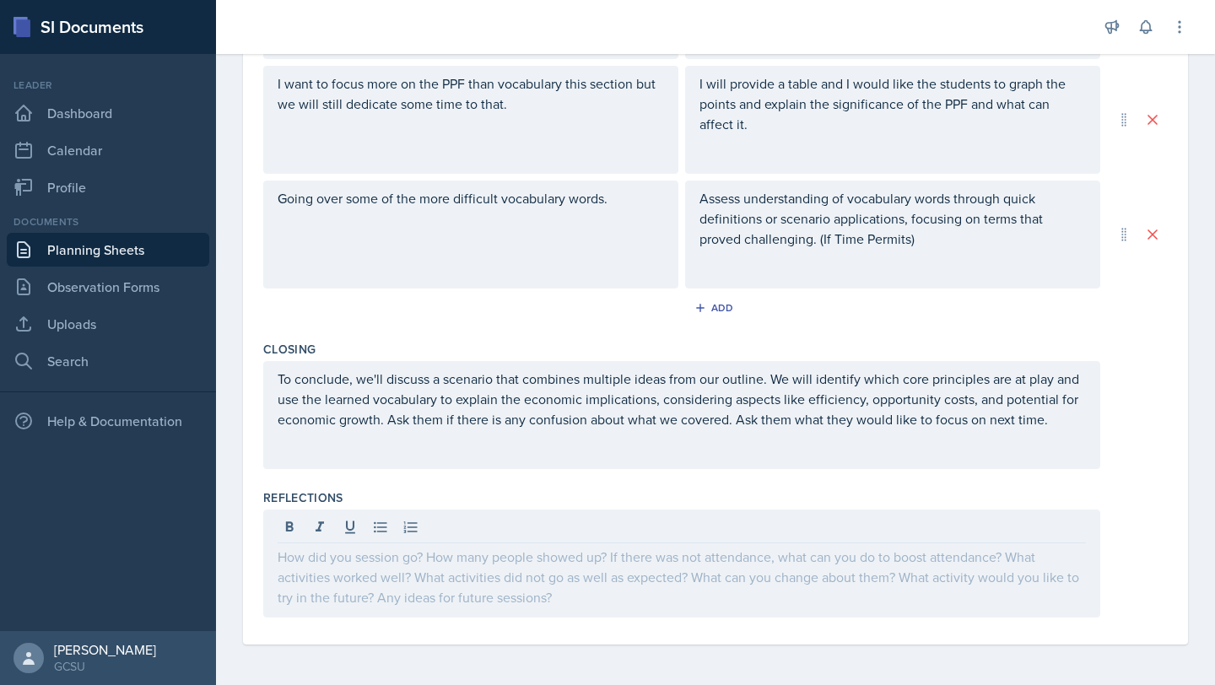
click at [434, 332] on div "Content / Techniques Content Techniques I plan on focusing on the core principl…" at bounding box center [715, 120] width 904 height 428
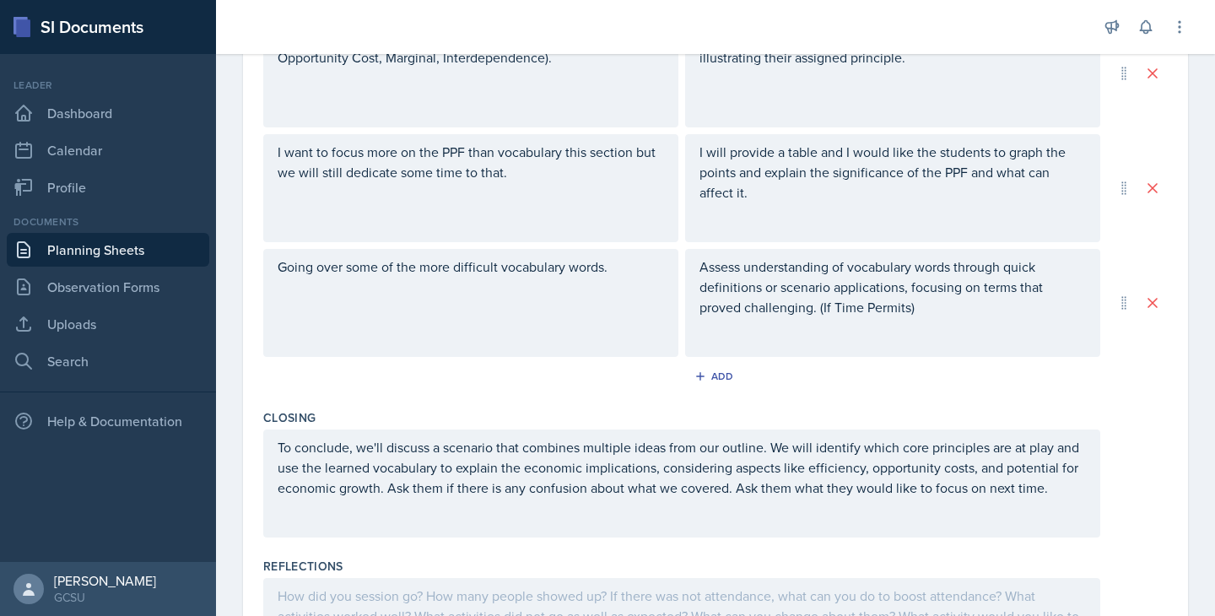
scroll to position [779, 0]
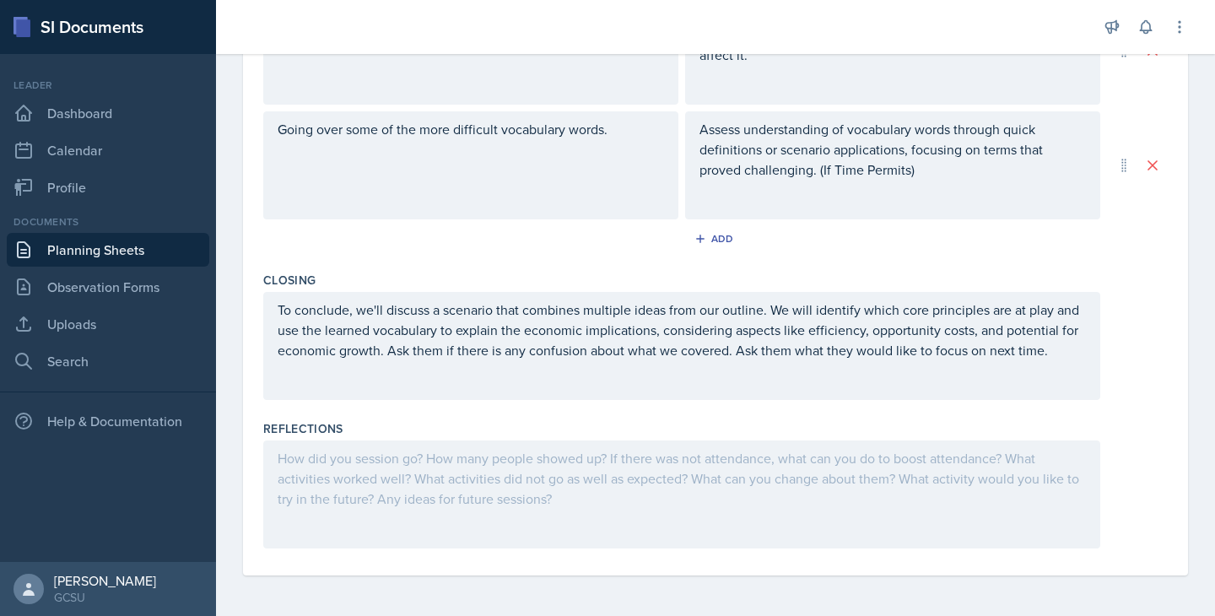
click at [917, 172] on p "Assess understanding of vocabulary words through quick definitions or scenario …" at bounding box center [892, 149] width 386 height 61
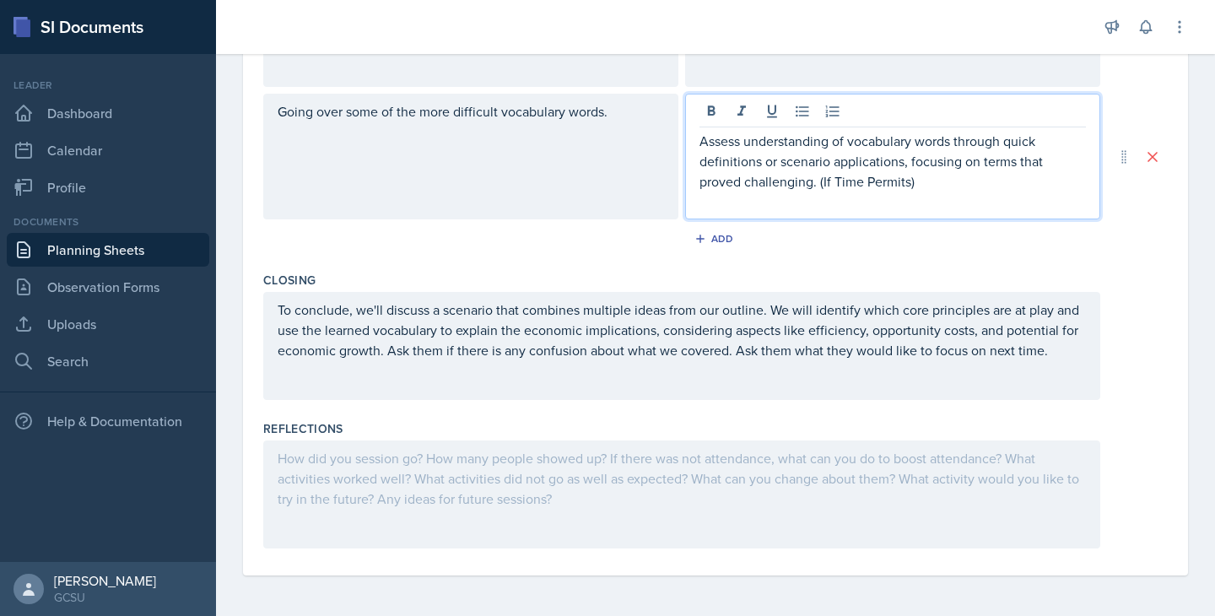
click at [818, 182] on p "Assess understanding of vocabulary words through quick definitions or scenario …" at bounding box center [892, 161] width 386 height 61
click at [913, 184] on p "Assess understanding of vocabulary words through quick definitions or scenario …" at bounding box center [892, 161] width 386 height 61
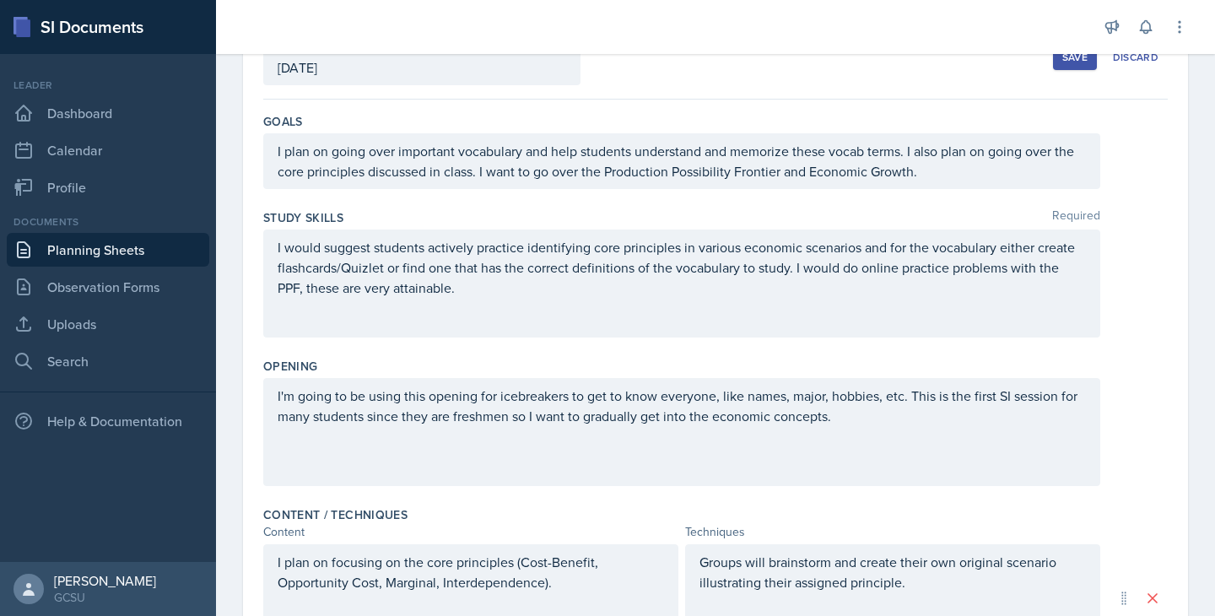
scroll to position [0, 0]
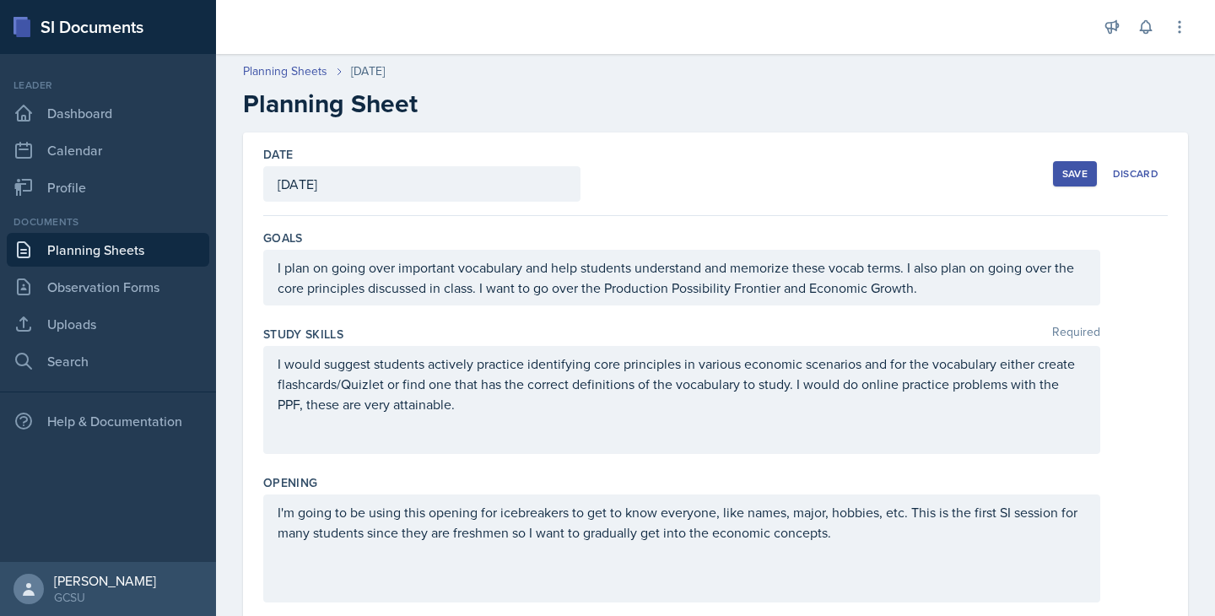
click at [1061, 178] on button "Save" at bounding box center [1075, 173] width 44 height 25
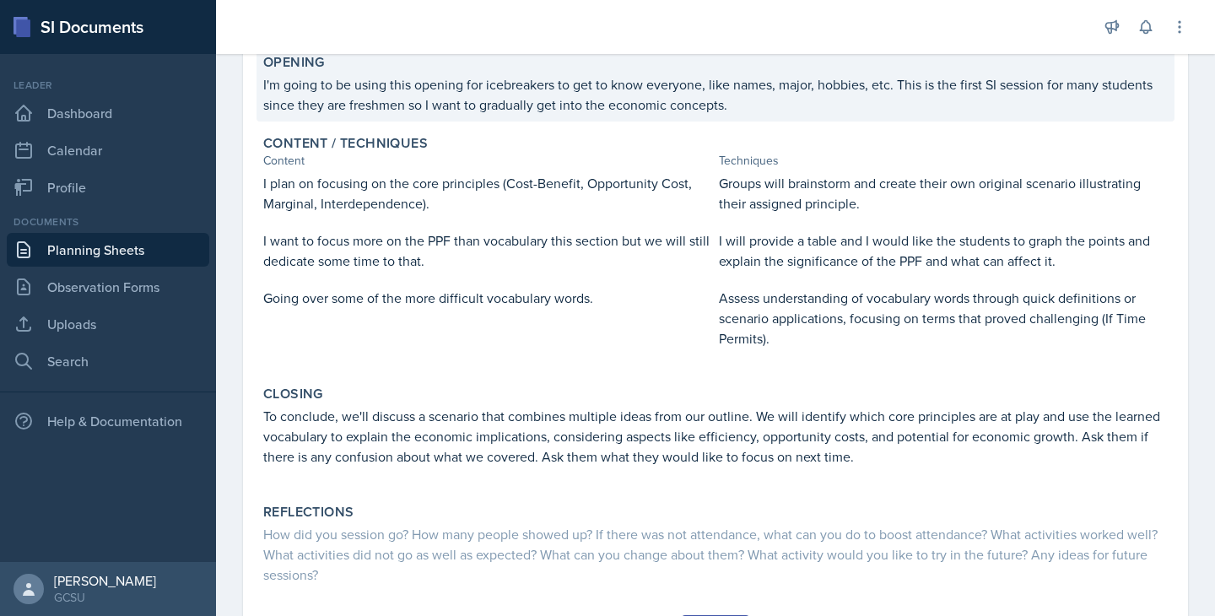
scroll to position [352, 0]
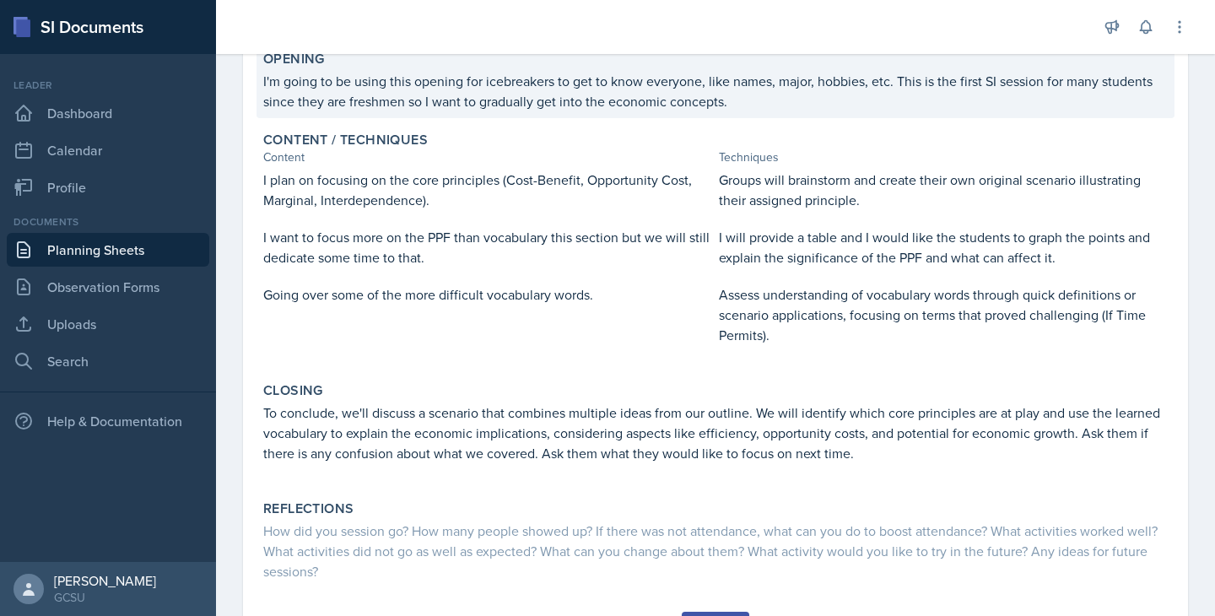
click at [591, 278] on div "I plan on focusing on the core principles (Cost-Benefit, Opportunity Cost, Marg…" at bounding box center [715, 266] width 904 height 192
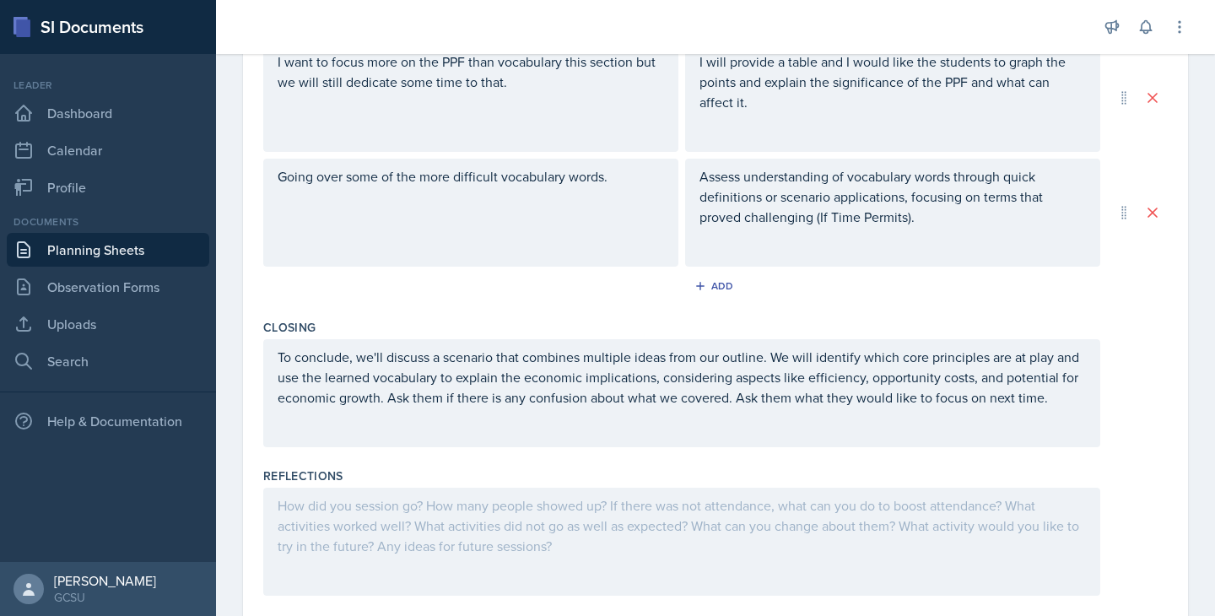
scroll to position [0, 0]
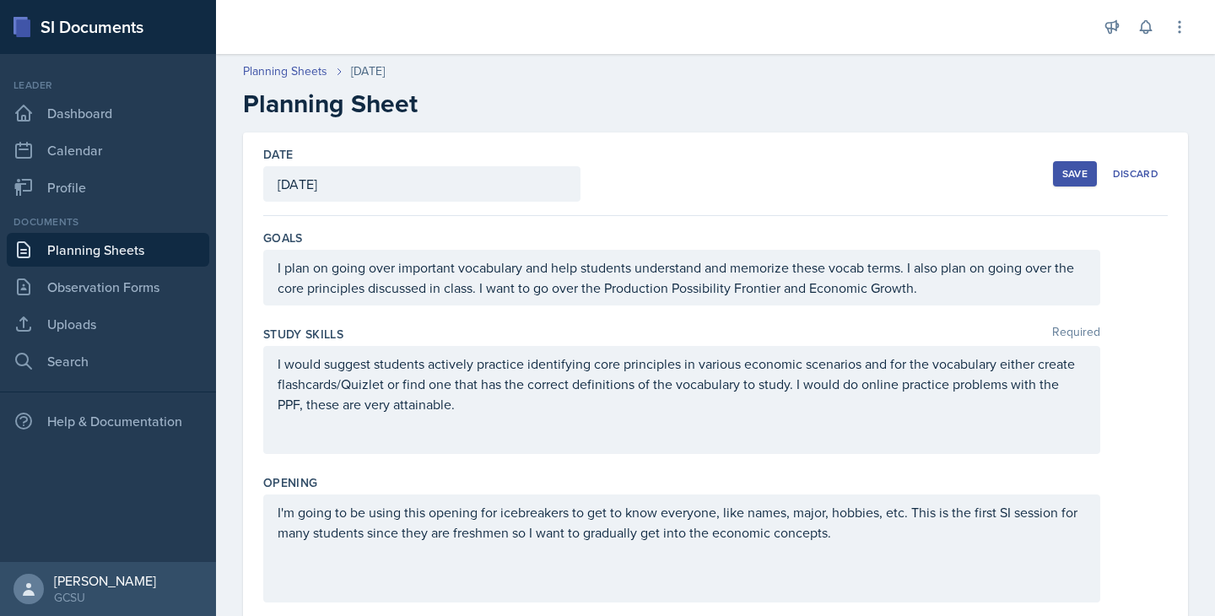
click at [1071, 165] on button "Save" at bounding box center [1075, 173] width 44 height 25
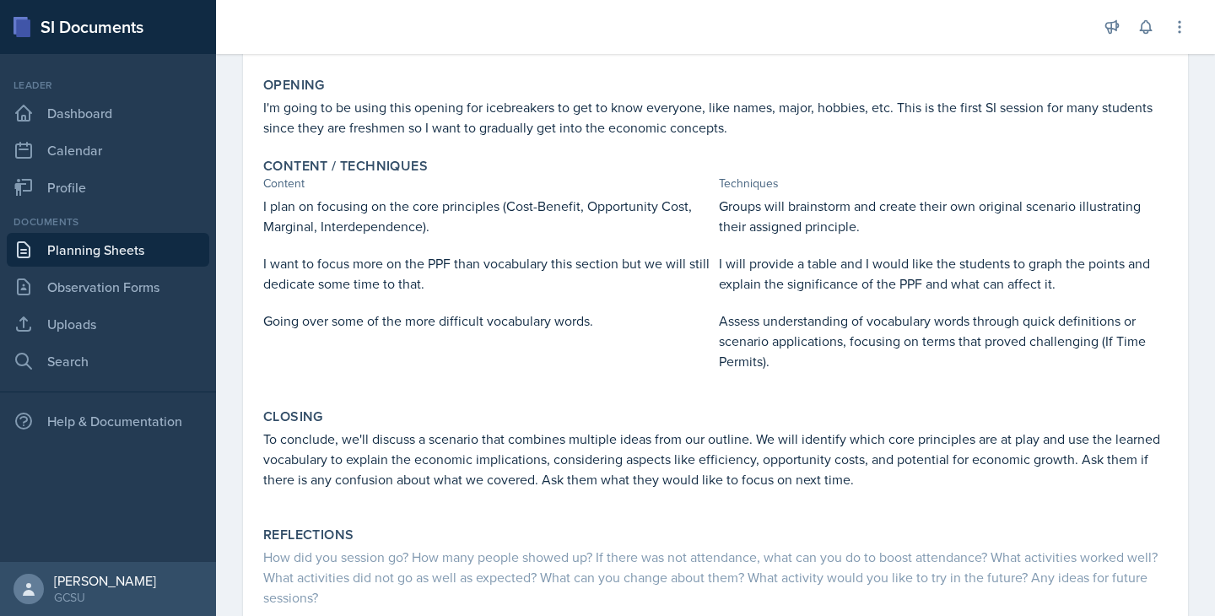
scroll to position [336, 0]
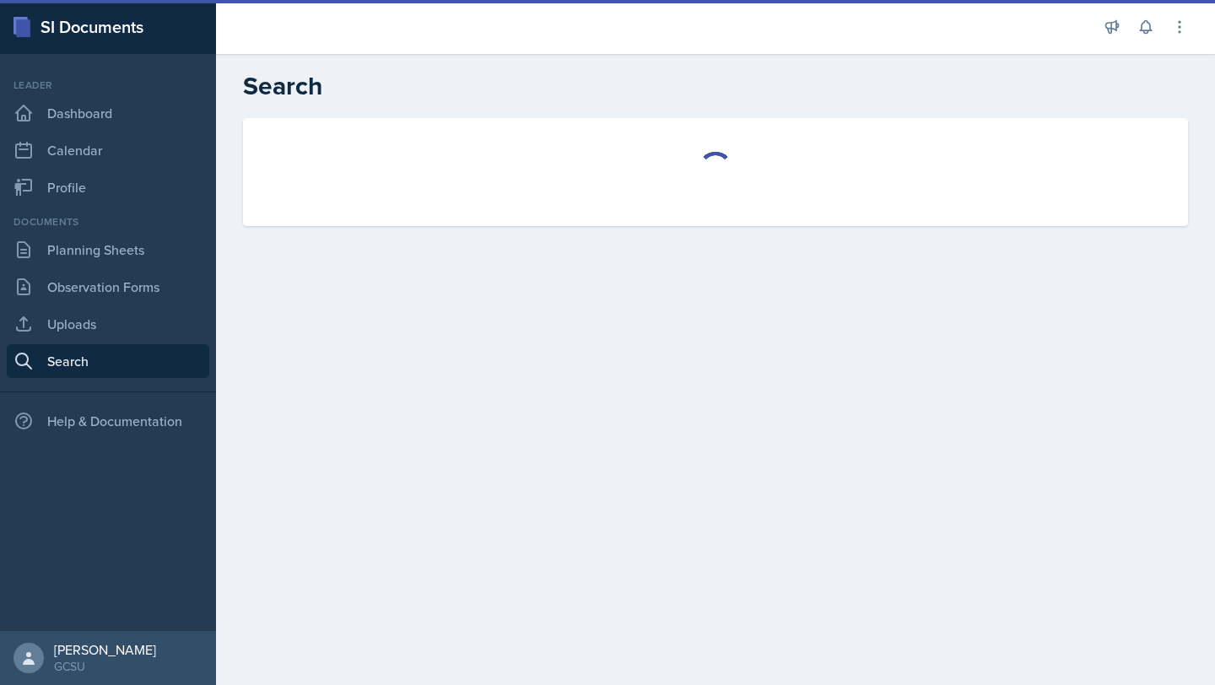
select select "all"
select select "1"
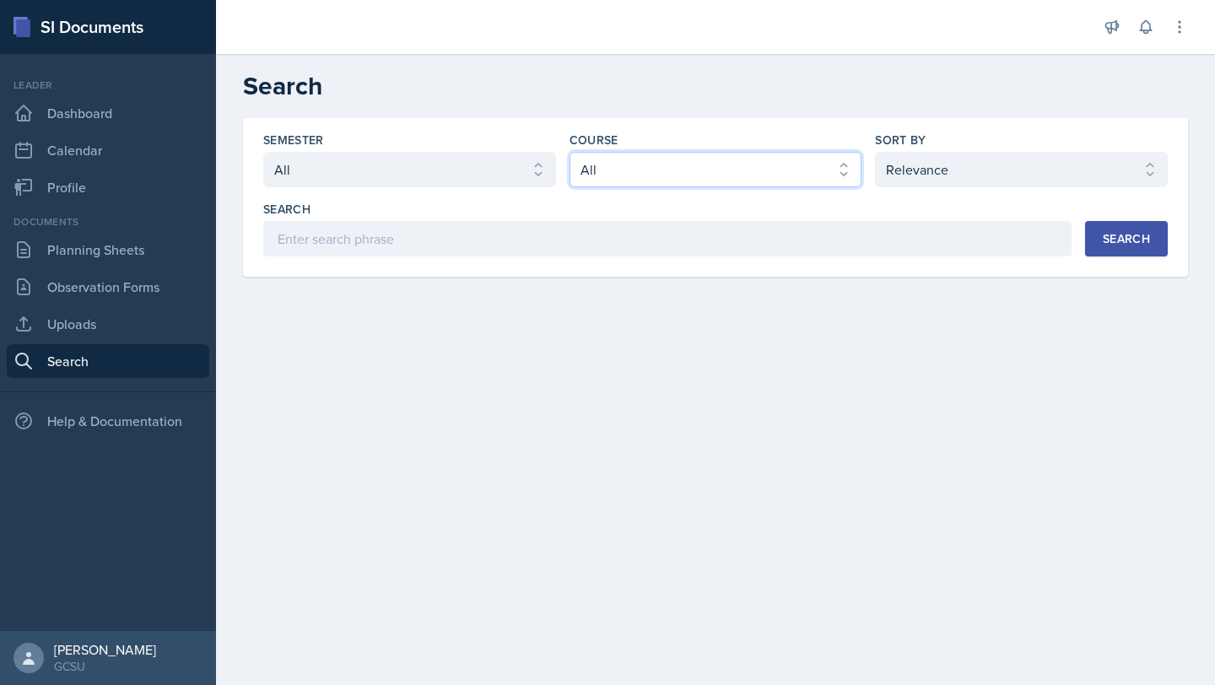
click at [671, 172] on select "Select course All ACCT 3101 ACCT 3102 ASTR 1000 BIOL 1100 BIOL 1107 BIOL 1108 B…" at bounding box center [715, 169] width 293 height 35
select select "c9bad1b1-c359-4dc6-8455-743bf519e2f7"
click at [1135, 232] on div "Search" at bounding box center [1126, 238] width 47 height 13
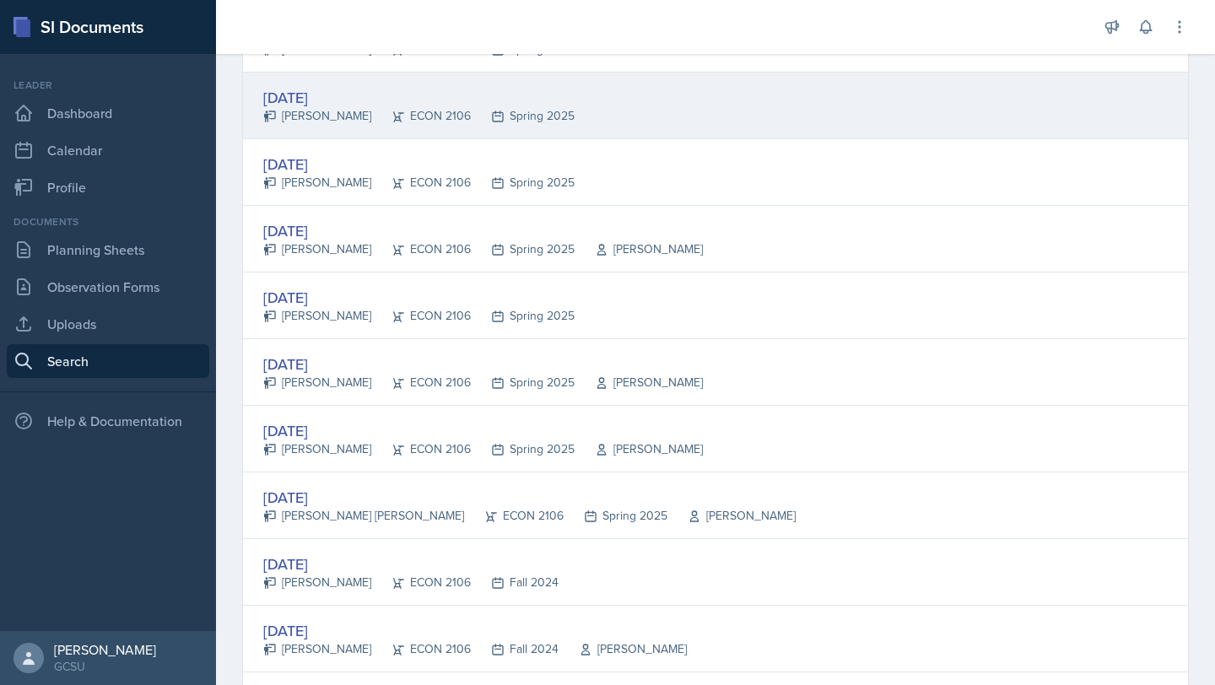
scroll to position [1001, 0]
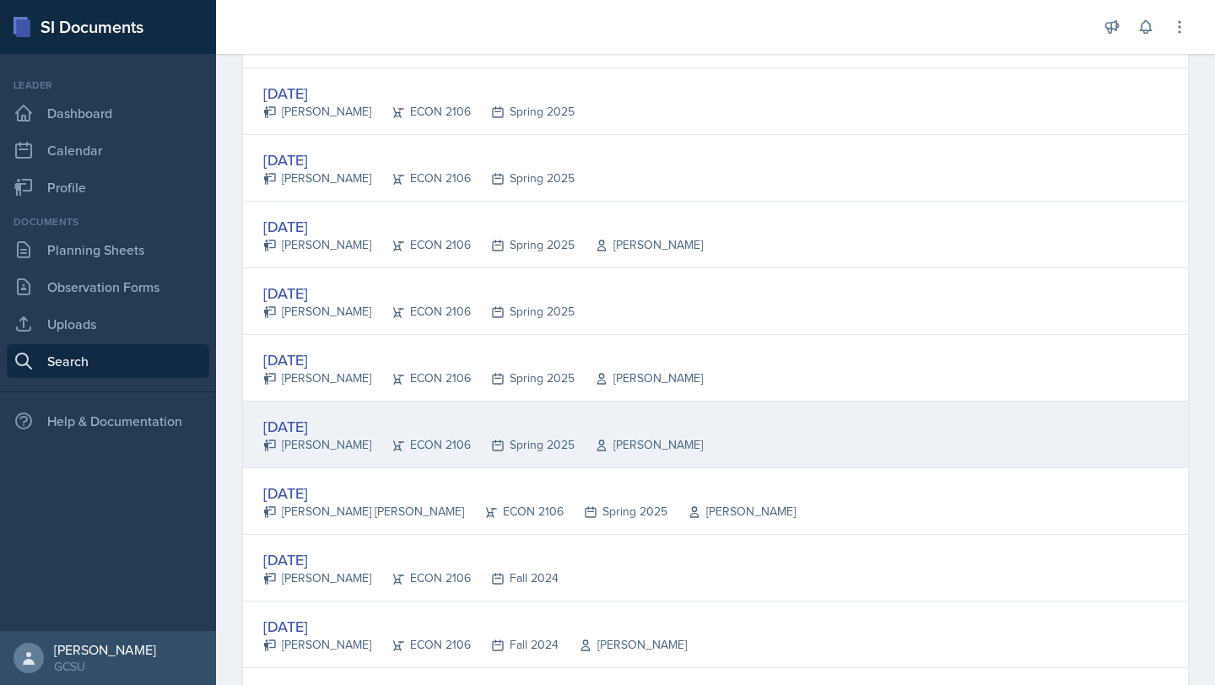
click at [324, 433] on div "[DATE]" at bounding box center [483, 426] width 440 height 23
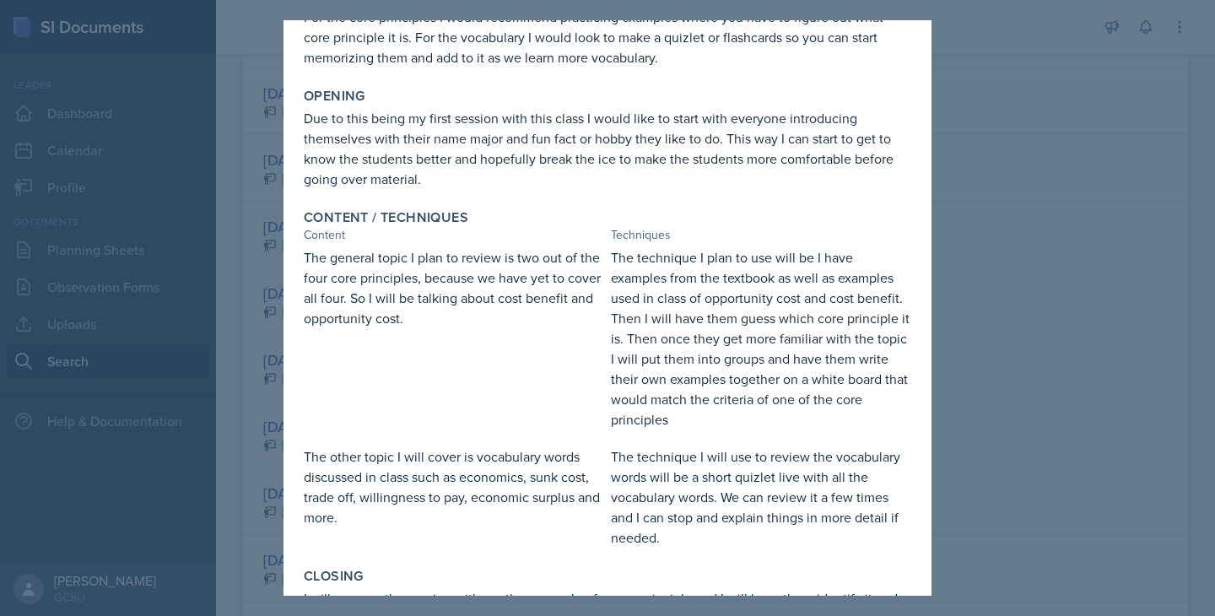
scroll to position [224, 0]
